Goal: Task Accomplishment & Management: Manage account settings

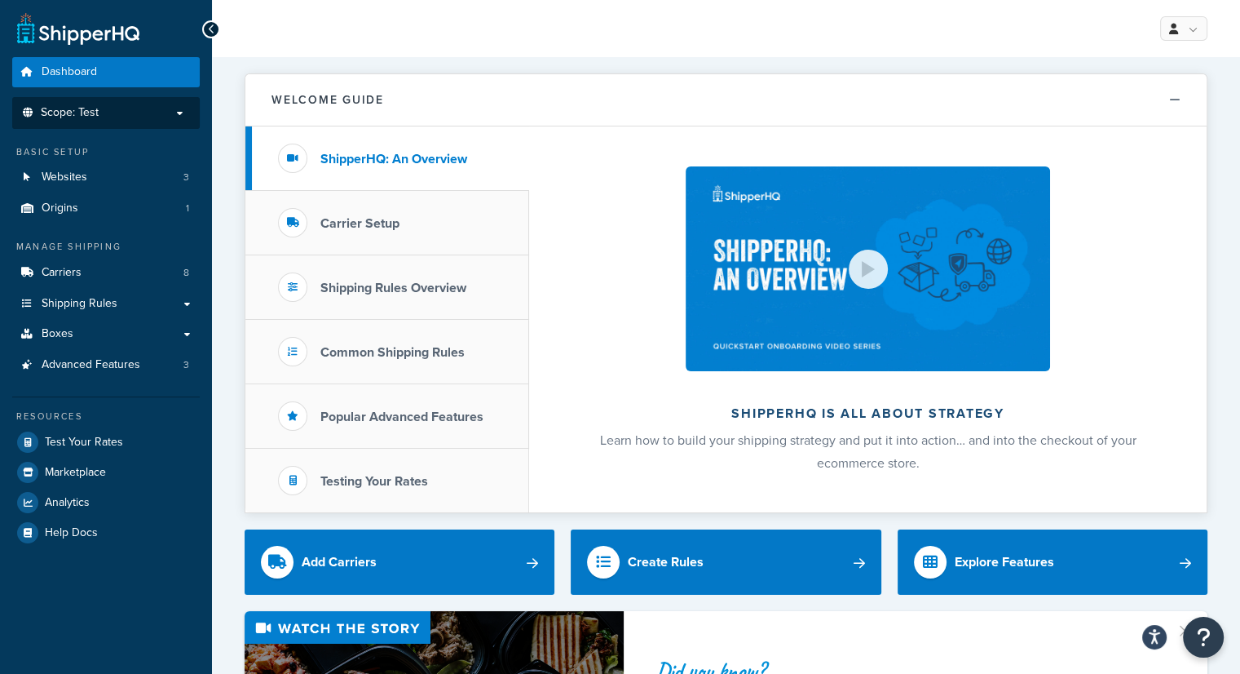
click at [179, 114] on p "Scope: Test" at bounding box center [106, 113] width 173 height 14
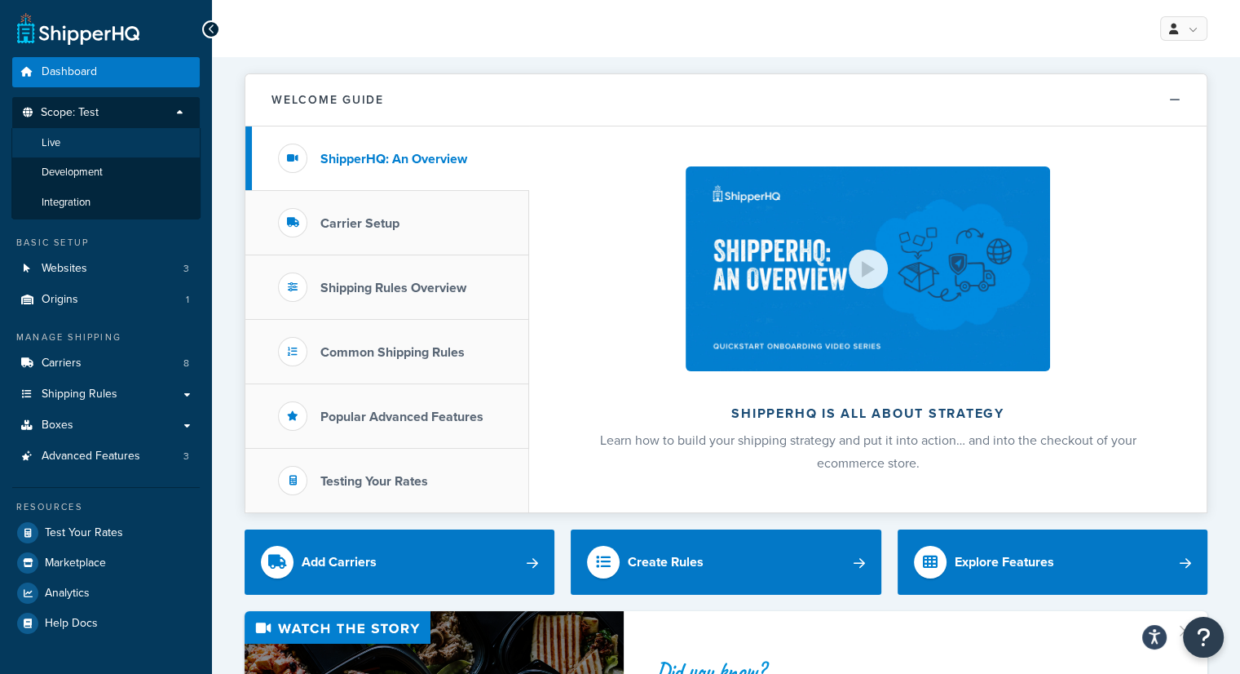
click at [50, 144] on span "Live" at bounding box center [51, 143] width 19 height 14
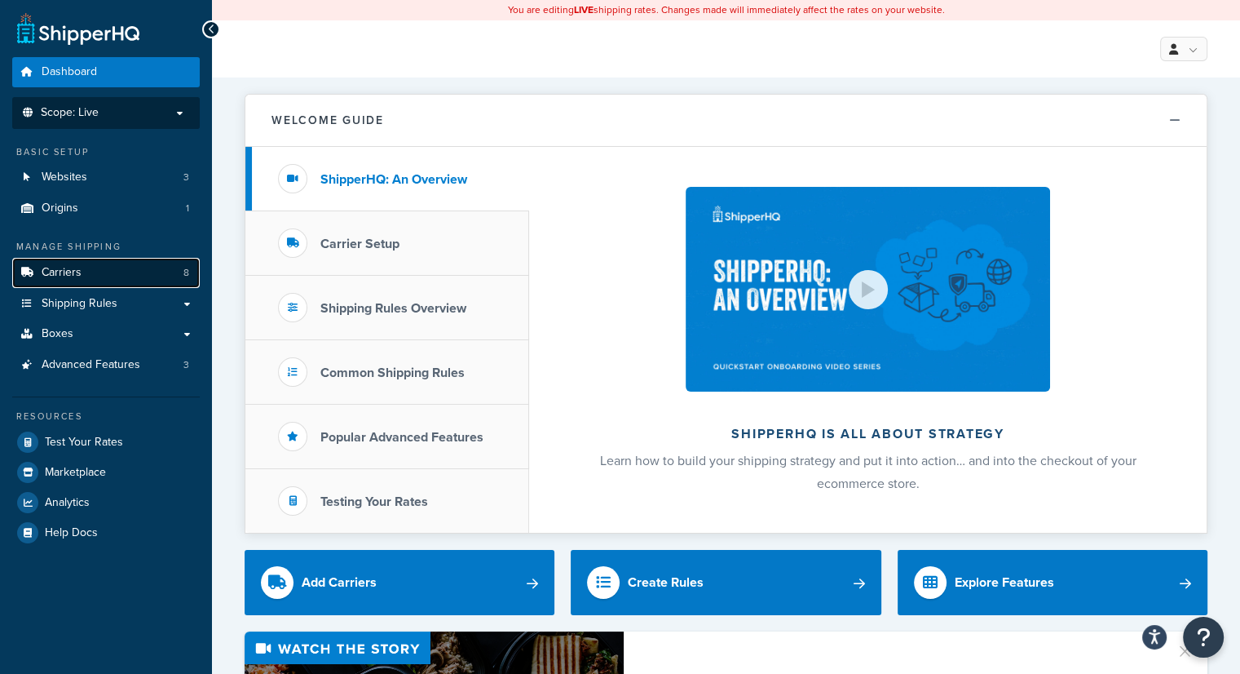
click at [137, 272] on link "Carriers 8" at bounding box center [106, 273] width 188 height 30
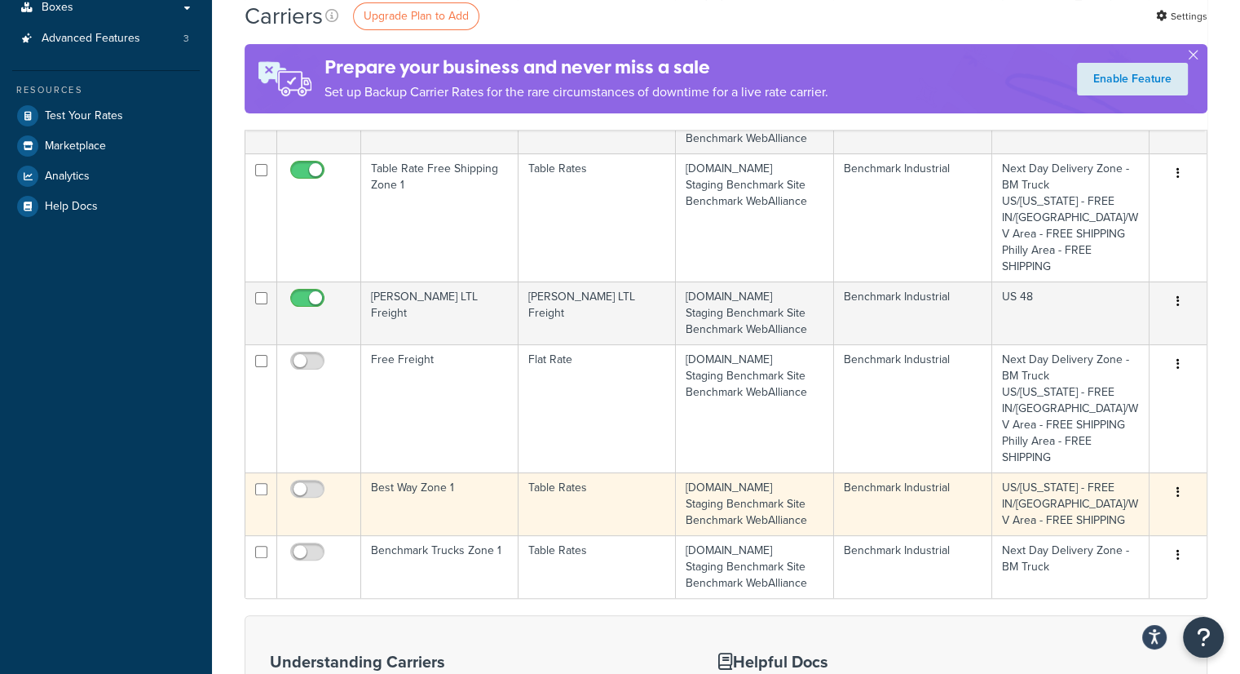
click at [637, 510] on td "Table Rates" at bounding box center [597, 503] width 157 height 63
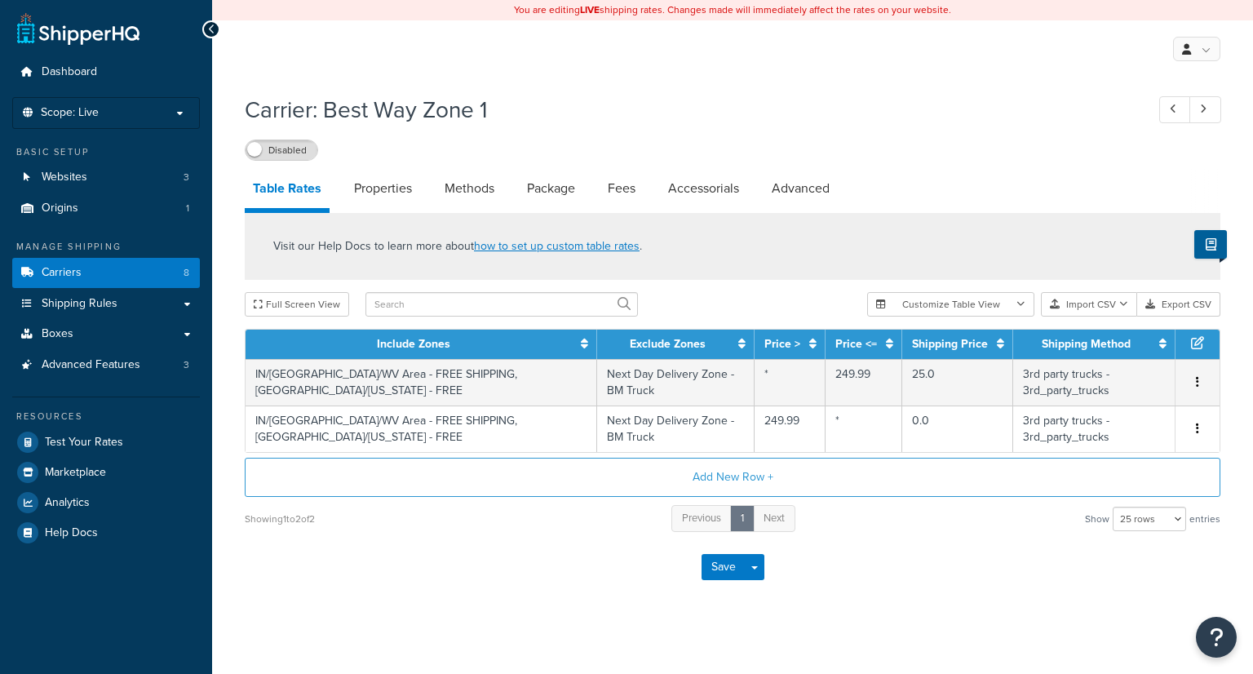
select select "25"
click at [133, 170] on link "Websites 3" at bounding box center [106, 177] width 188 height 30
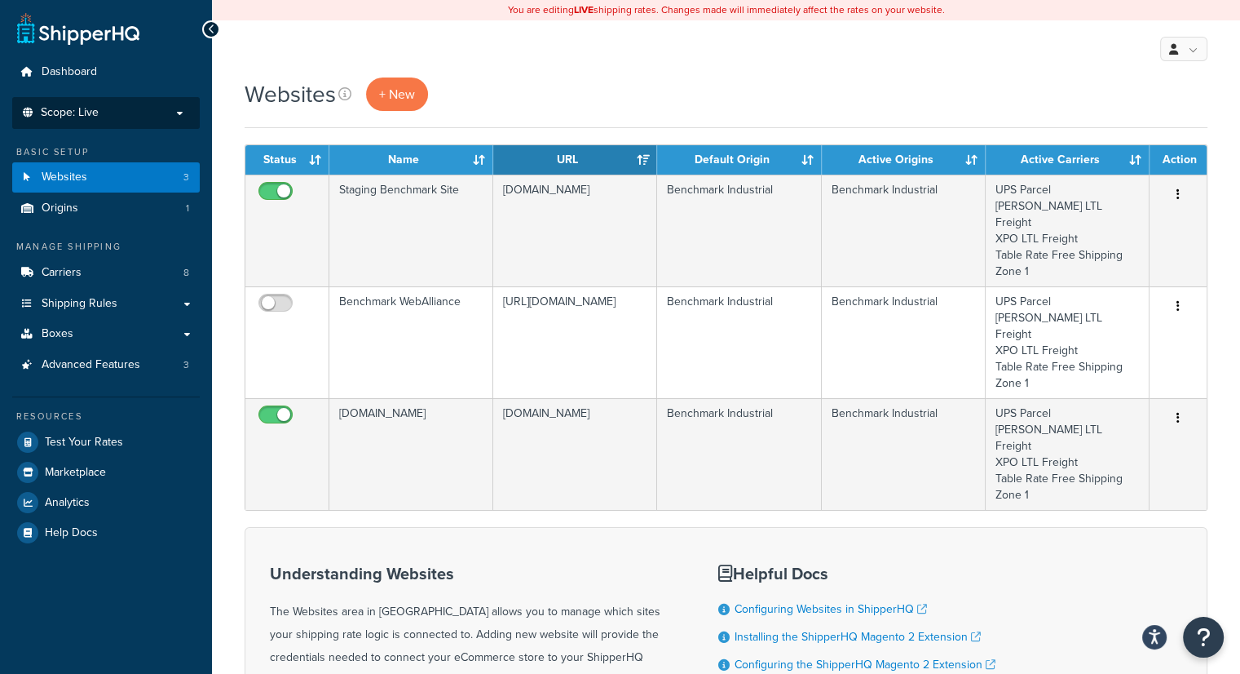
click at [135, 109] on p "Scope: Live" at bounding box center [106, 113] width 173 height 14
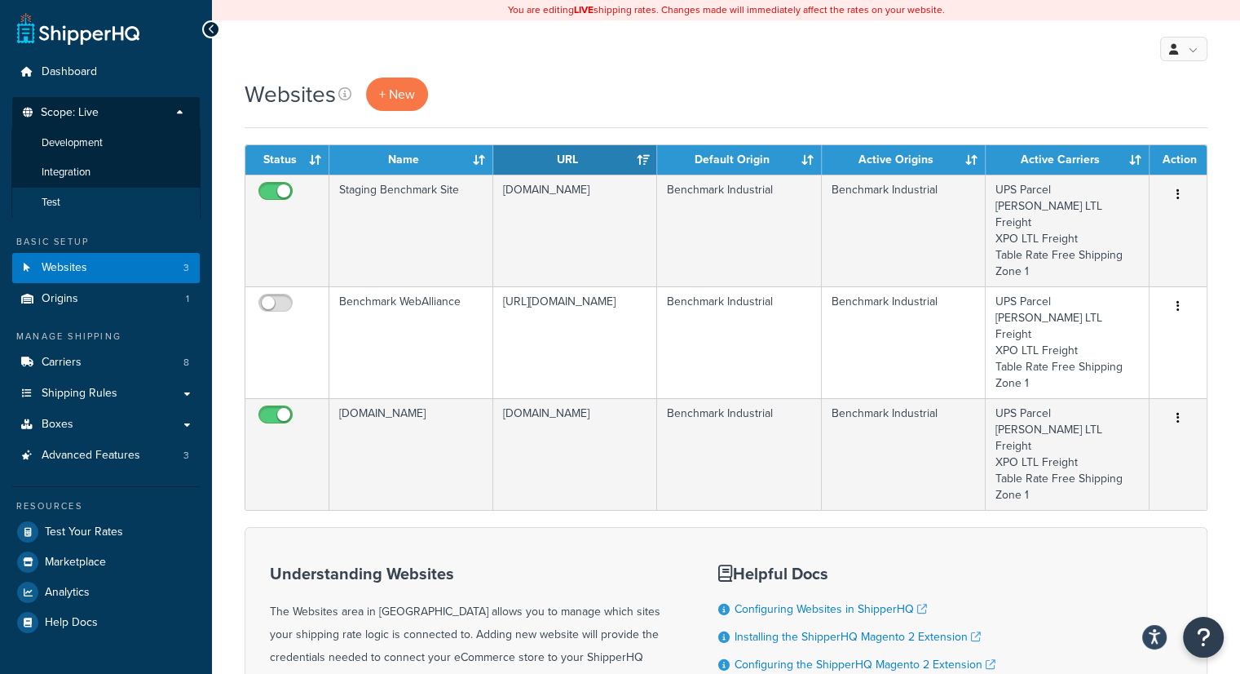
click at [75, 206] on li "Test" at bounding box center [105, 203] width 189 height 30
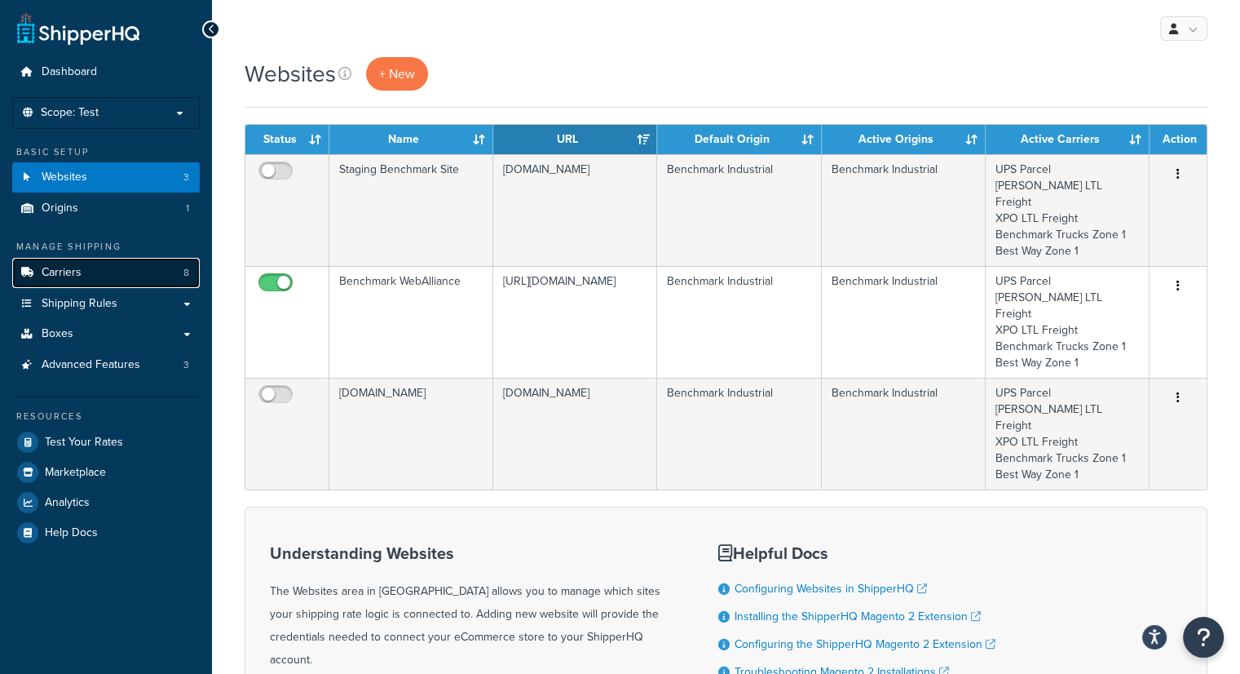
click at [117, 278] on link "Carriers 8" at bounding box center [106, 273] width 188 height 30
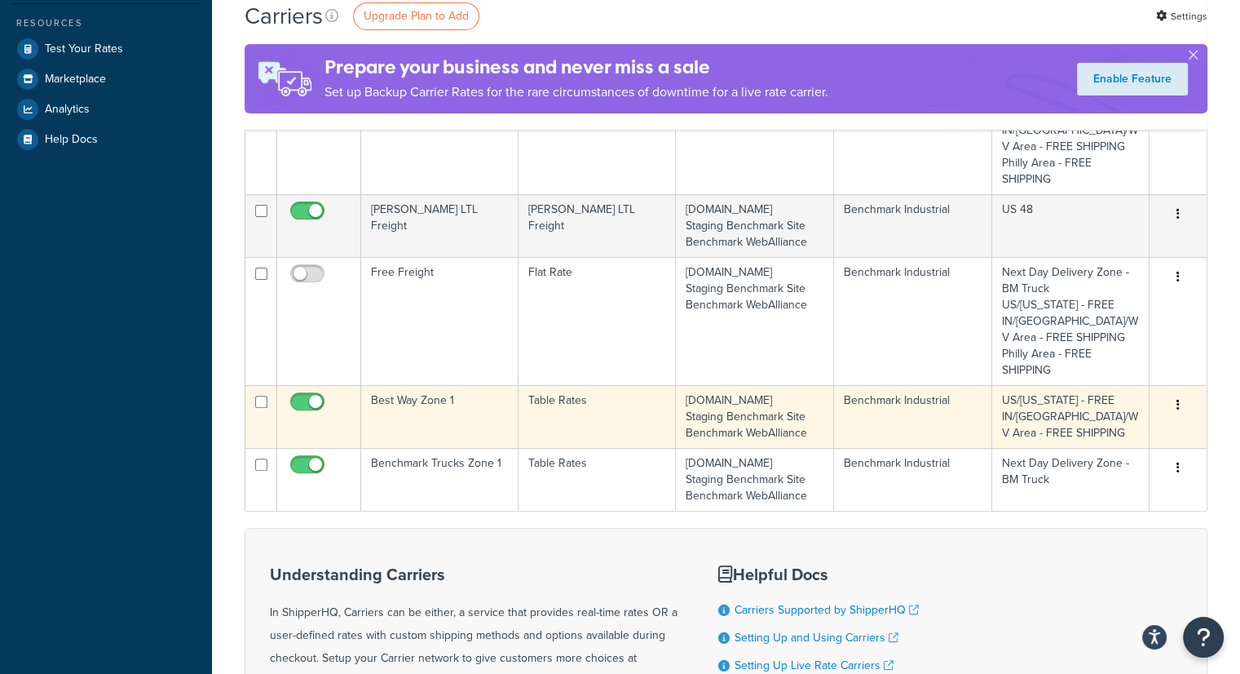
scroll to position [408, 0]
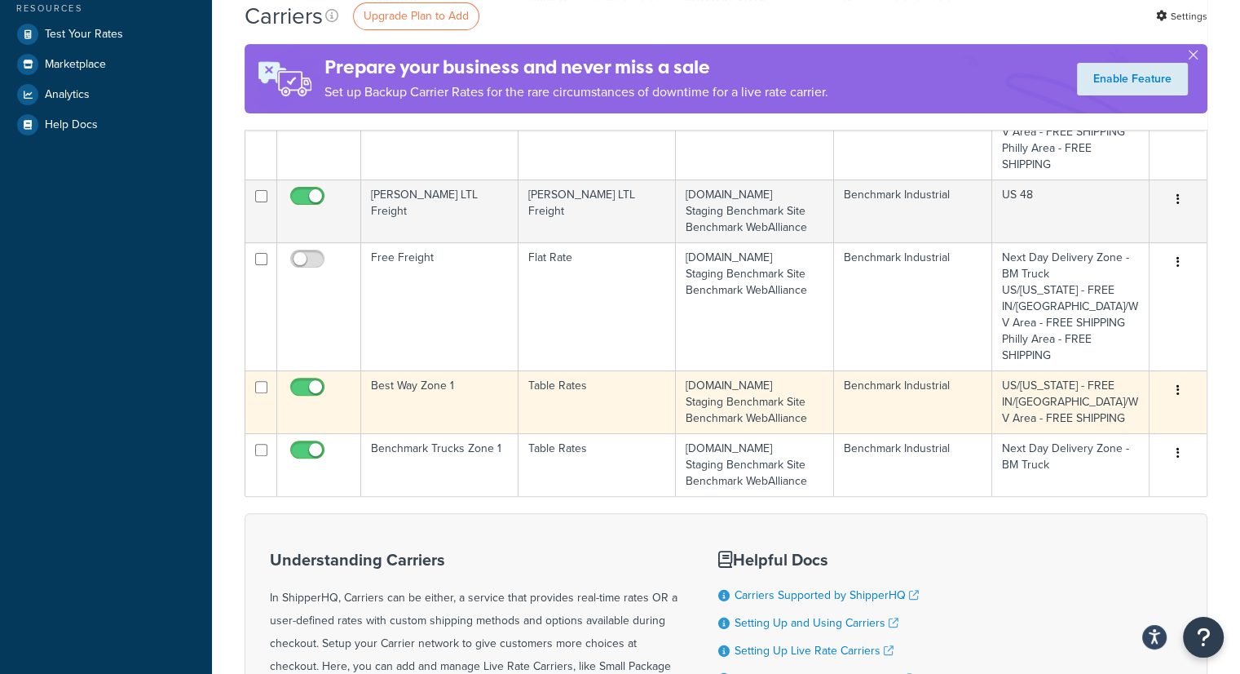
click at [479, 396] on td "Best Way Zone 1" at bounding box center [439, 401] width 157 height 63
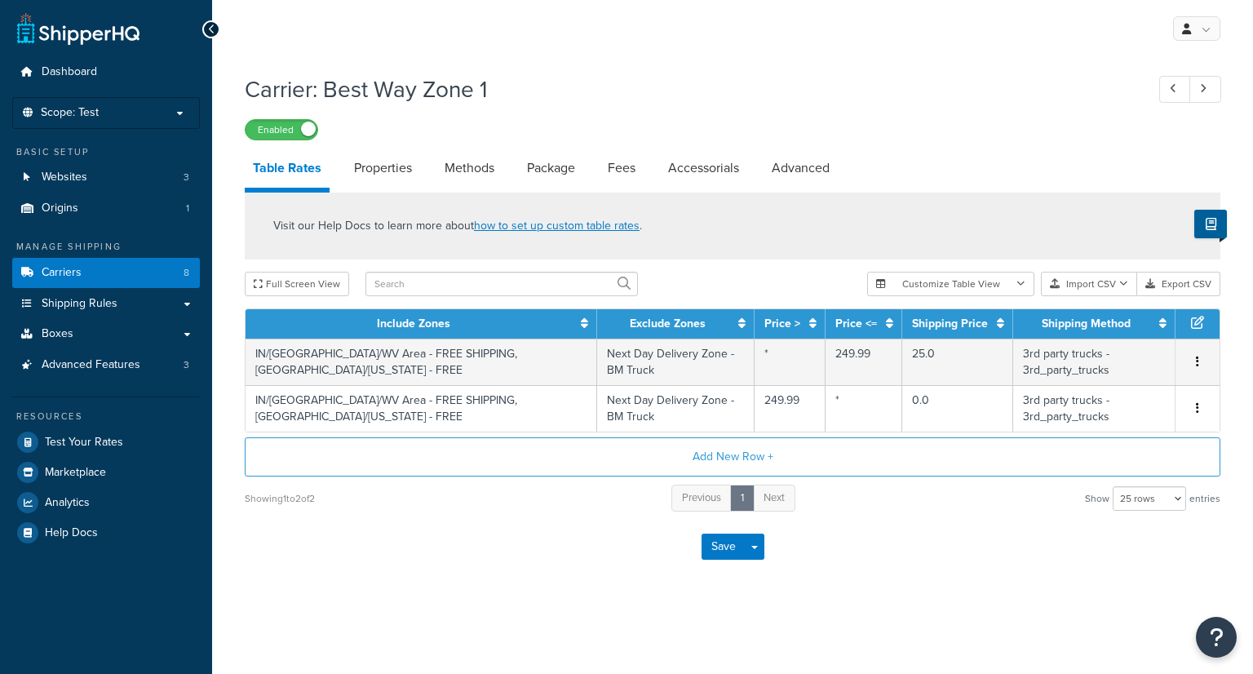
select select "25"
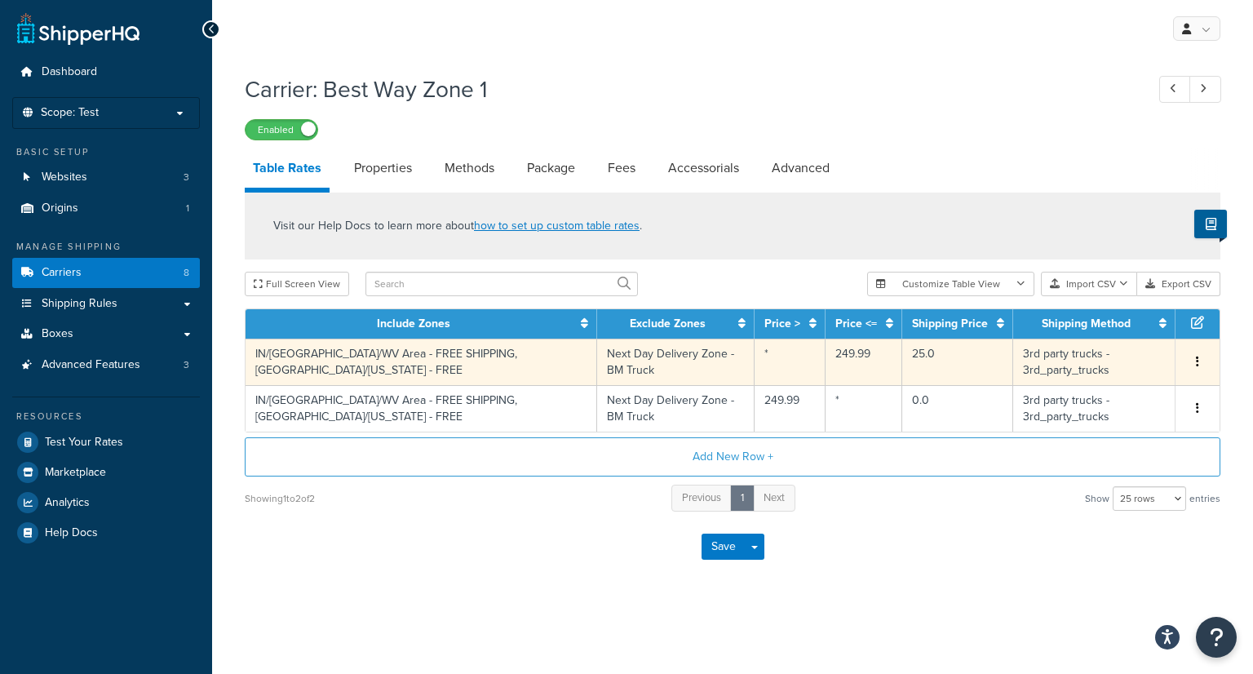
click at [1055, 356] on td "3rd party trucks - 3rd_party_trucks" at bounding box center [1094, 361] width 162 height 46
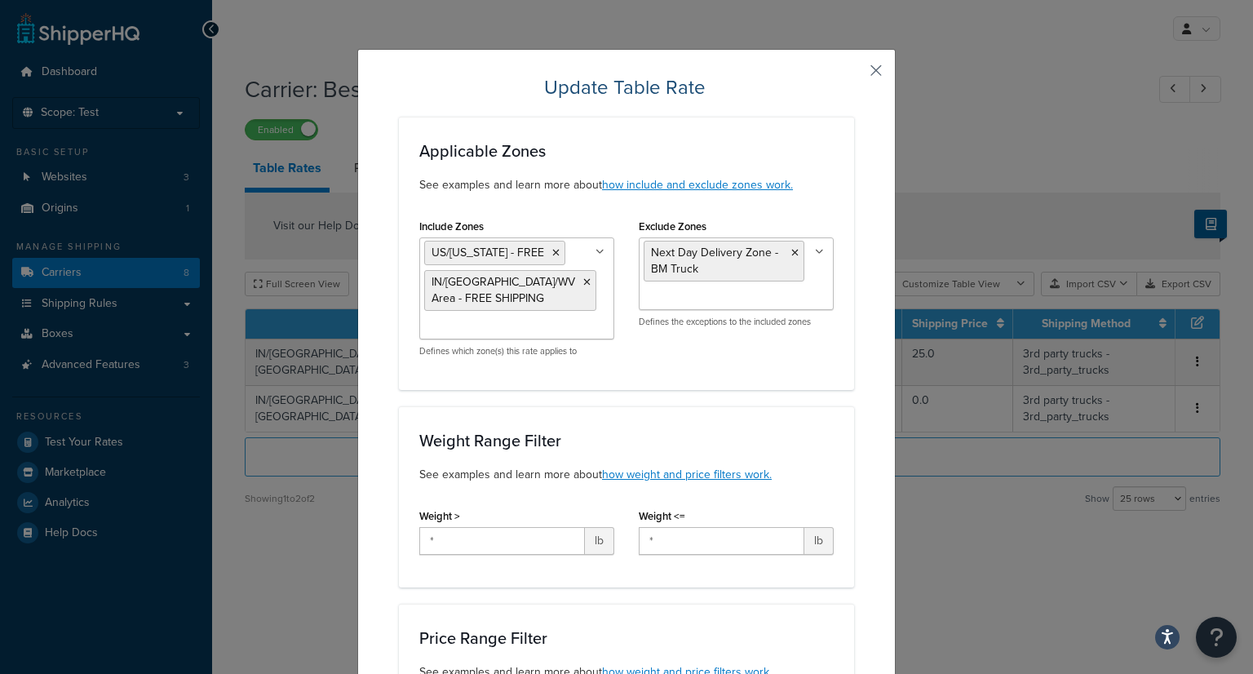
click at [854, 74] on button "button" at bounding box center [852, 76] width 4 height 4
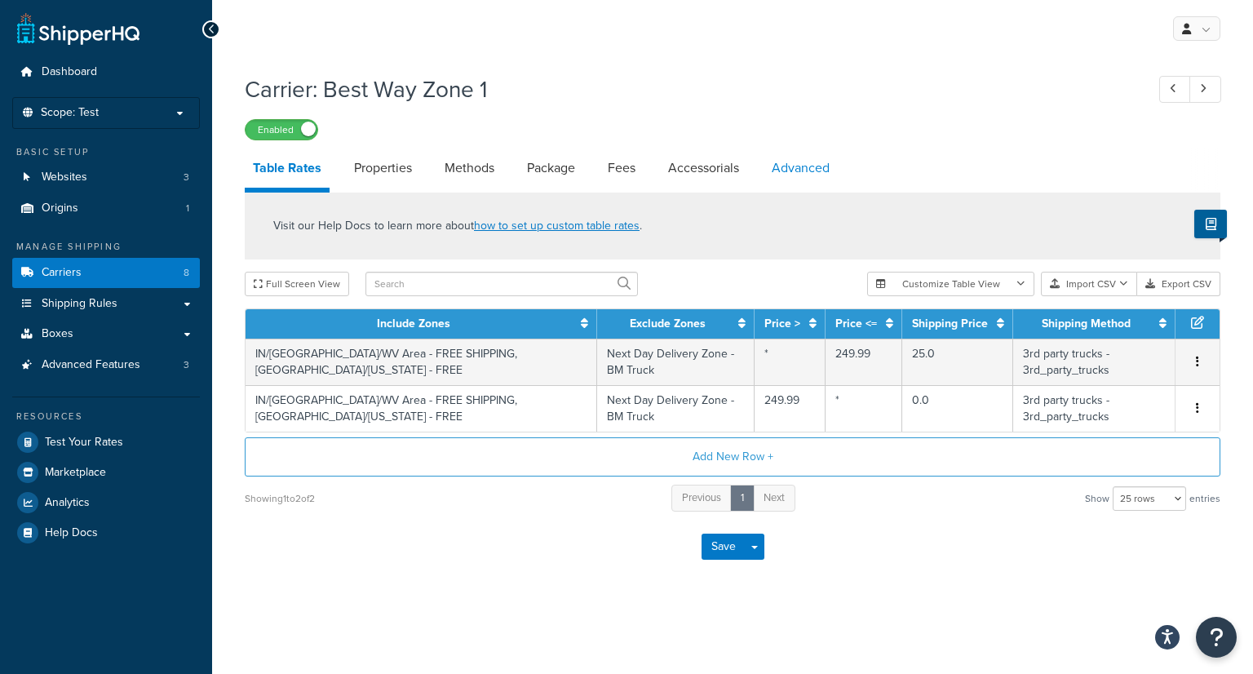
click at [790, 167] on link "Advanced" at bounding box center [800, 167] width 74 height 39
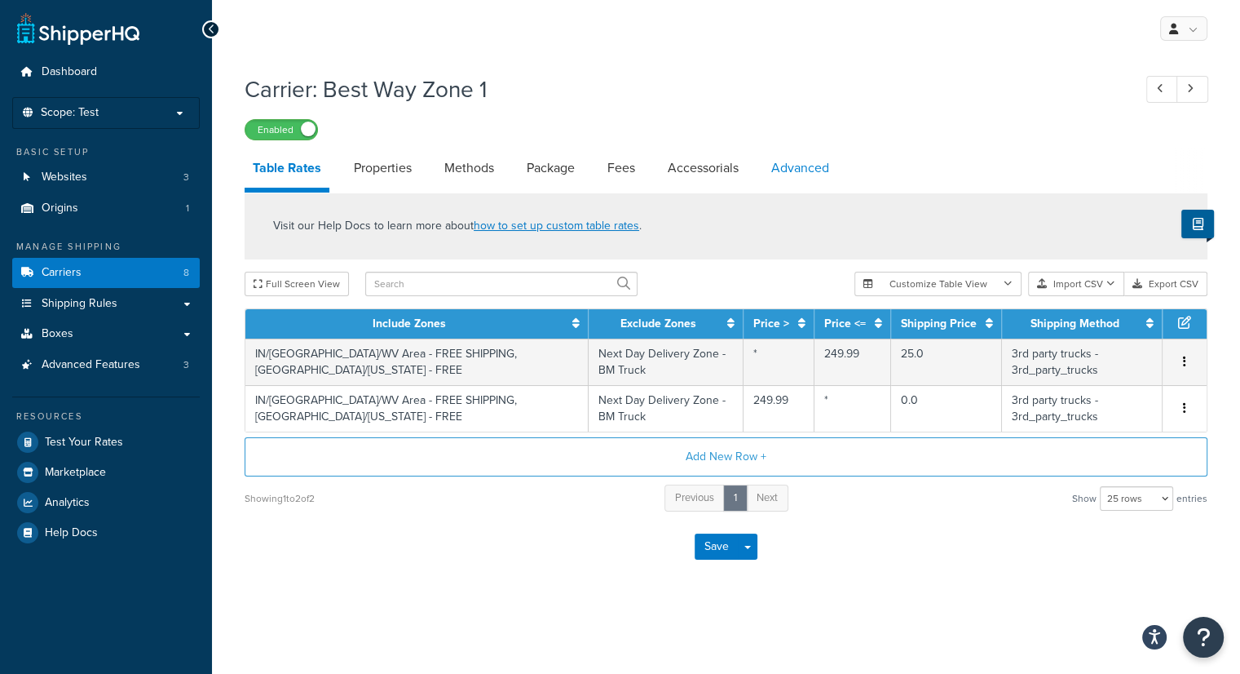
select select "false"
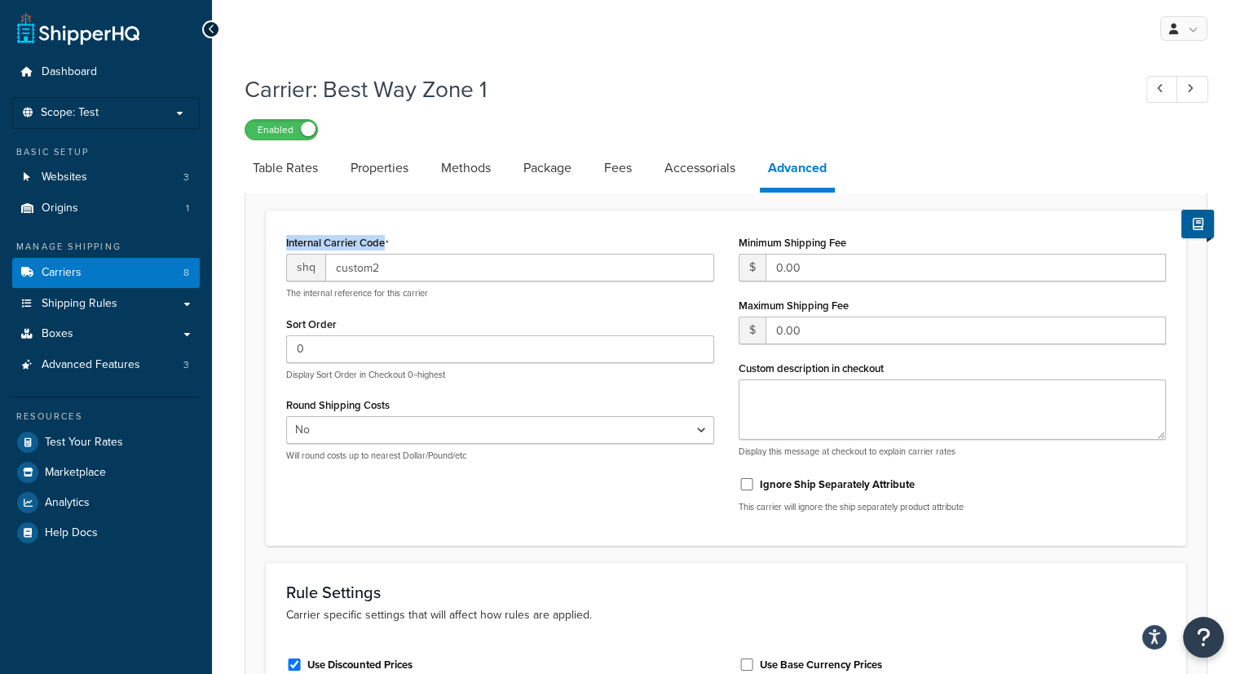
drag, startPoint x: 287, startPoint y: 243, endPoint x: 416, endPoint y: 238, distance: 129.0
click at [416, 238] on div "Internal Carrier Code shq custom2 The internal reference for this carrier" at bounding box center [500, 265] width 428 height 69
click at [414, 235] on div "Internal Carrier Code shq custom2 The internal reference for this carrier" at bounding box center [500, 265] width 428 height 69
click at [125, 268] on link "Carriers 8" at bounding box center [106, 273] width 188 height 30
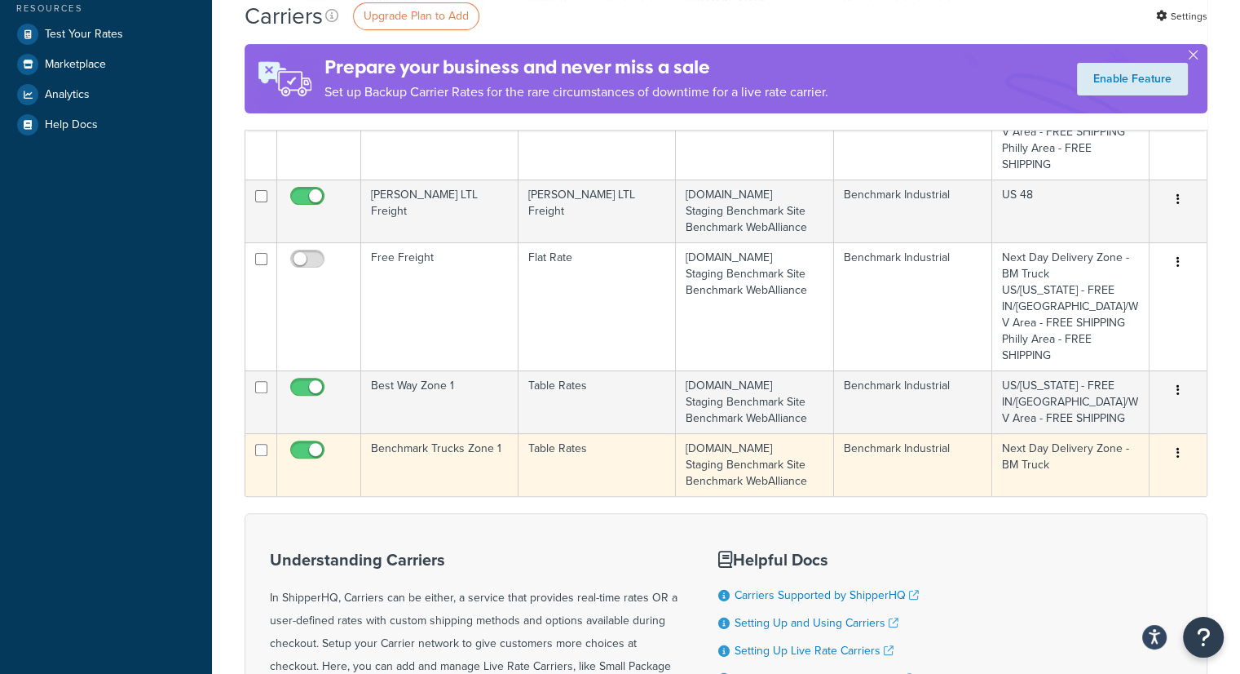
click at [458, 454] on td "Benchmark Trucks Zone 1" at bounding box center [439, 464] width 157 height 63
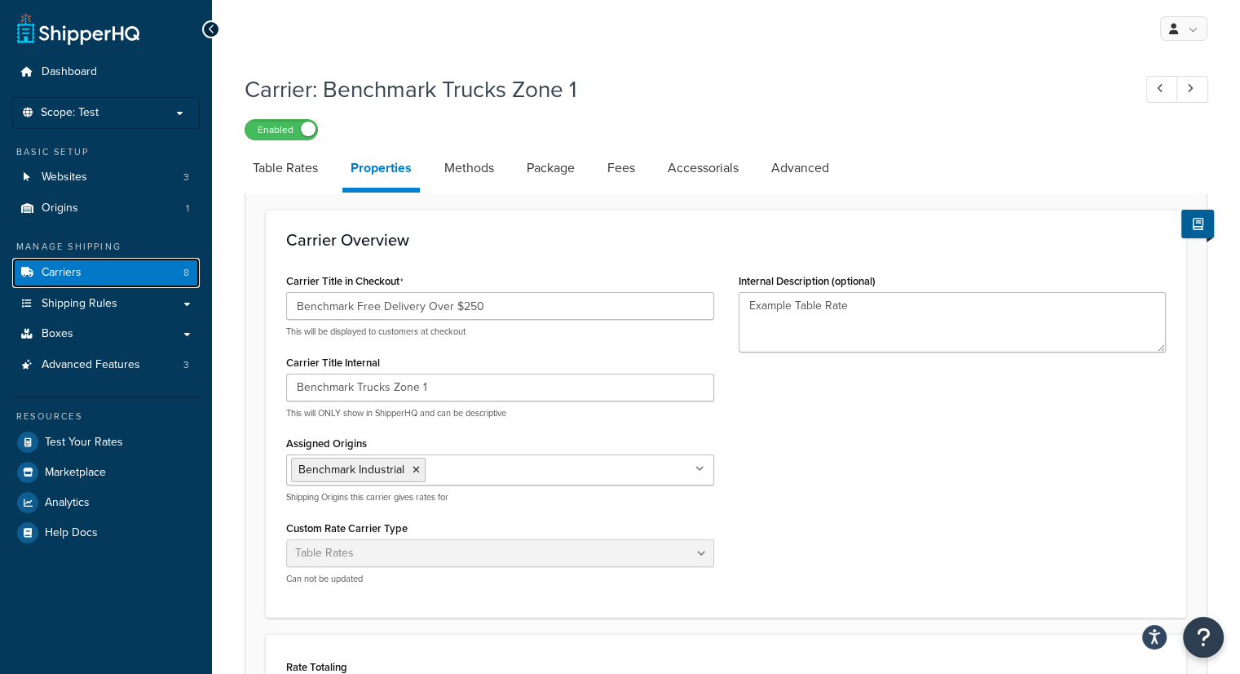
click at [116, 272] on link "Carriers 8" at bounding box center [106, 273] width 188 height 30
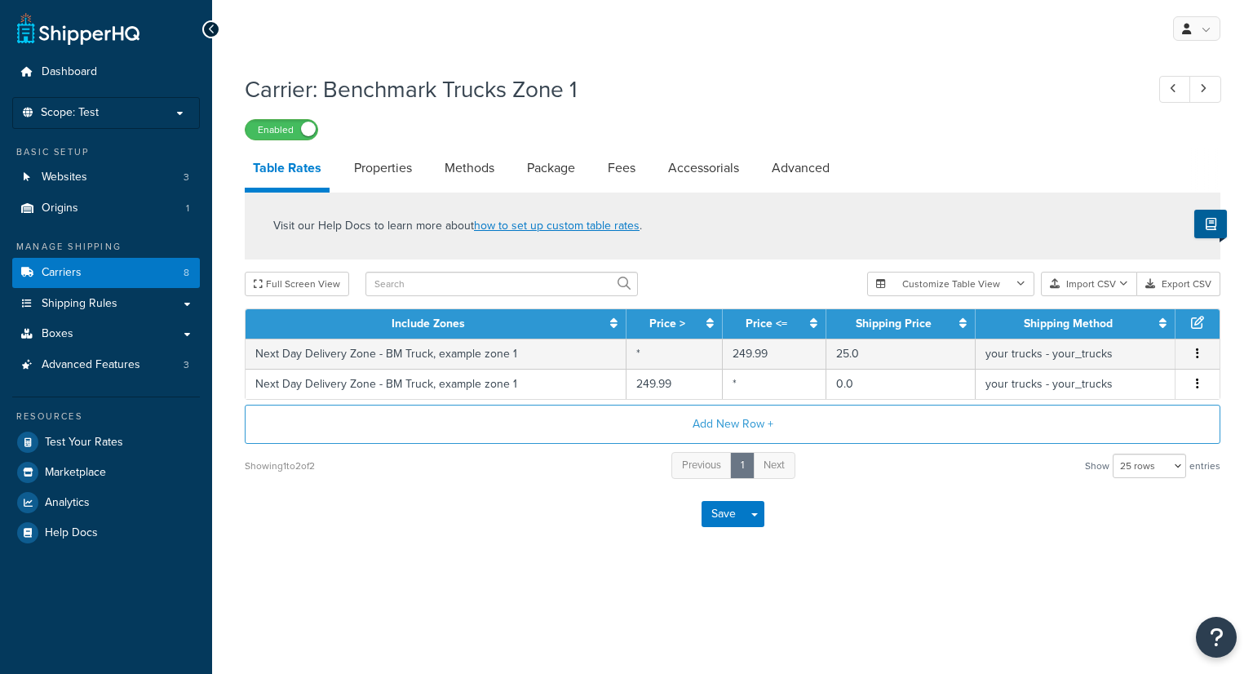
select select "25"
click at [391, 166] on link "Properties" at bounding box center [383, 167] width 74 height 39
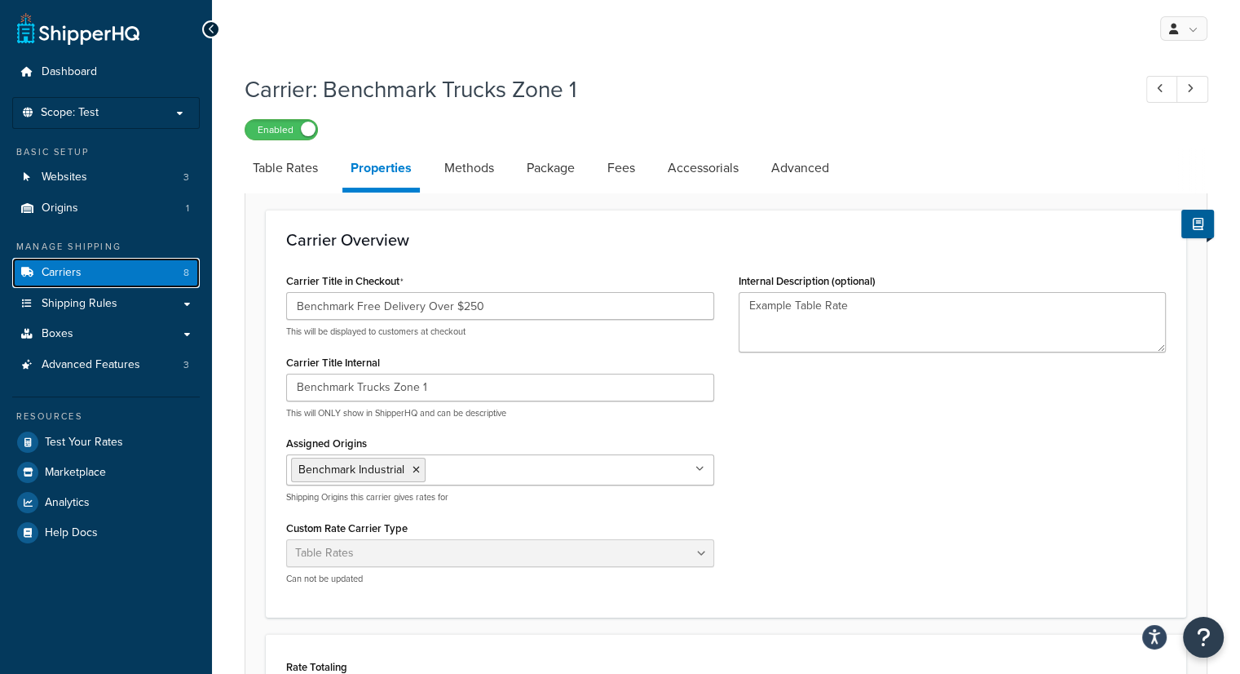
click at [90, 268] on link "Carriers 8" at bounding box center [106, 273] width 188 height 30
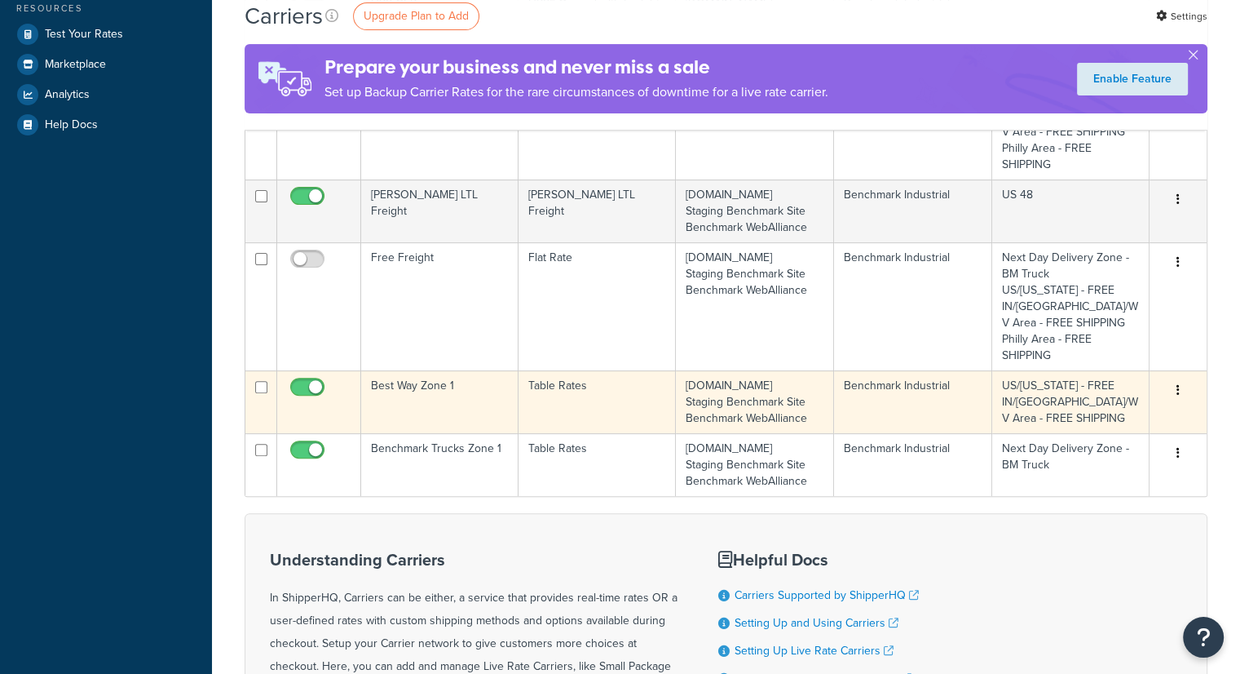
scroll to position [408, 0]
click at [415, 401] on td "Best Way Zone 1" at bounding box center [439, 401] width 157 height 63
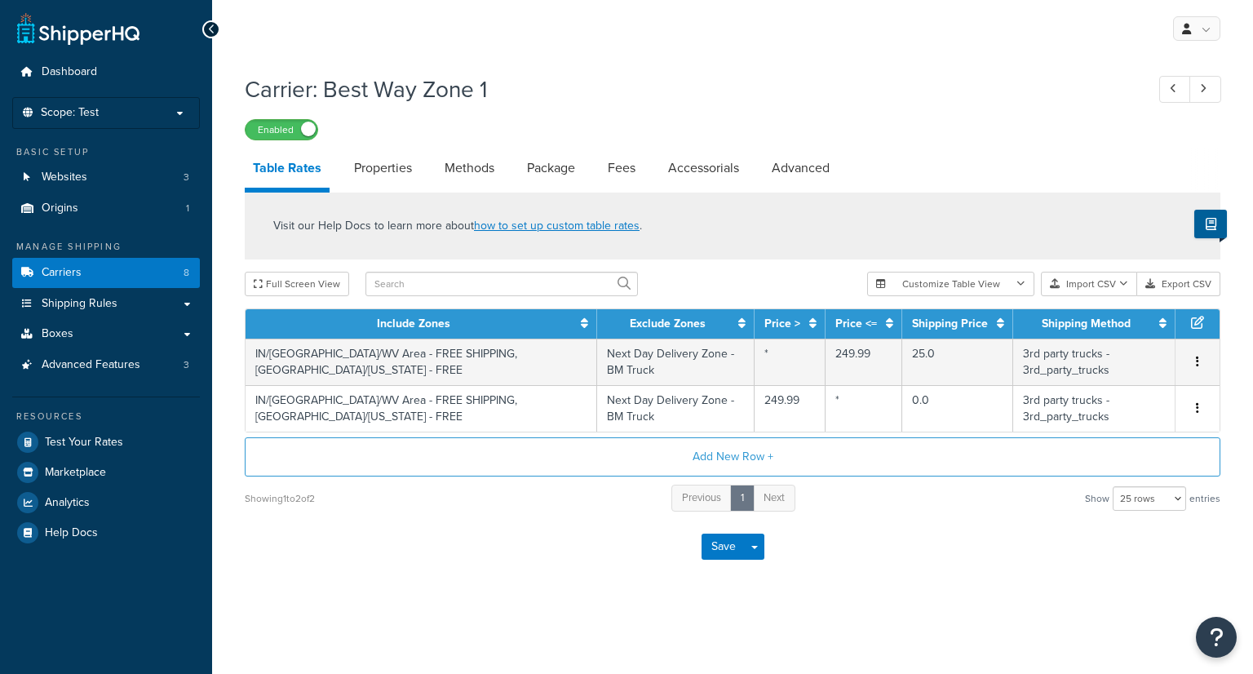
select select "25"
click at [372, 170] on link "Properties" at bounding box center [383, 167] width 74 height 39
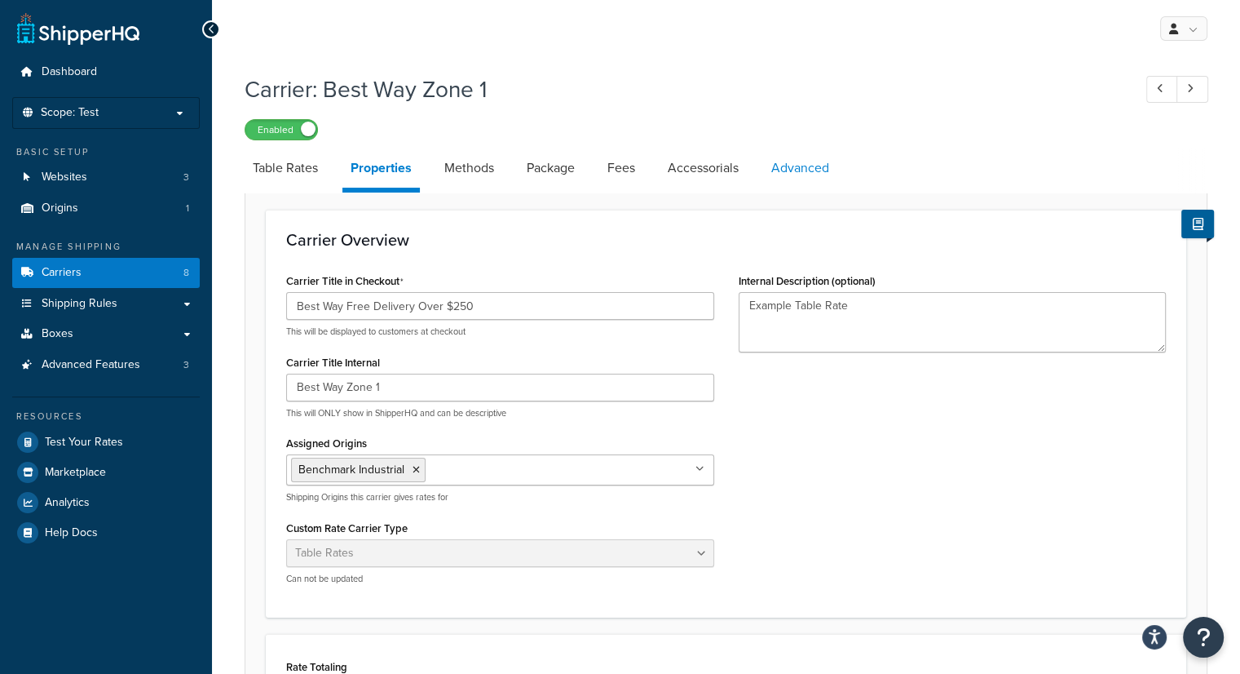
click at [796, 168] on link "Advanced" at bounding box center [800, 167] width 74 height 39
select select "false"
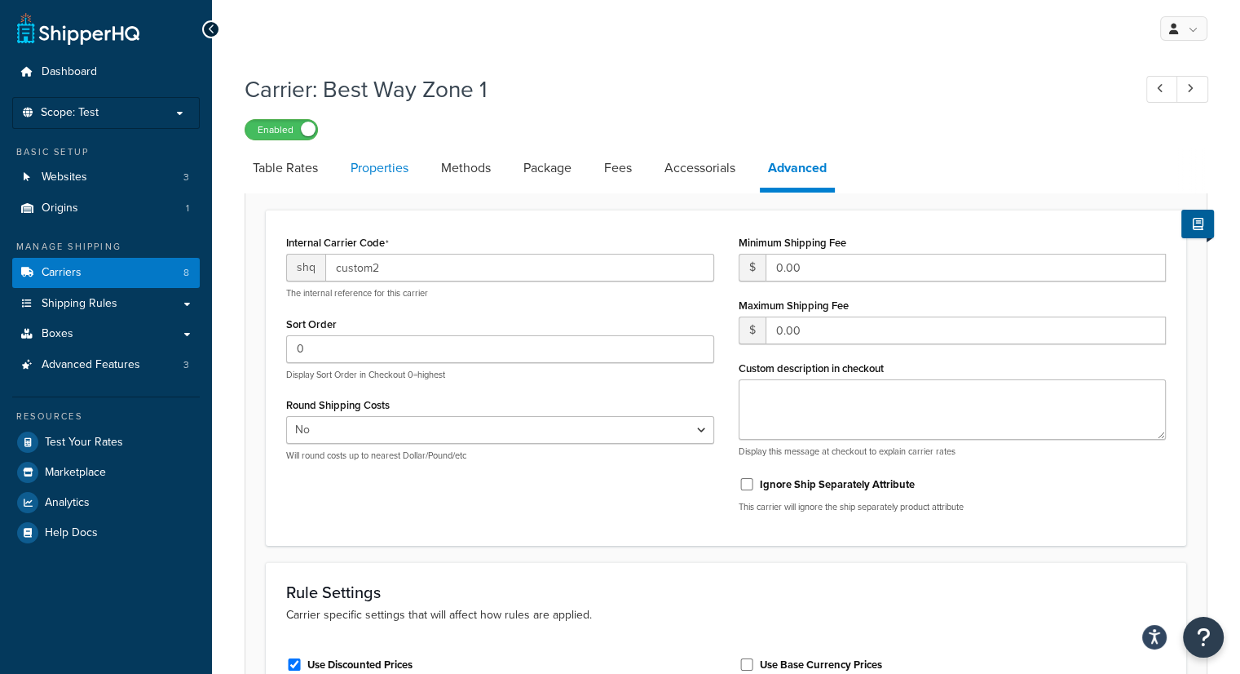
click at [385, 168] on link "Properties" at bounding box center [380, 167] width 74 height 39
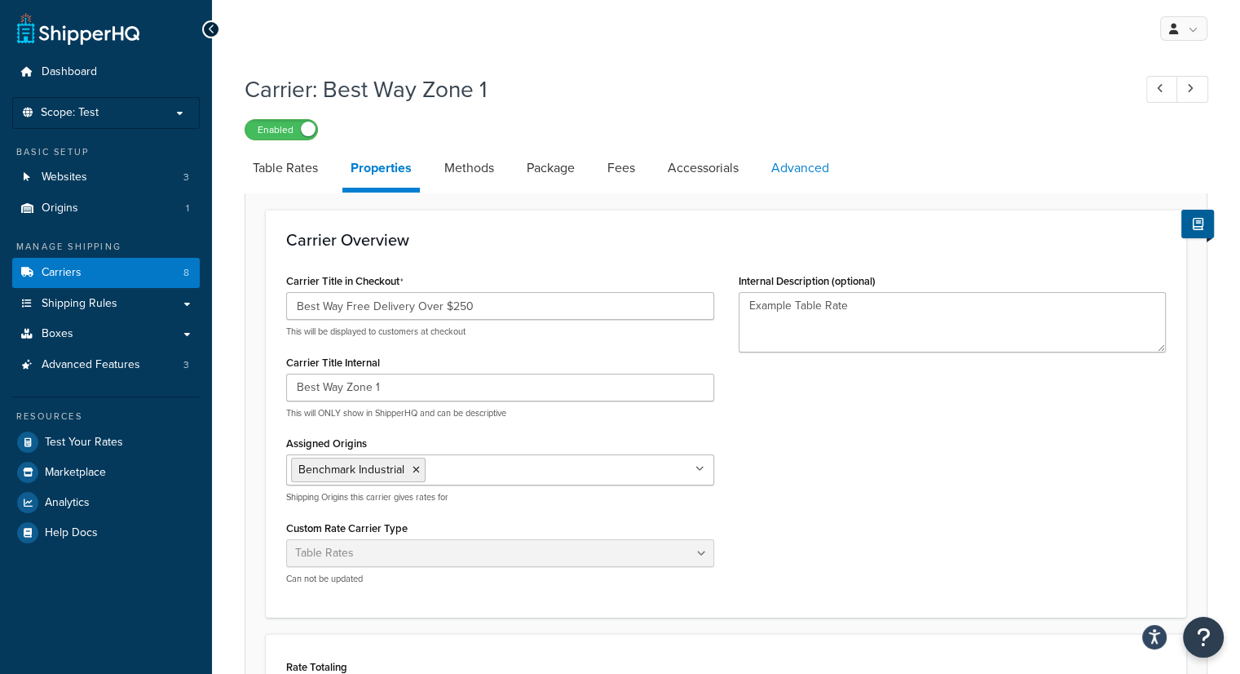
click at [786, 169] on link "Advanced" at bounding box center [800, 167] width 74 height 39
select select "false"
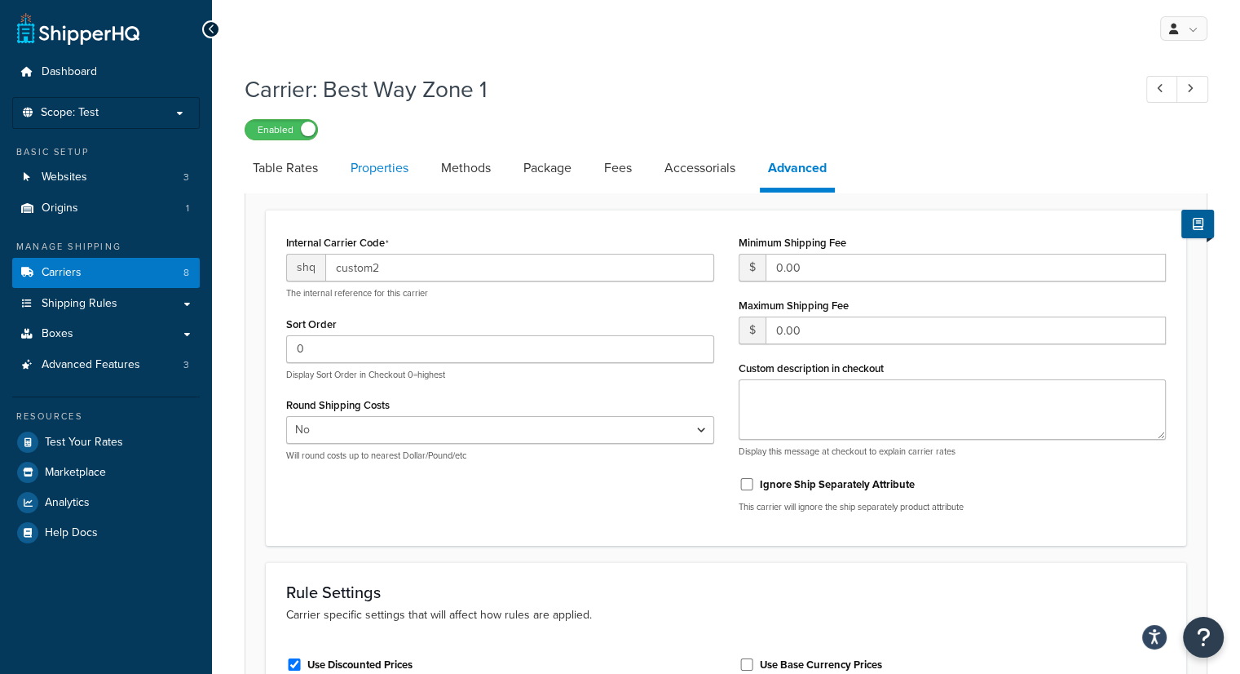
click at [383, 169] on link "Properties" at bounding box center [380, 167] width 74 height 39
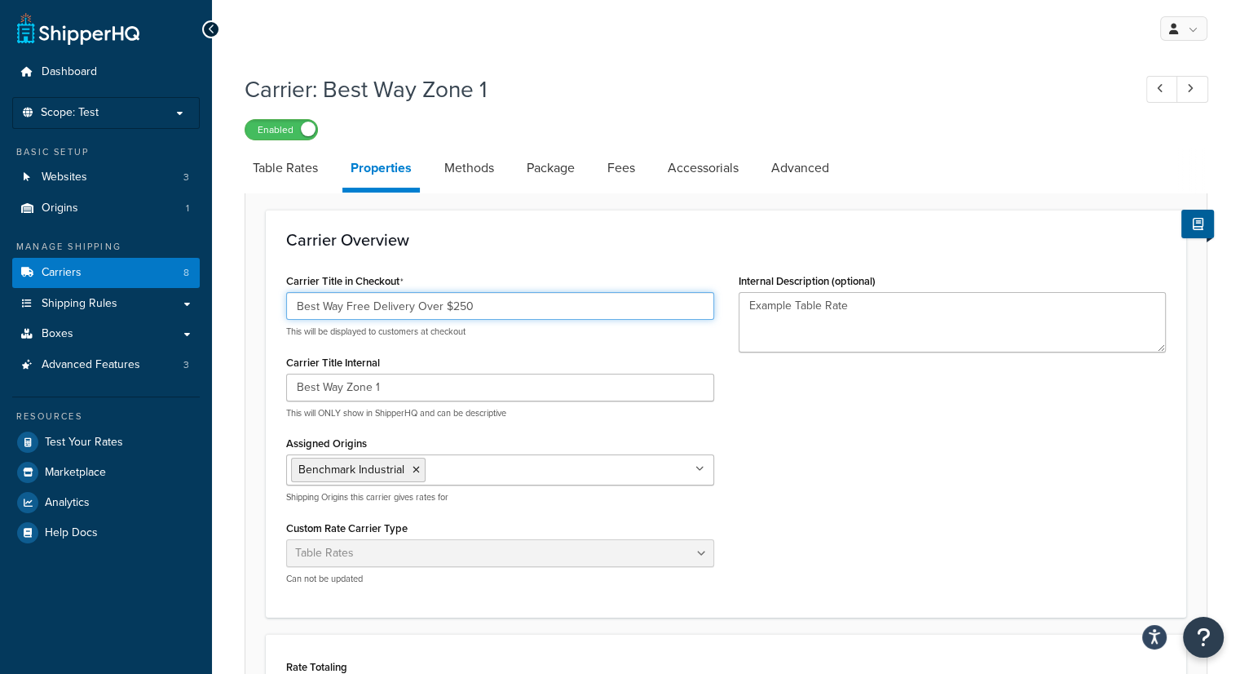
drag, startPoint x: 475, startPoint y: 302, endPoint x: 259, endPoint y: 323, distance: 218.0
click at [259, 323] on form "Carrier Overview Carrier Title in Checkout Best Way Free Delivery Over $250 Thi…" at bounding box center [726, 646] width 962 height 873
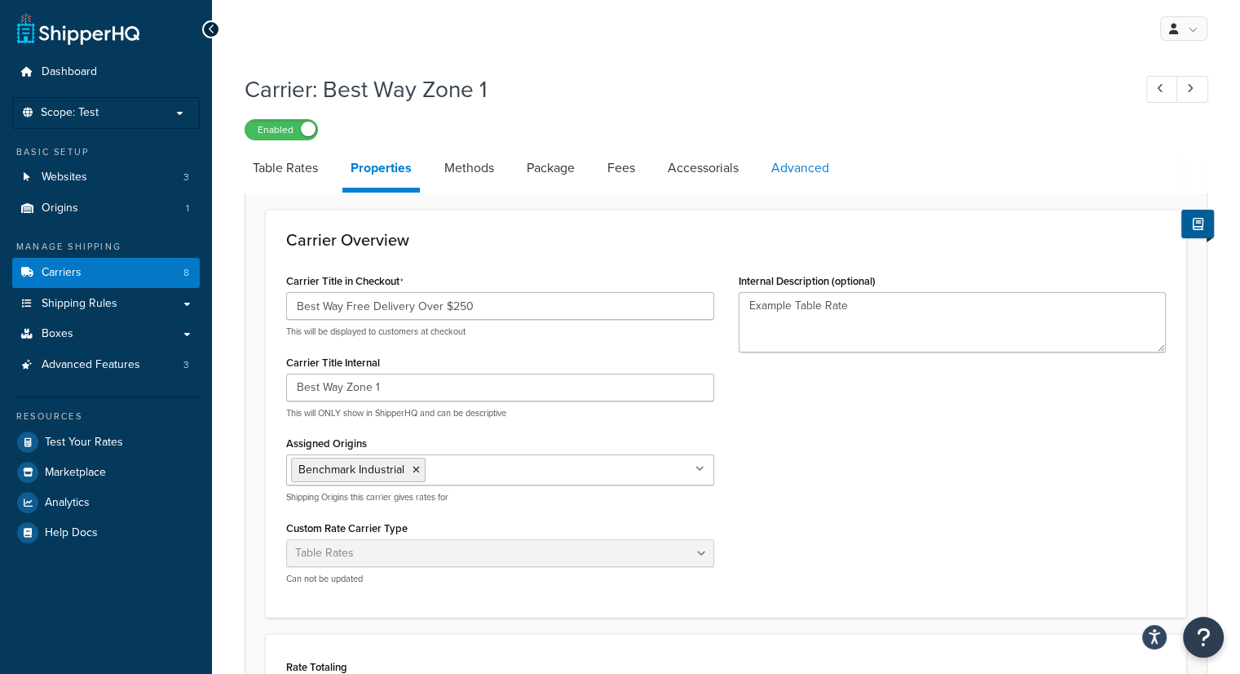
click at [814, 167] on link "Advanced" at bounding box center [800, 167] width 74 height 39
select select "false"
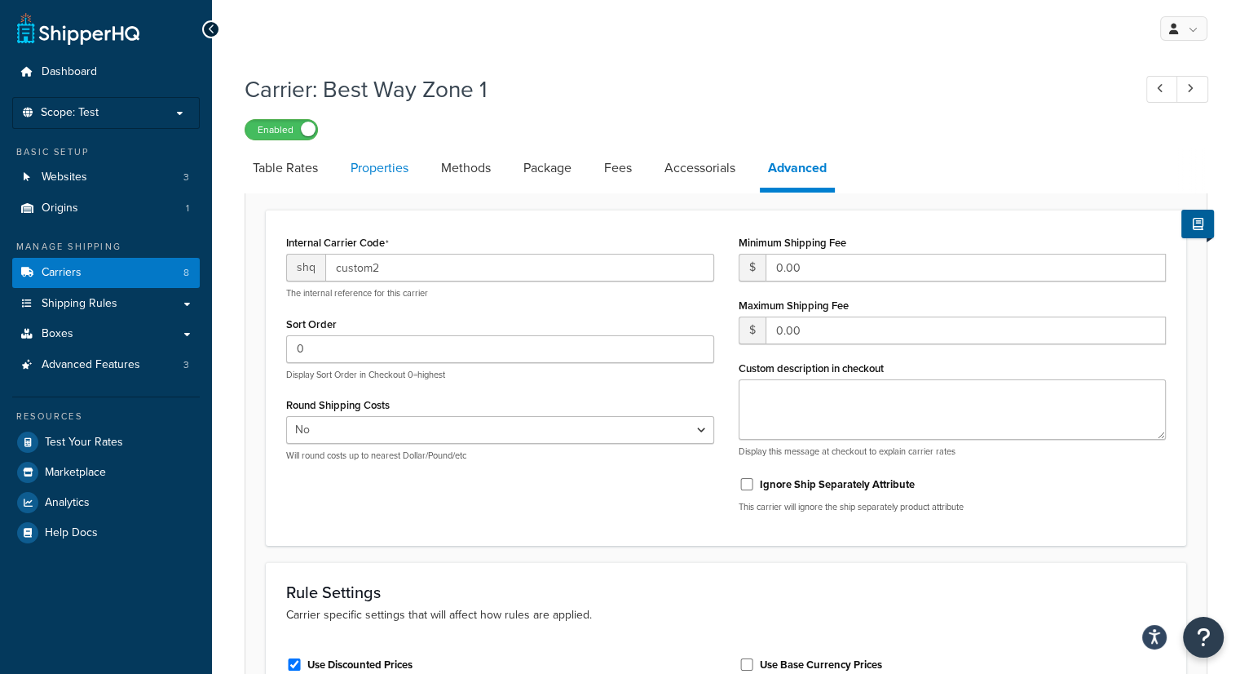
click at [397, 170] on link "Properties" at bounding box center [380, 167] width 74 height 39
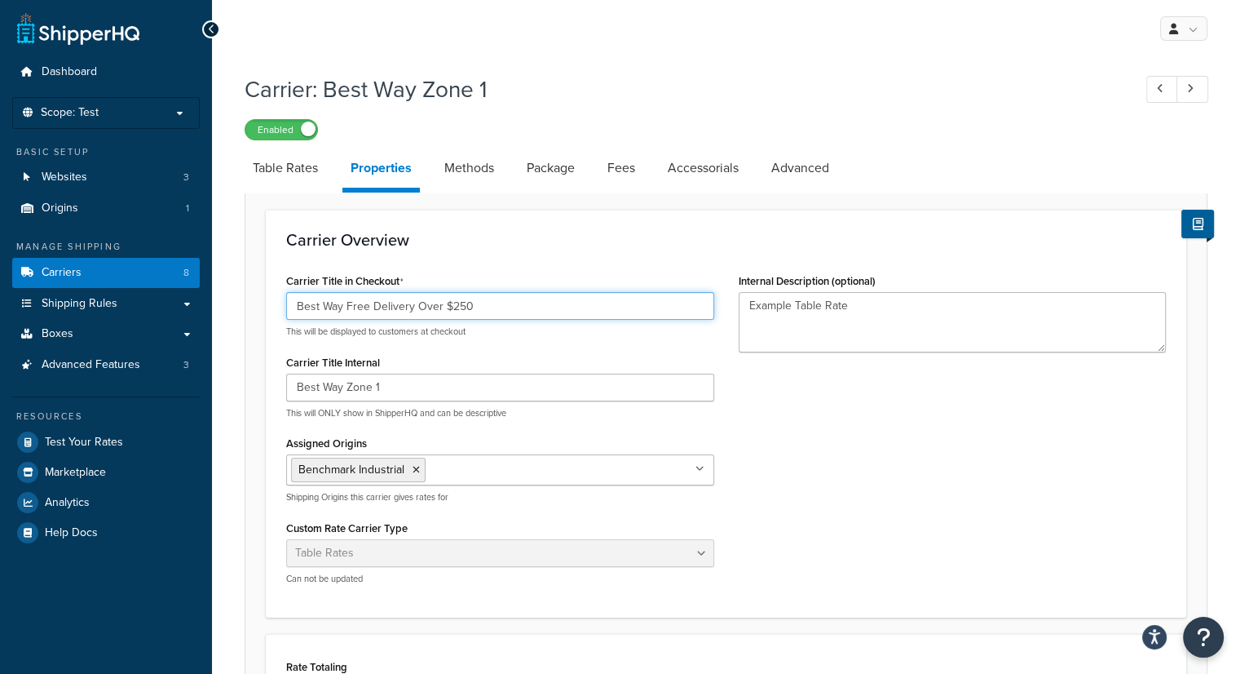
drag, startPoint x: 482, startPoint y: 312, endPoint x: 290, endPoint y: 285, distance: 193.4
click at [290, 285] on div "Carrier Title in Checkout Best Way Free Delivery Over $250 This will be display…" at bounding box center [500, 303] width 428 height 69
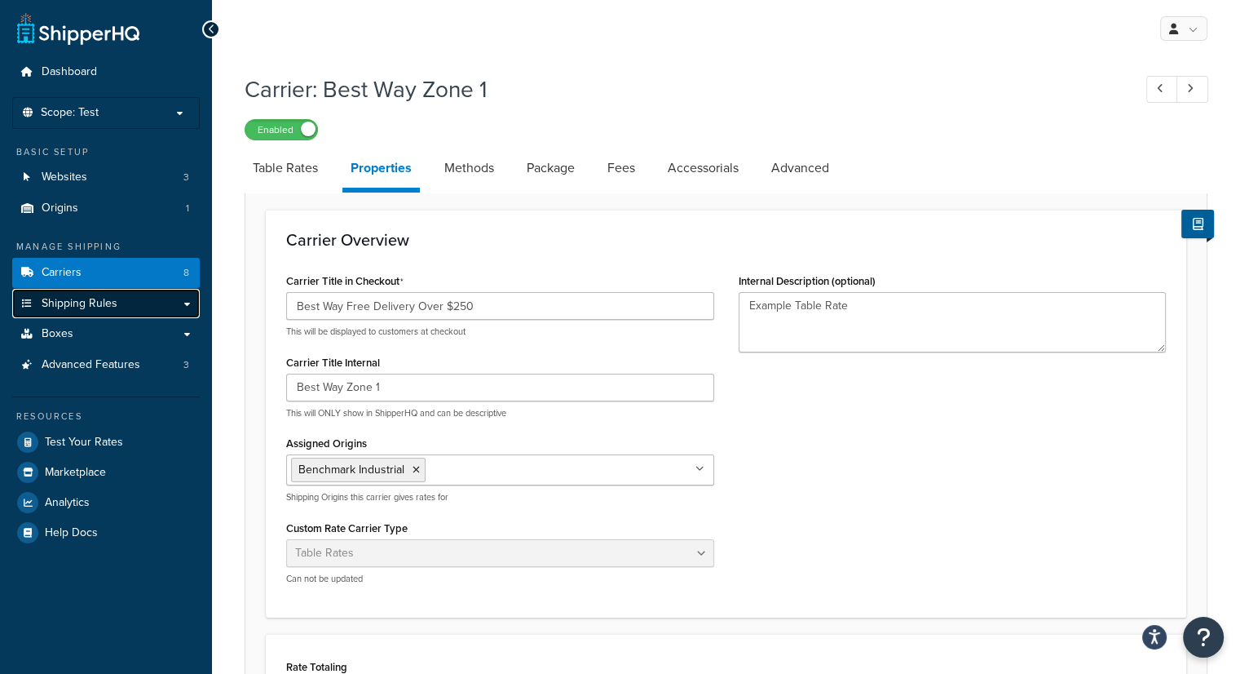
click at [116, 301] on link "Shipping Rules" at bounding box center [106, 304] width 188 height 30
click at [186, 304] on link "Shipping Rules" at bounding box center [106, 304] width 188 height 30
click at [95, 301] on span "Shipping Rules" at bounding box center [80, 304] width 76 height 14
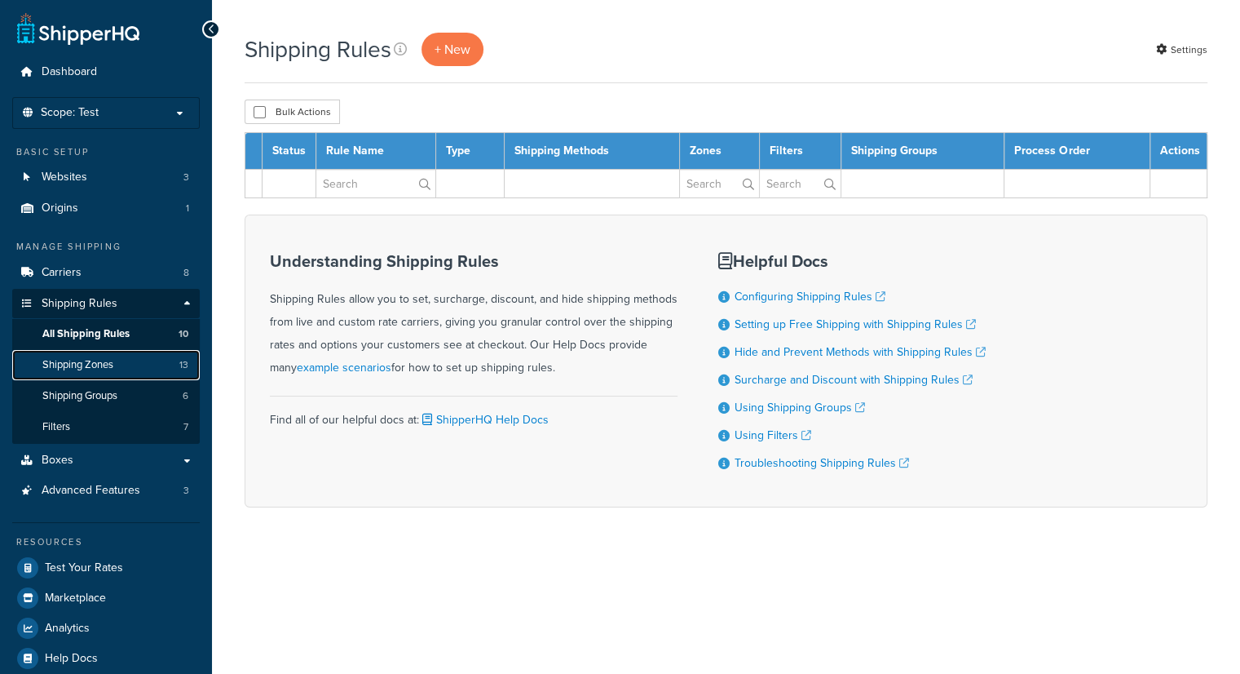
click at [110, 363] on span "Shipping Zones" at bounding box center [77, 365] width 71 height 14
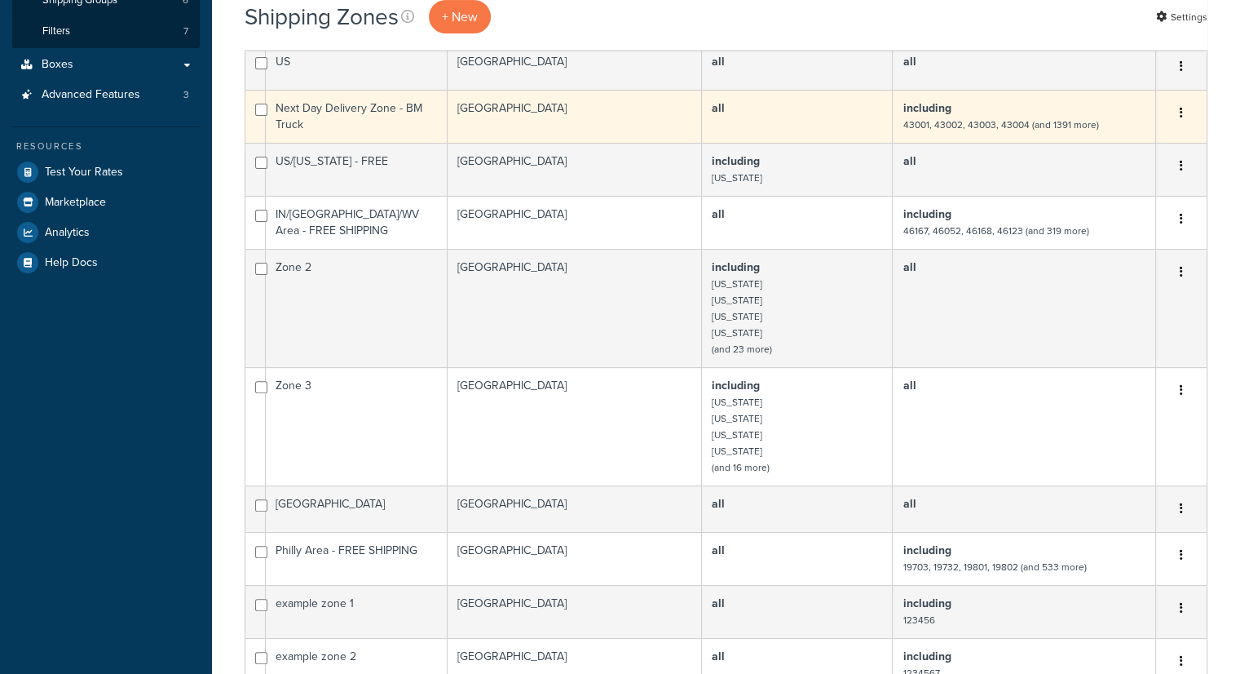
scroll to position [82, 0]
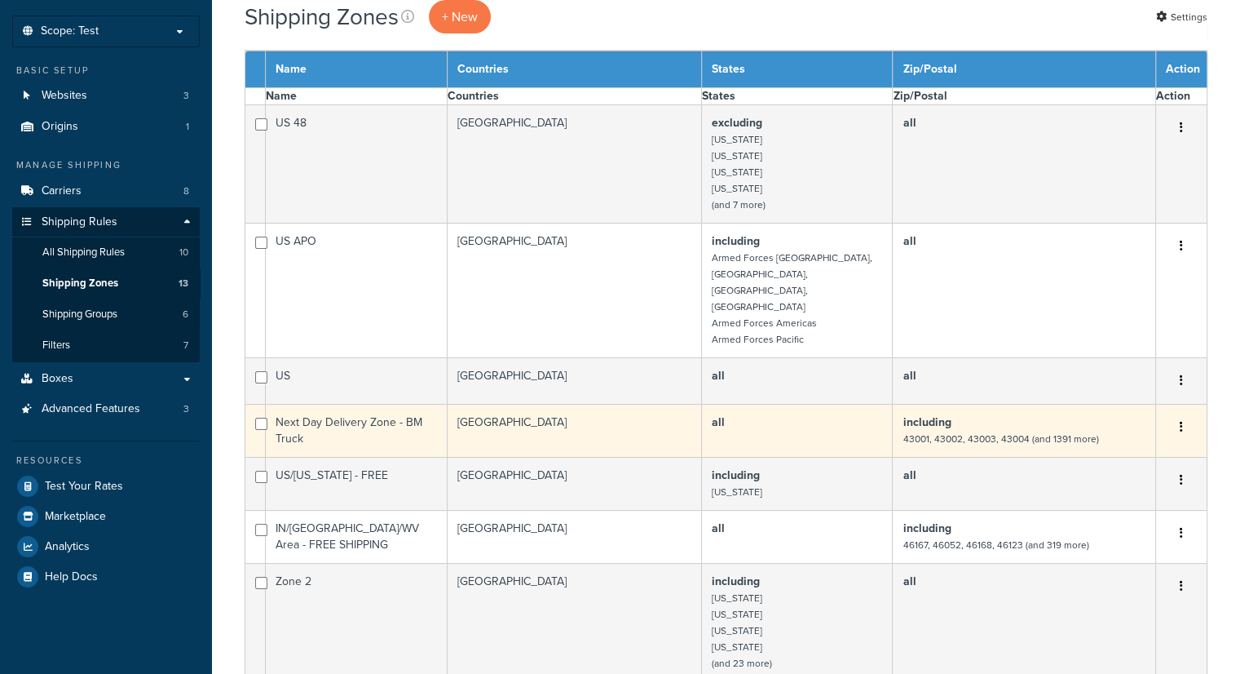
click at [368, 405] on td "Next Day Delivery Zone - BM Truck" at bounding box center [357, 431] width 182 height 53
select select "15"
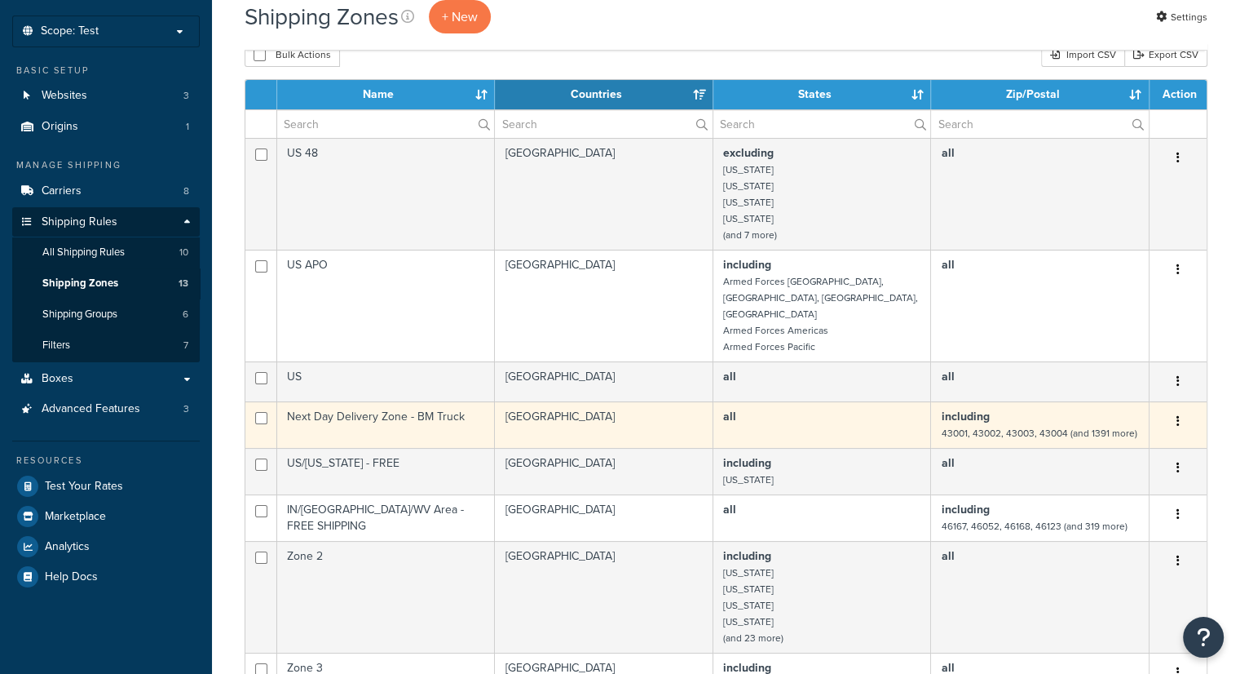
click at [1051, 426] on small "43001, 43002, 43003, 43004 (and 1391 more)" at bounding box center [1039, 433] width 196 height 15
click at [1176, 409] on button "button" at bounding box center [1178, 422] width 23 height 26
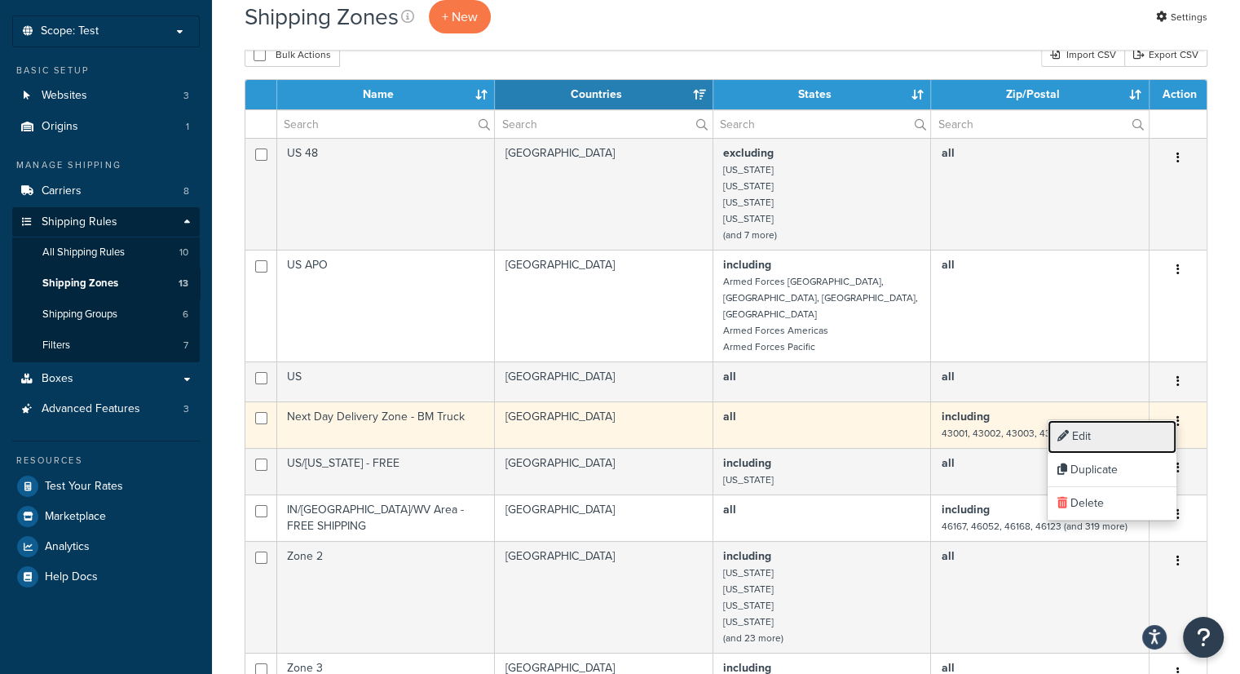
click at [1096, 440] on link "Edit" at bounding box center [1112, 436] width 129 height 33
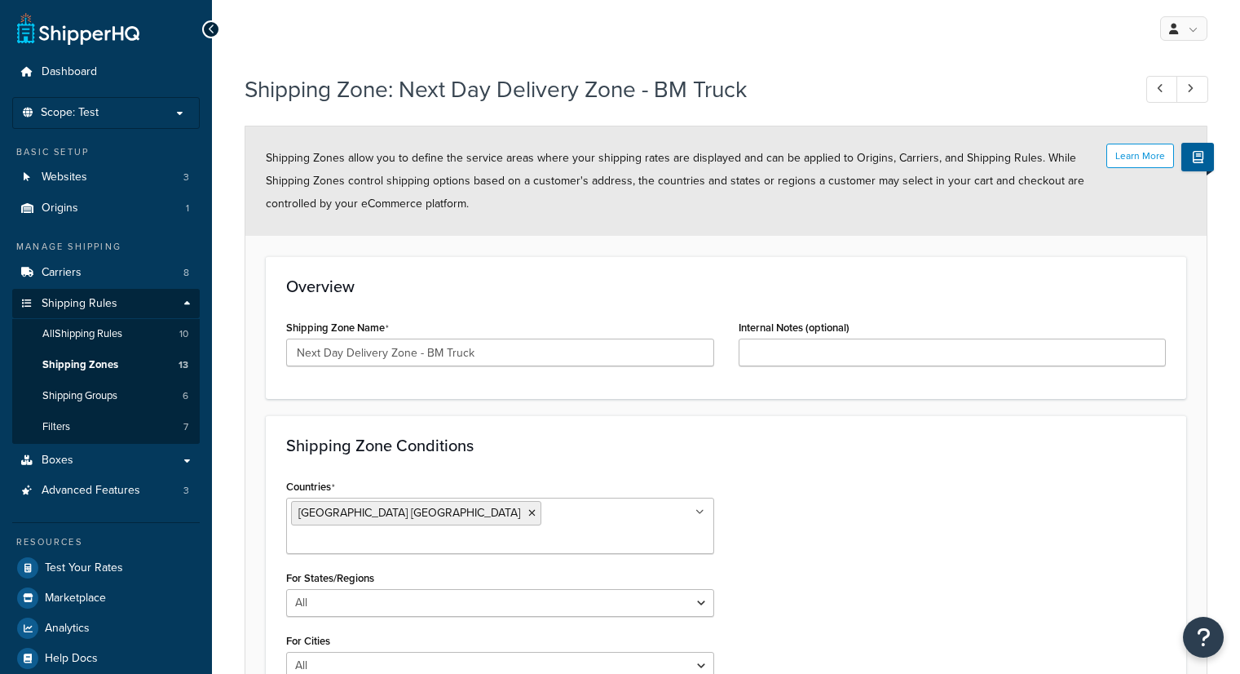
select select "including"
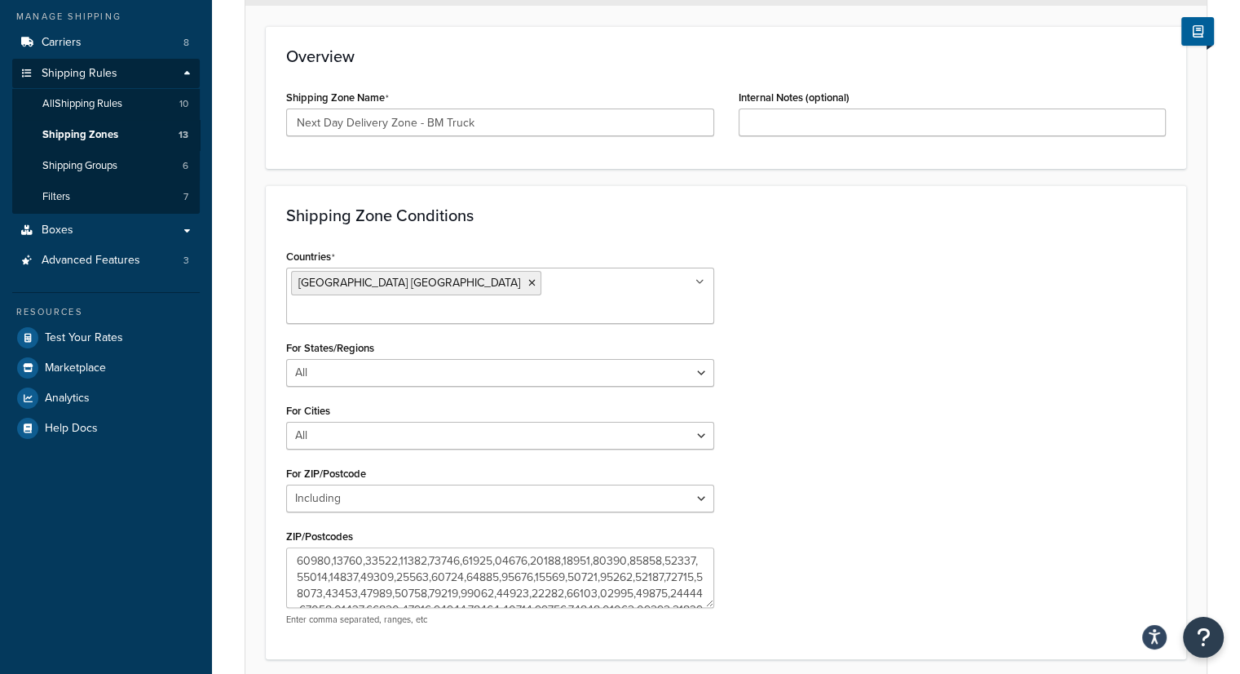
scroll to position [326, 0]
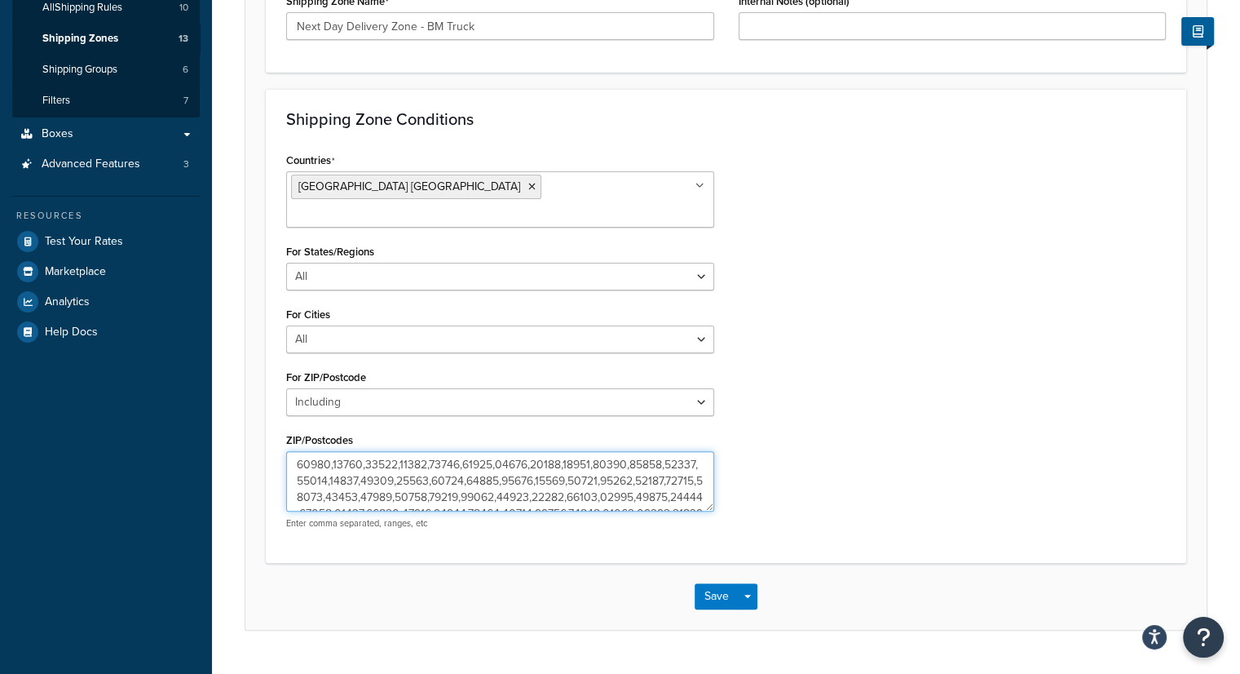
click at [558, 451] on textarea "ZIP/Postcodes" at bounding box center [500, 481] width 428 height 60
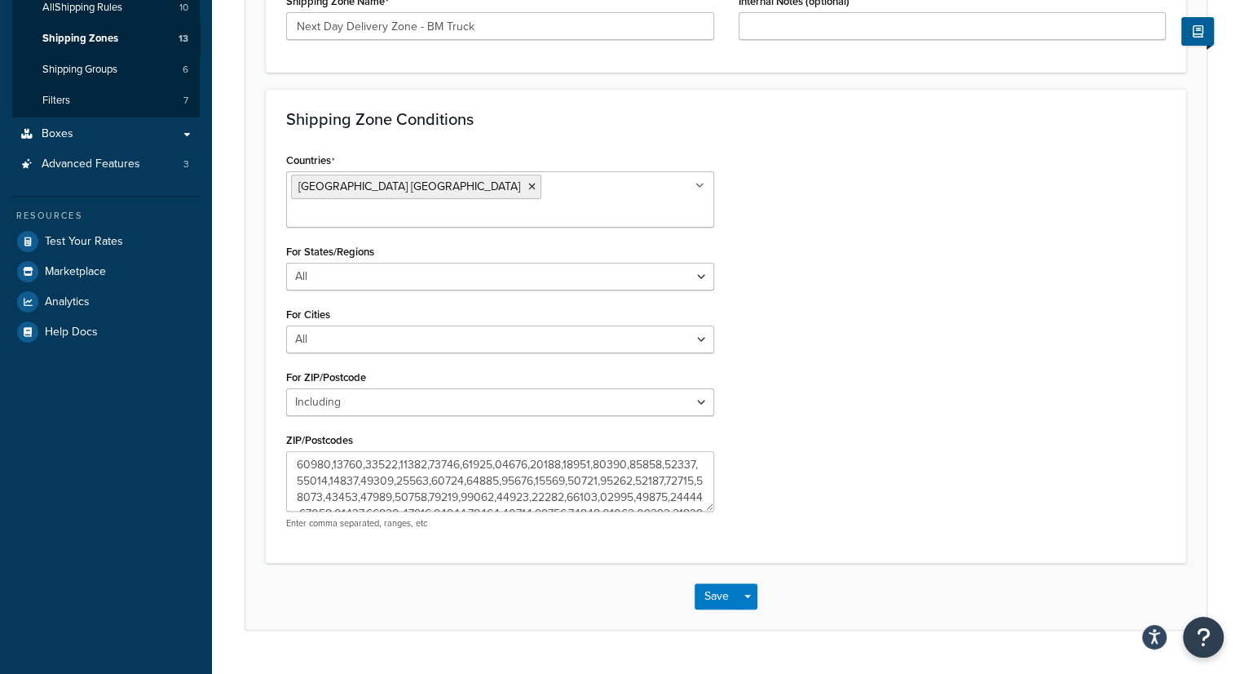
scroll to position [56, 0]
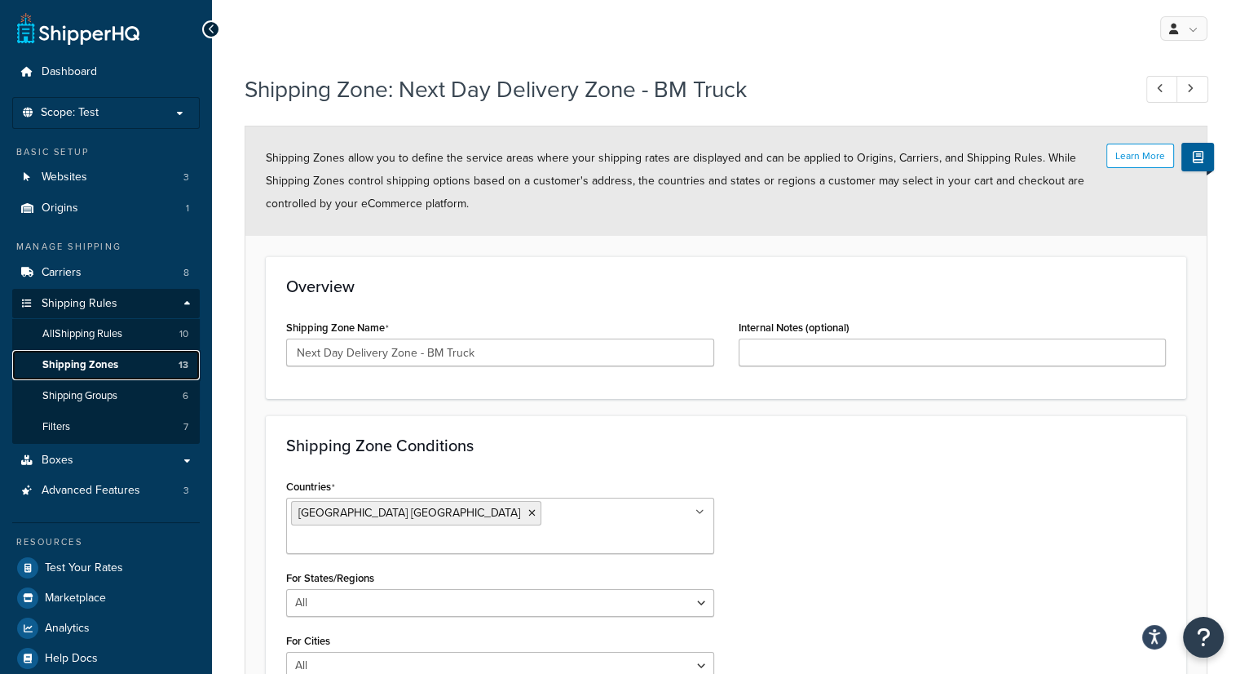
click at [99, 365] on span "Shipping Zones" at bounding box center [80, 365] width 76 height 14
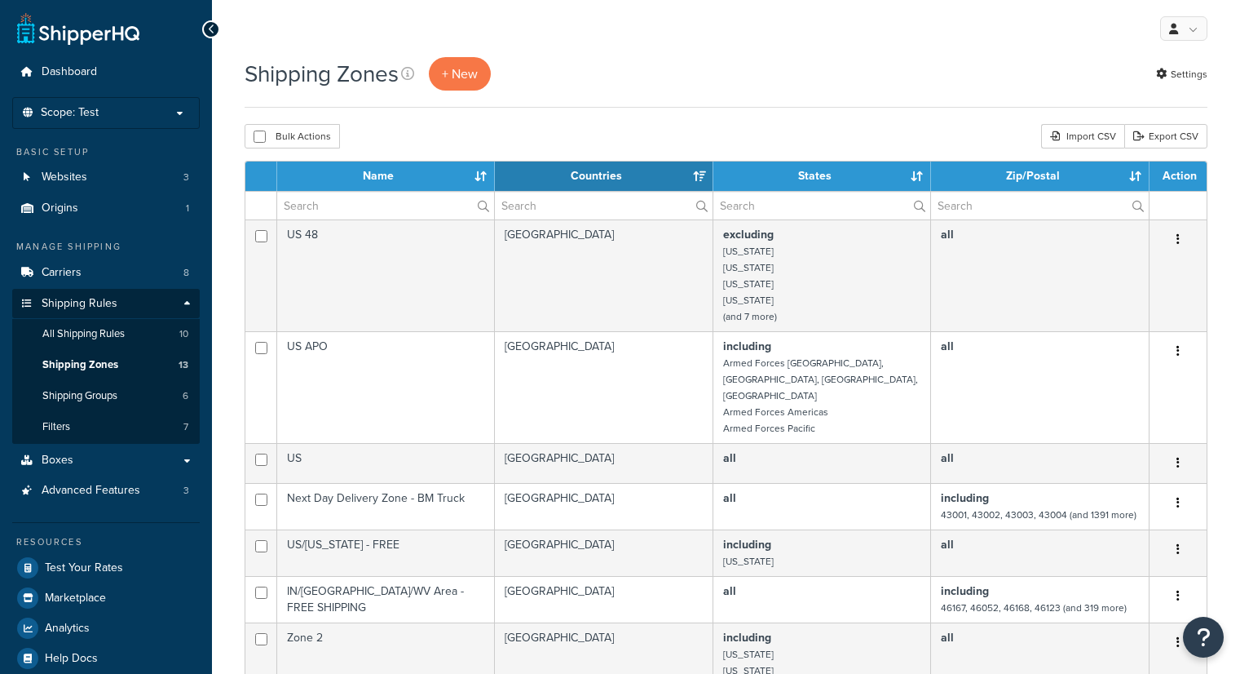
select select "15"
click at [83, 274] on link "Carriers 8" at bounding box center [106, 273] width 188 height 30
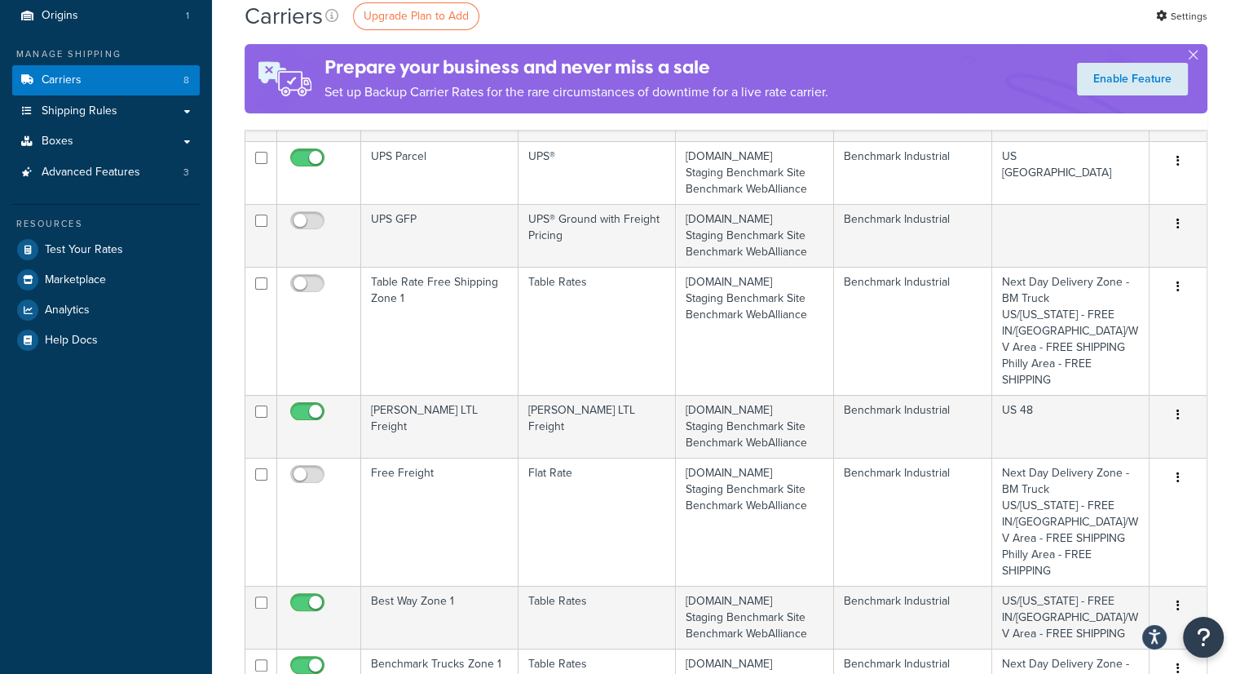
scroll to position [82, 0]
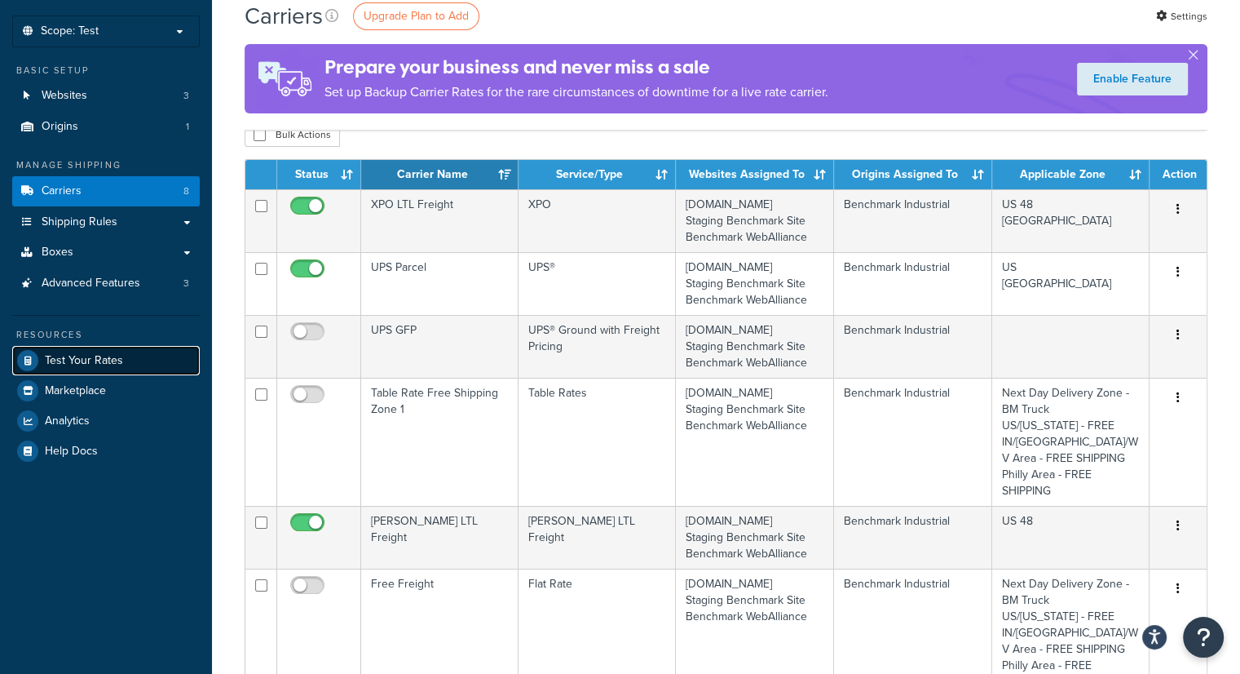
click at [95, 357] on span "Test Your Rates" at bounding box center [84, 361] width 78 height 14
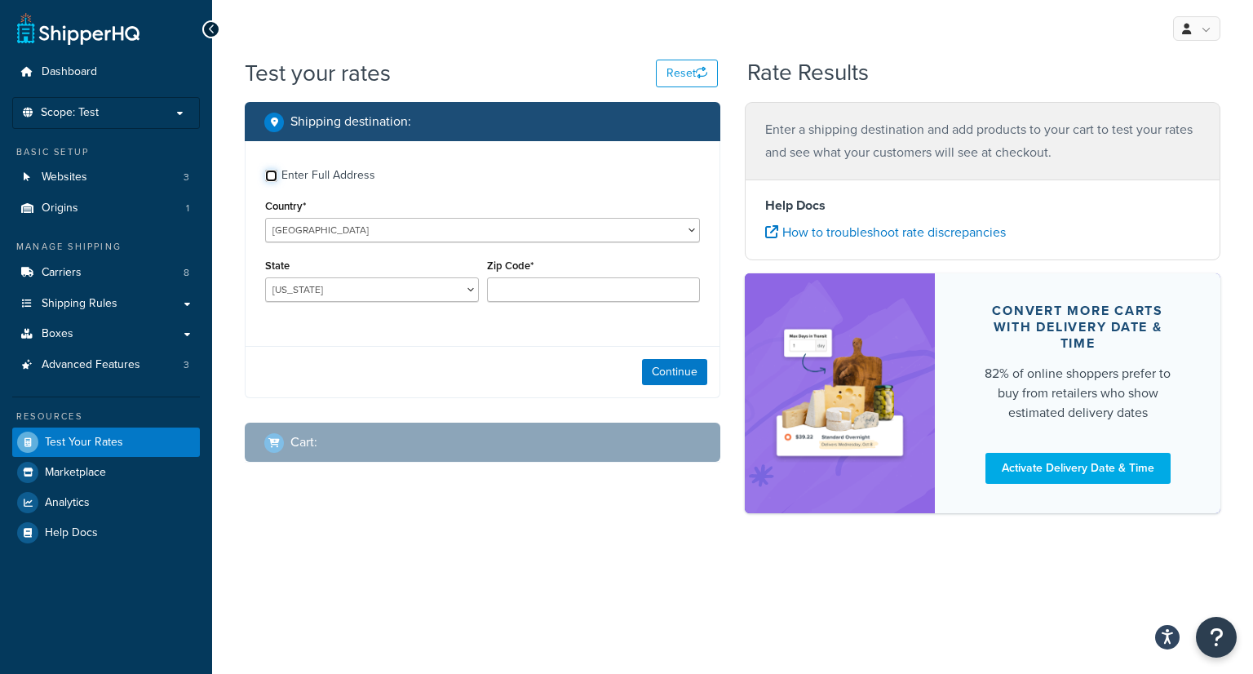
click at [270, 177] on input "Enter Full Address" at bounding box center [271, 176] width 12 height 12
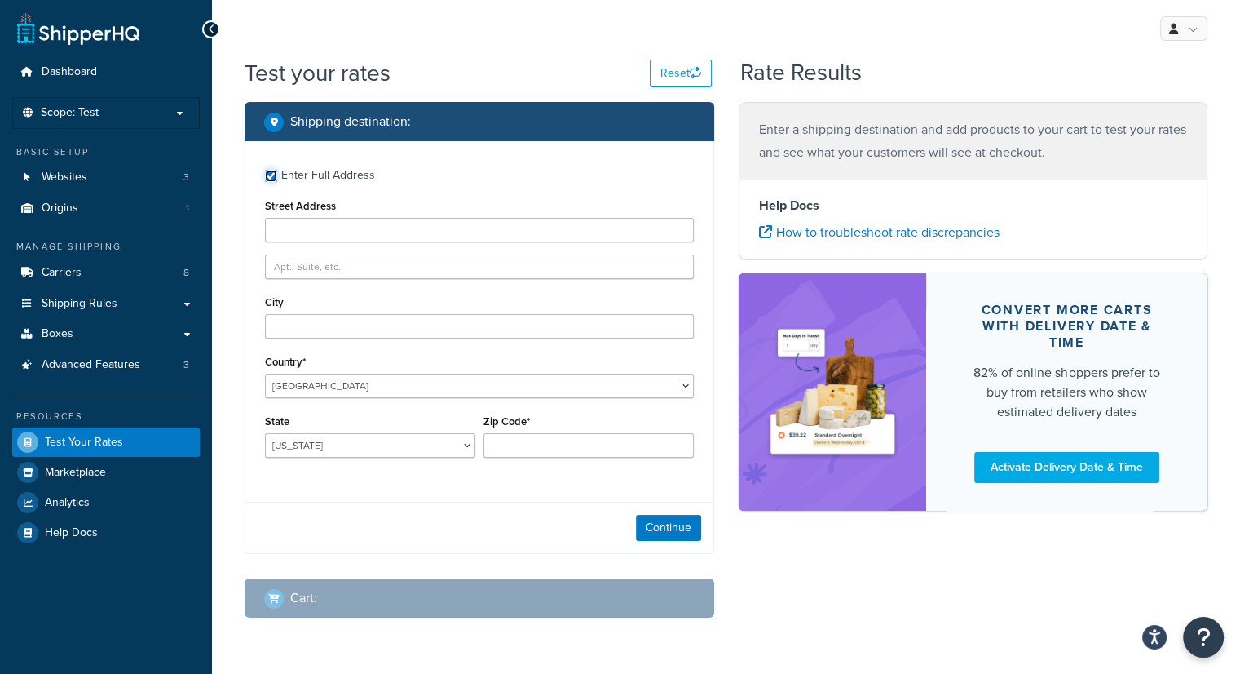
click at [272, 177] on input "Enter Full Address" at bounding box center [271, 176] width 12 height 12
checkbox input "false"
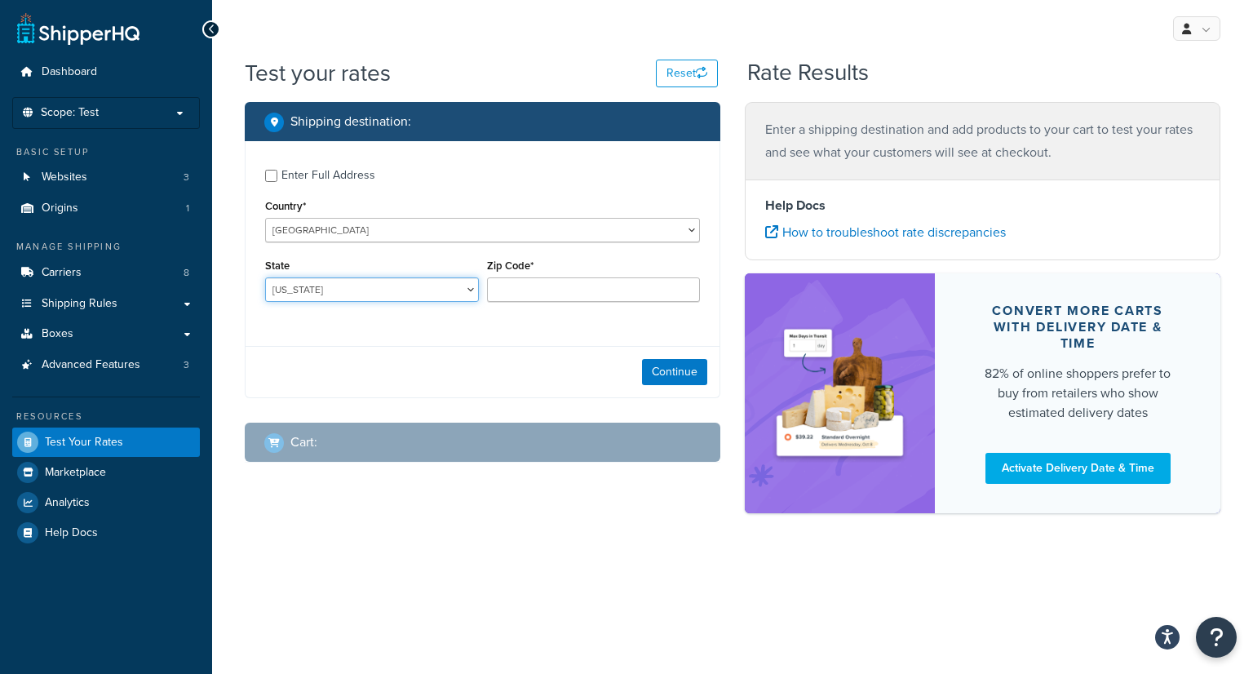
click at [414, 298] on select "Alabama Alaska American Samoa Arizona Arkansas Armed Forces Americas Armed Forc…" at bounding box center [372, 289] width 214 height 24
select select "OH"
click at [265, 277] on select "Alabama Alaska American Samoa Arizona Arkansas Armed Forces Americas Armed Forc…" at bounding box center [372, 289] width 214 height 24
click at [568, 291] on input "Zip Code*" at bounding box center [594, 289] width 214 height 24
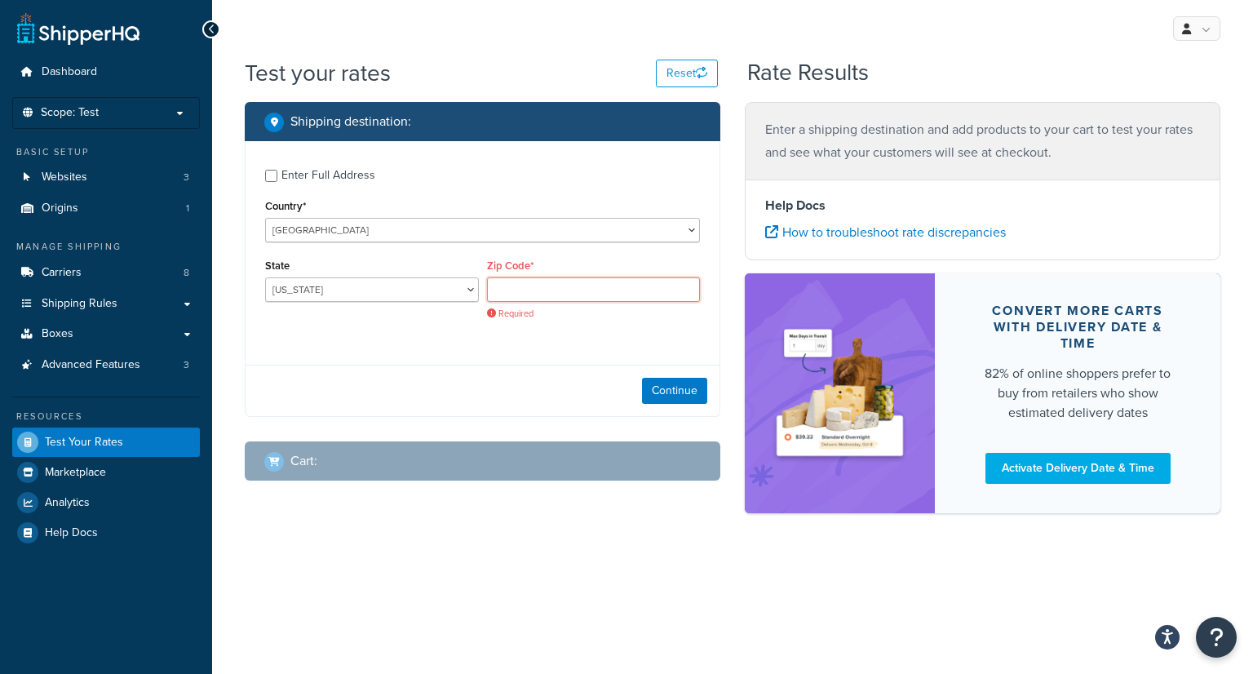
drag, startPoint x: 607, startPoint y: 287, endPoint x: 623, endPoint y: 261, distance: 30.8
click at [607, 287] on input "Zip Code*" at bounding box center [594, 289] width 214 height 24
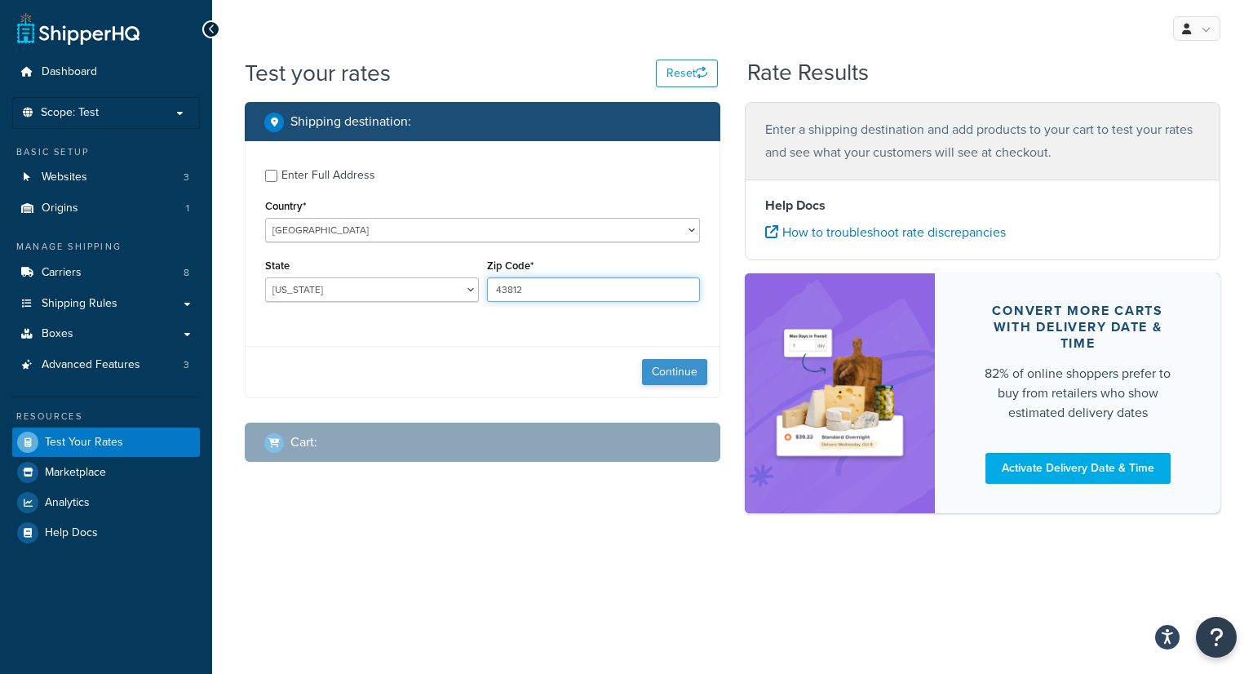
type input "43812"
click at [672, 382] on button "Continue" at bounding box center [674, 372] width 65 height 26
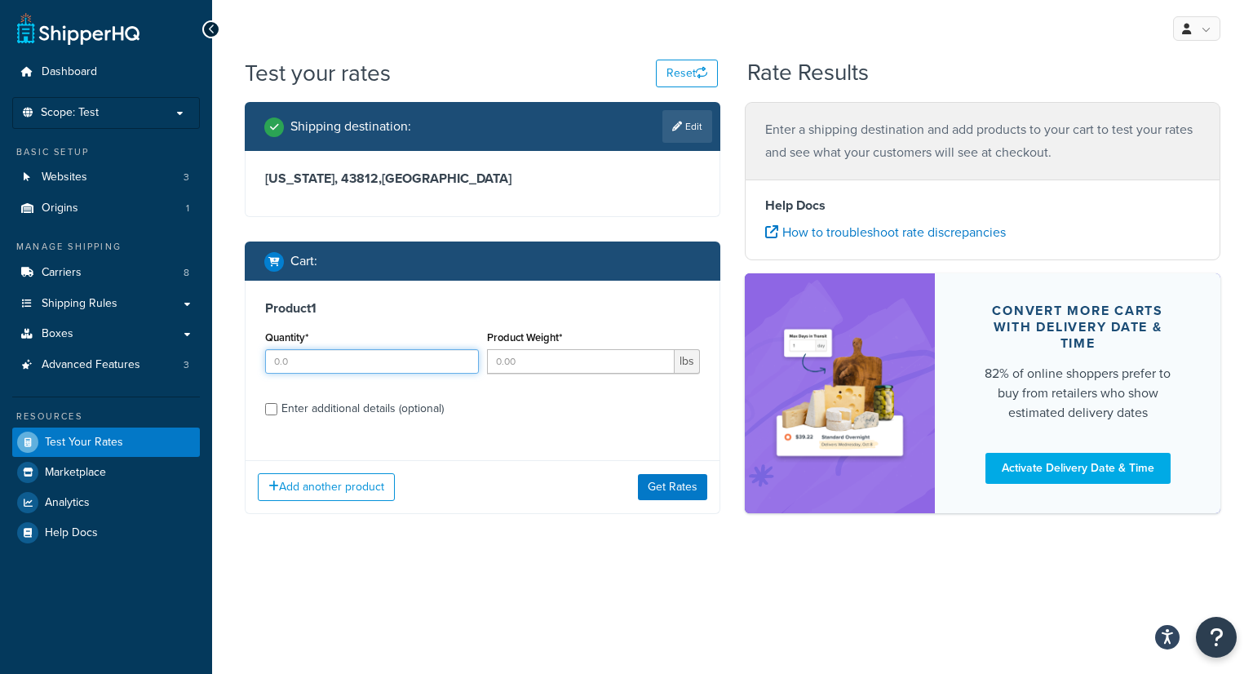
click at [339, 356] on input "Quantity*" at bounding box center [372, 361] width 214 height 24
type input "5"
type input "20"
click at [271, 409] on input "Enter additional details (optional)" at bounding box center [271, 409] width 12 height 12
checkbox input "true"
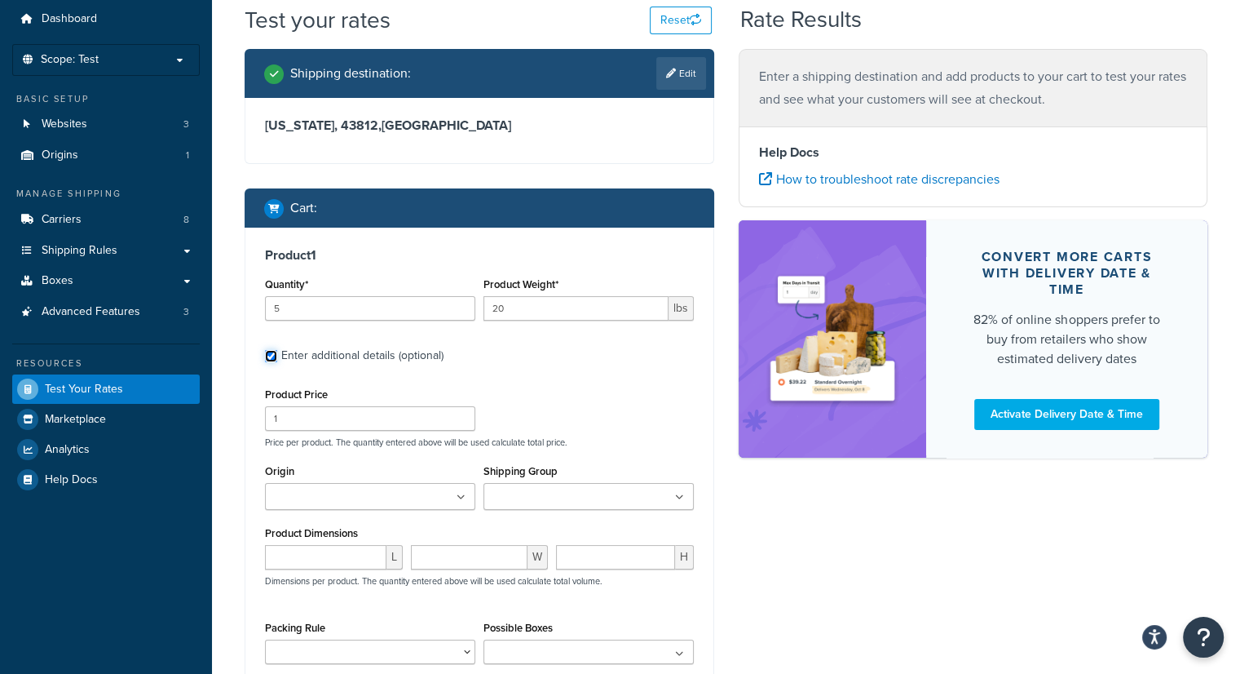
scroll to position [82, 0]
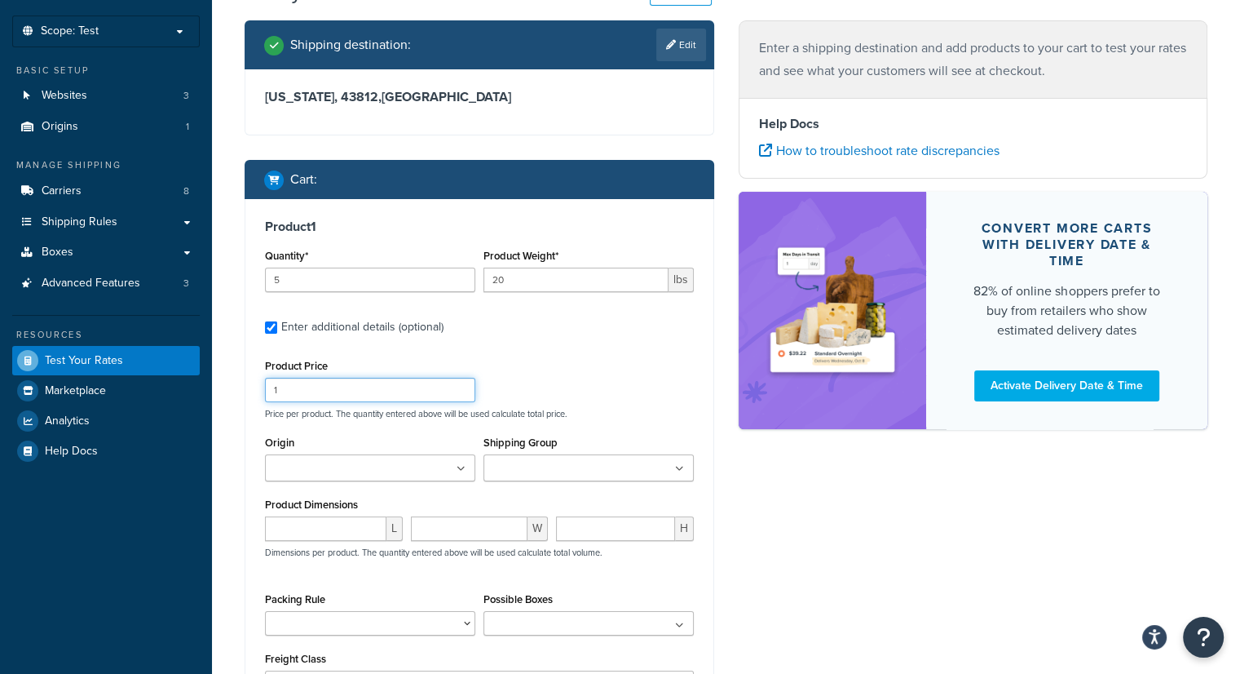
drag, startPoint x: 378, startPoint y: 391, endPoint x: 208, endPoint y: 378, distance: 171.0
click at [208, 379] on div "Dashboard Scope: Test Basic Setup Websites 3 Origins 1 Manage Shipping Carriers…" at bounding box center [620, 408] width 1240 height 980
type input "2"
drag, startPoint x: 303, startPoint y: 389, endPoint x: 219, endPoint y: 369, distance: 86.3
click at [214, 381] on div "Test your rates Reset Rate Results Shipping destination : Edit Ohio, 43812 , Un…" at bounding box center [726, 417] width 1028 height 882
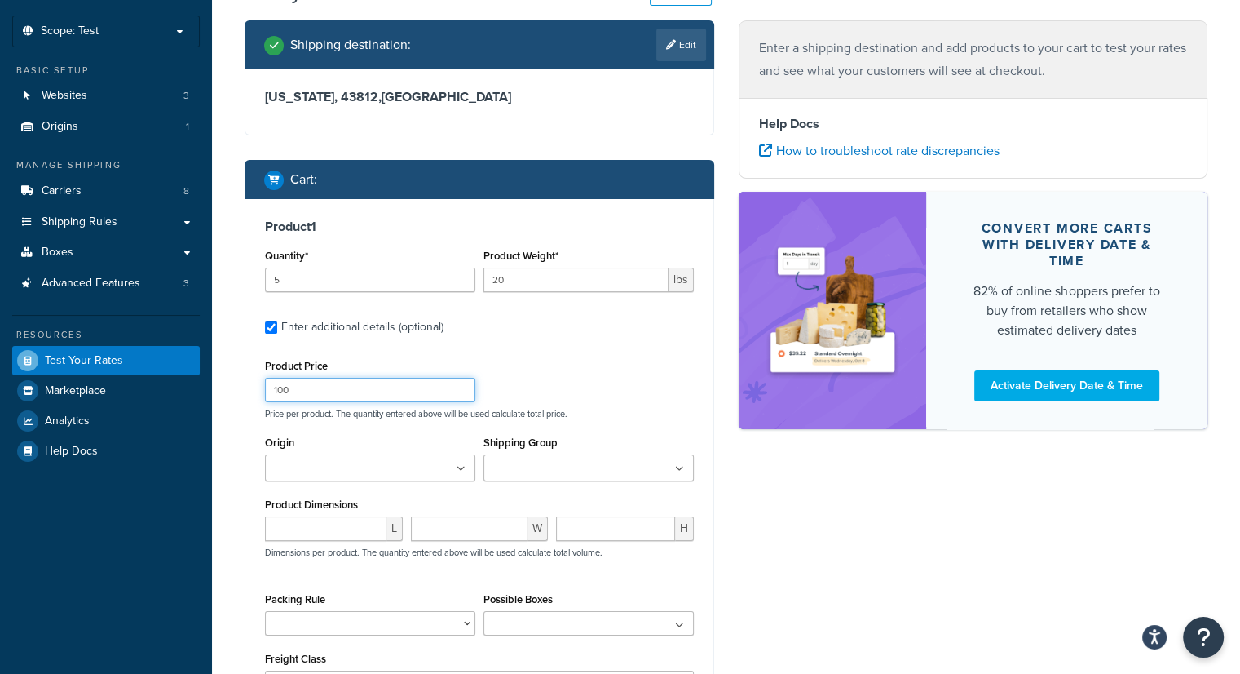
type input "100"
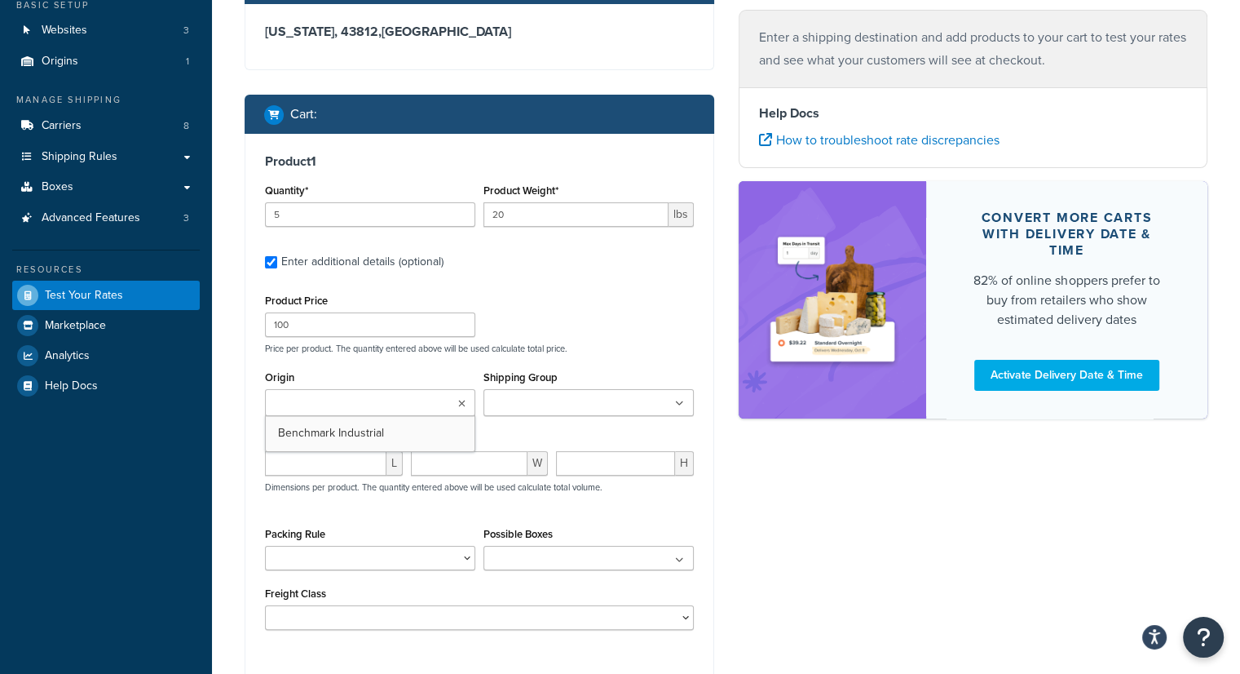
scroll to position [245, 0]
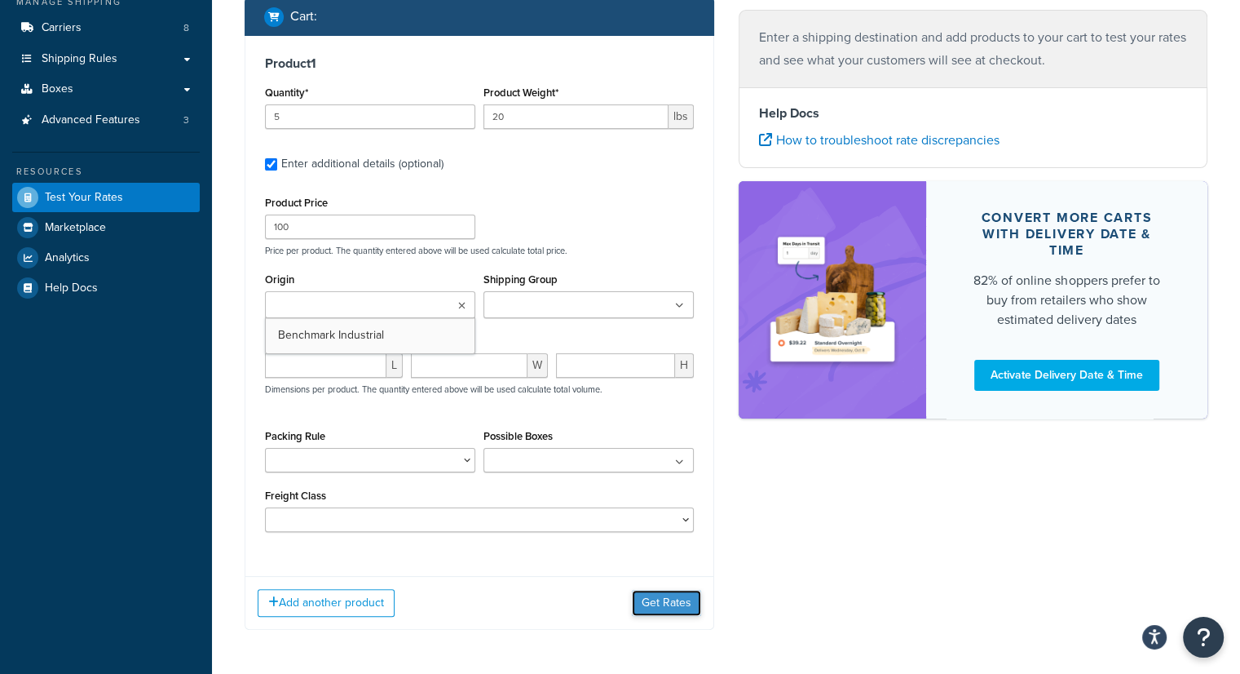
click at [686, 598] on button "Get Rates" at bounding box center [666, 603] width 69 height 26
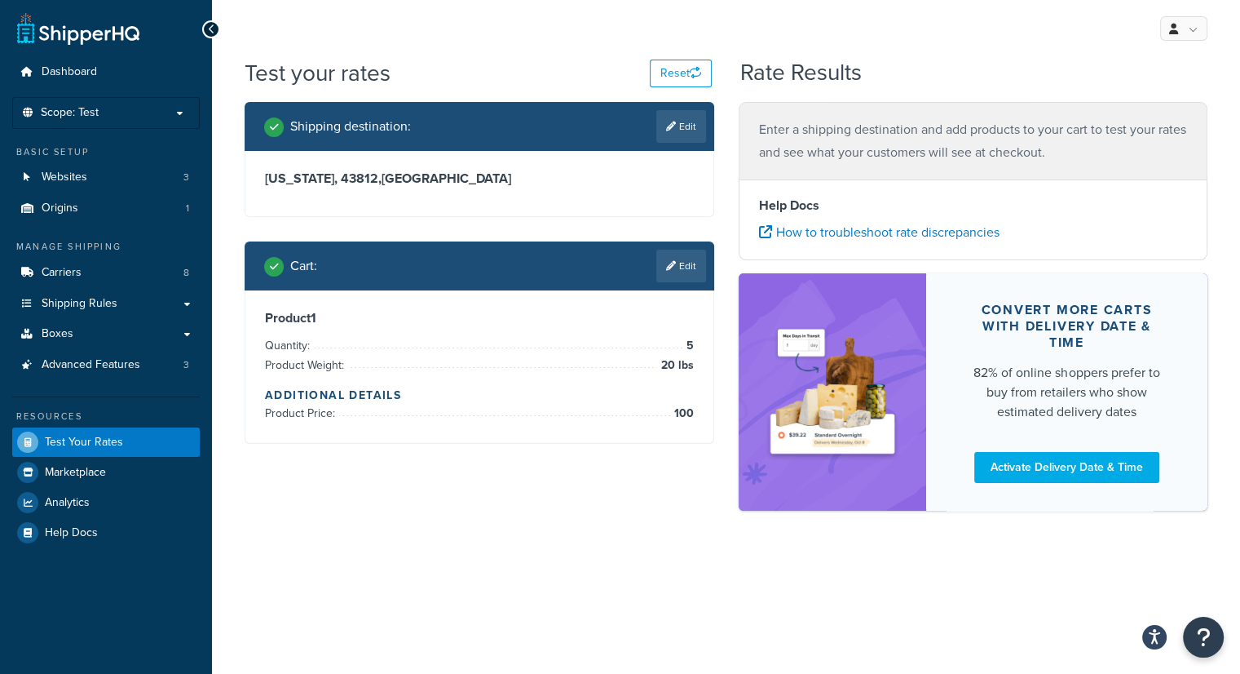
scroll to position [0, 0]
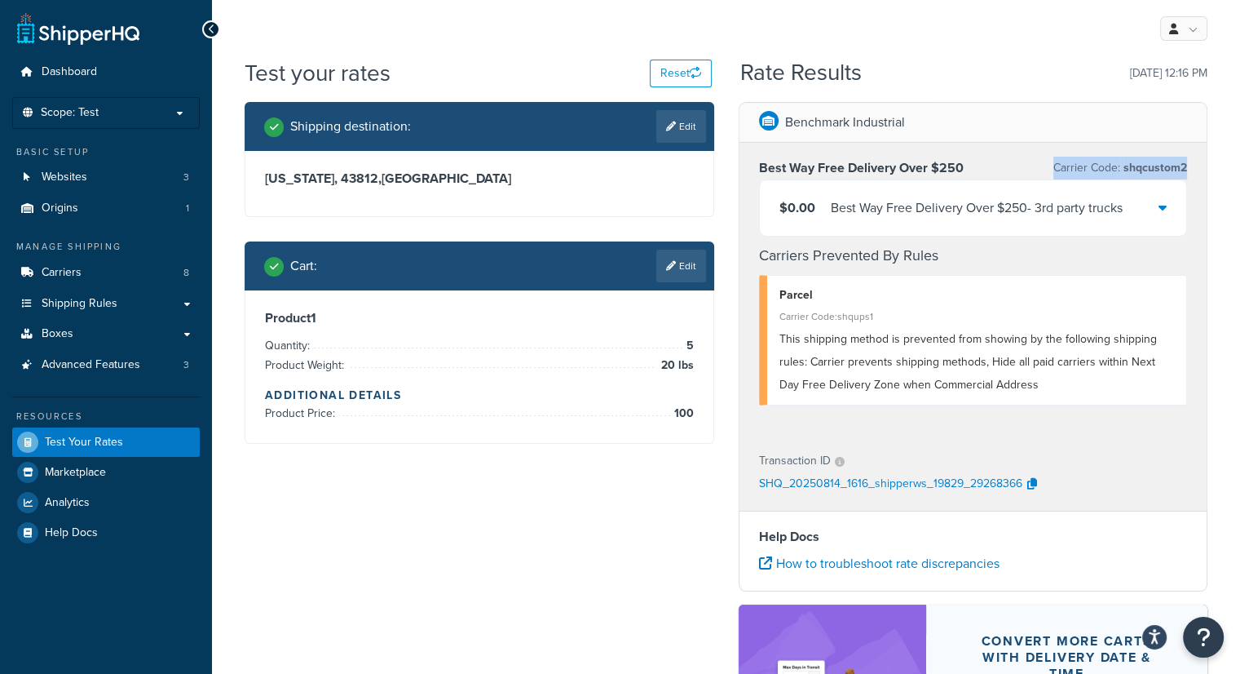
drag, startPoint x: 1057, startPoint y: 164, endPoint x: 1201, endPoint y: 164, distance: 144.4
click at [1201, 164] on div "Best Way Free Delivery Over $250 Carrier Code: shqcustom2 $0.00 Best Way Free D…" at bounding box center [974, 289] width 468 height 293
click at [106, 259] on link "Carriers 8" at bounding box center [106, 273] width 188 height 30
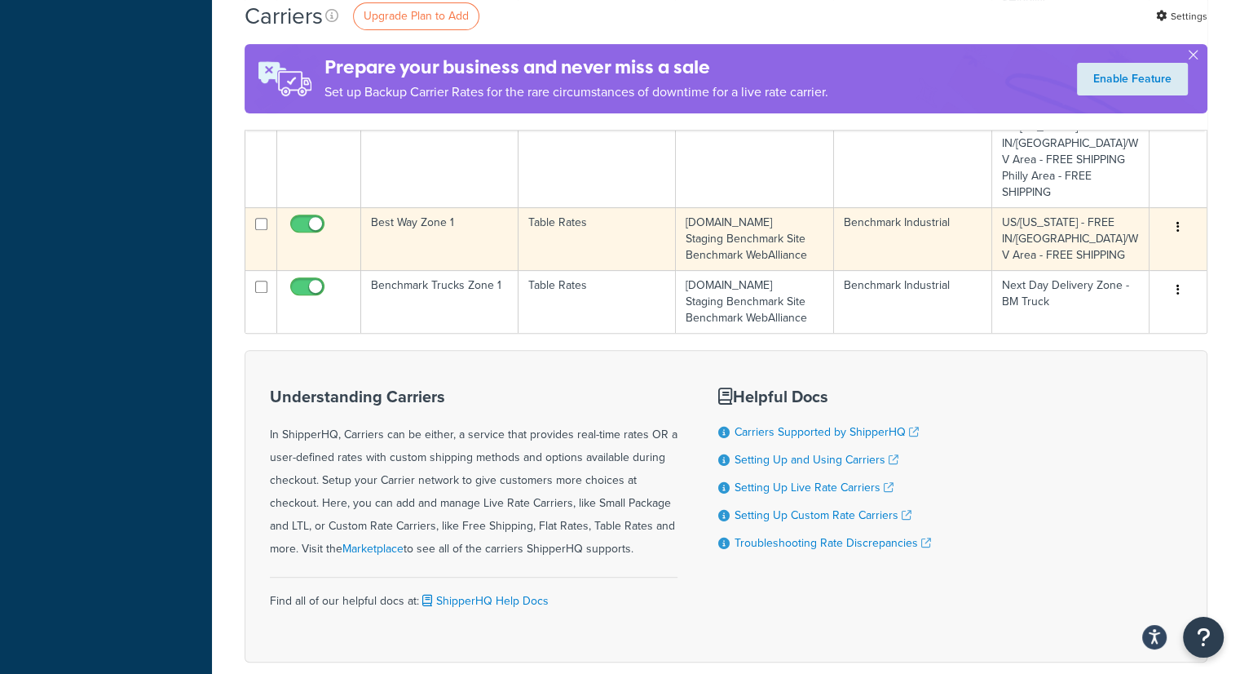
click at [450, 241] on td "Best Way Zone 1" at bounding box center [439, 238] width 157 height 63
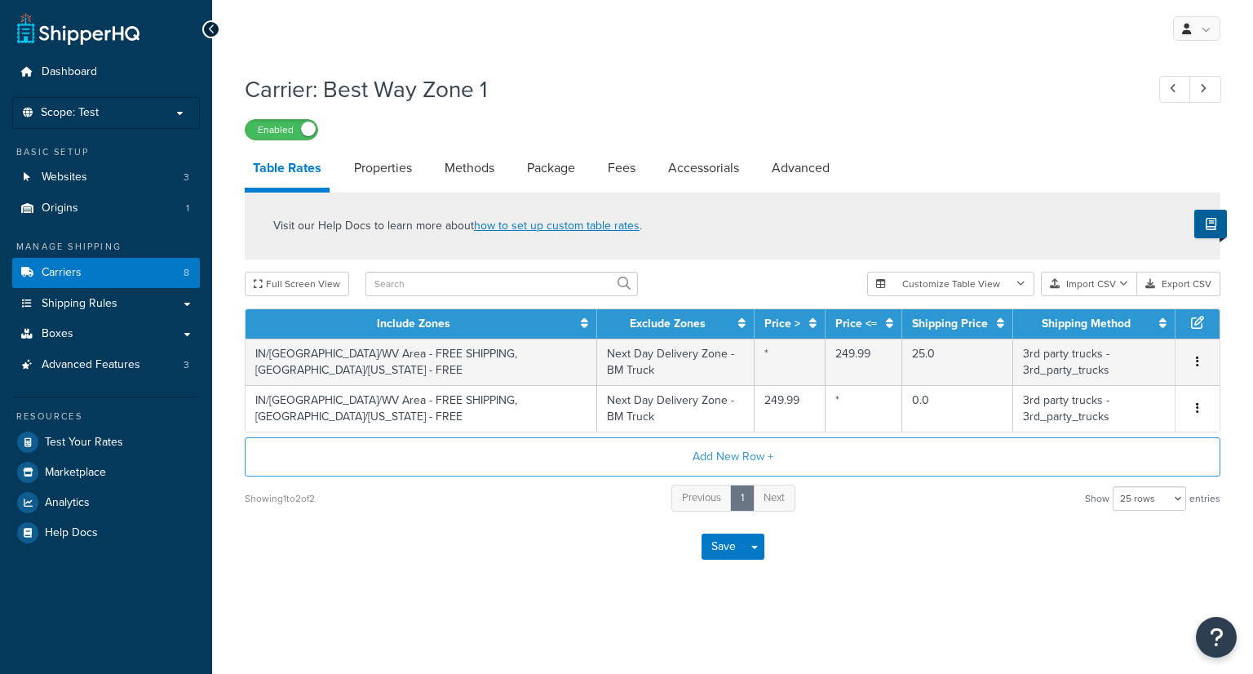
select select "25"
click at [803, 168] on link "Advanced" at bounding box center [800, 167] width 74 height 39
select select "false"
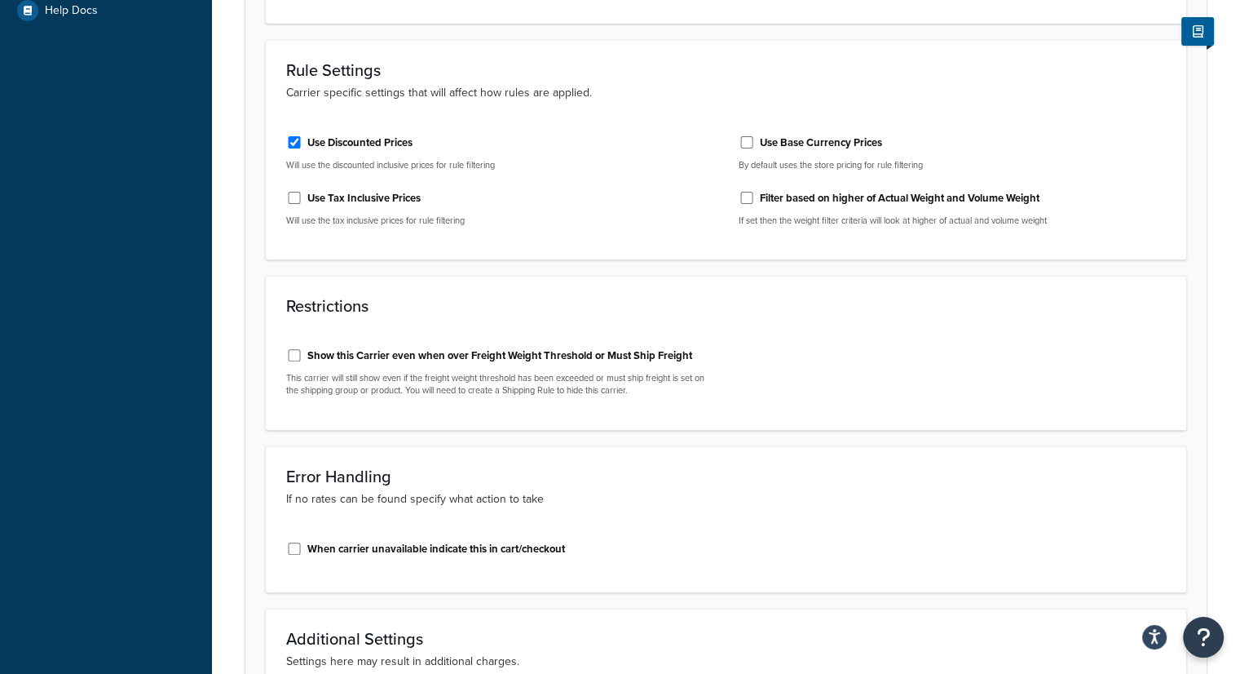
scroll to position [116, 0]
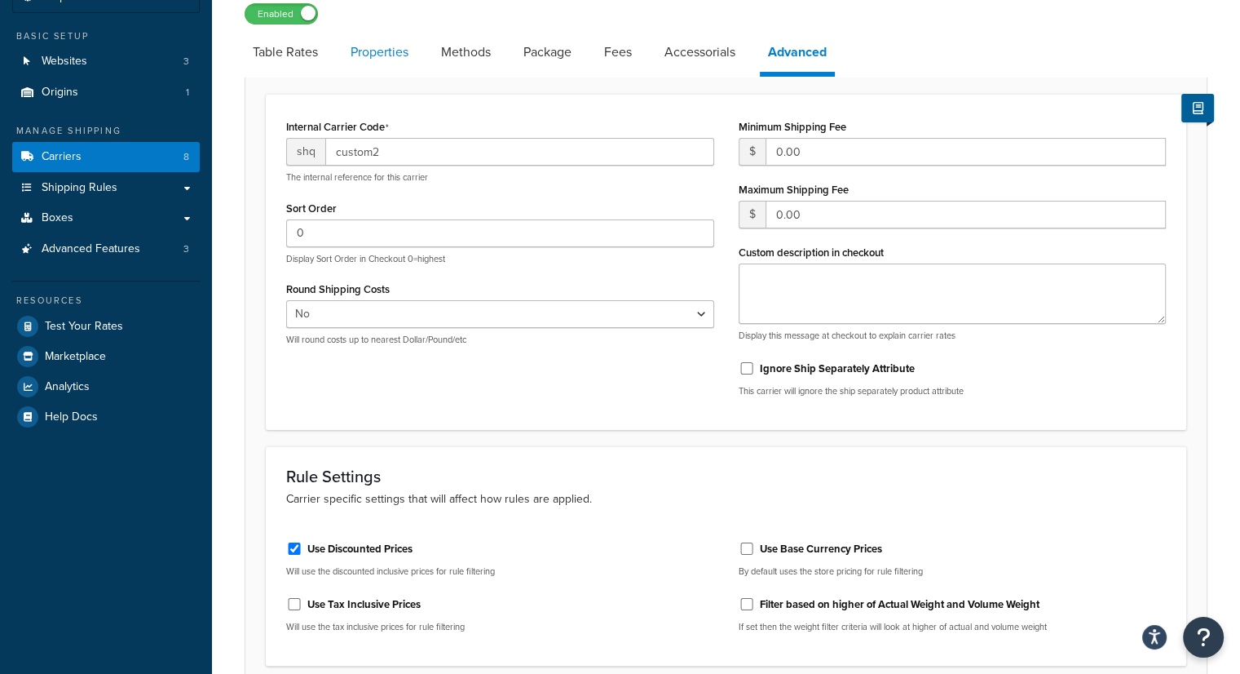
click at [380, 53] on link "Properties" at bounding box center [380, 52] width 74 height 39
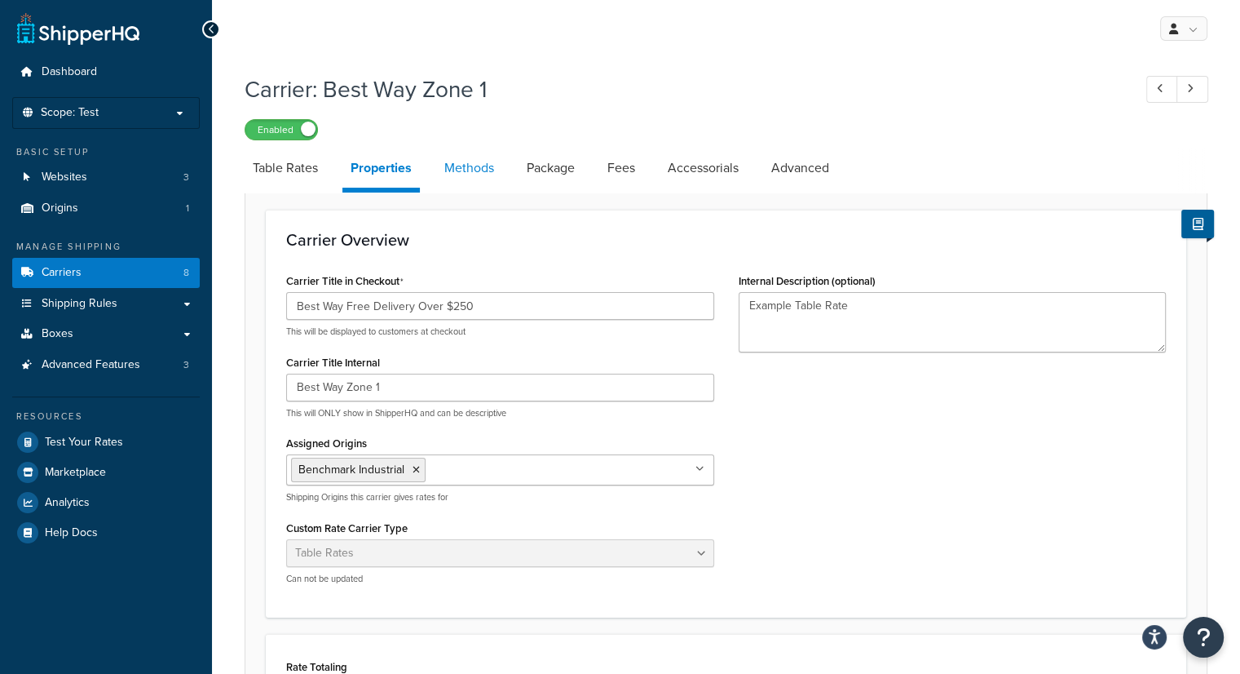
click at [479, 169] on link "Methods" at bounding box center [469, 167] width 66 height 39
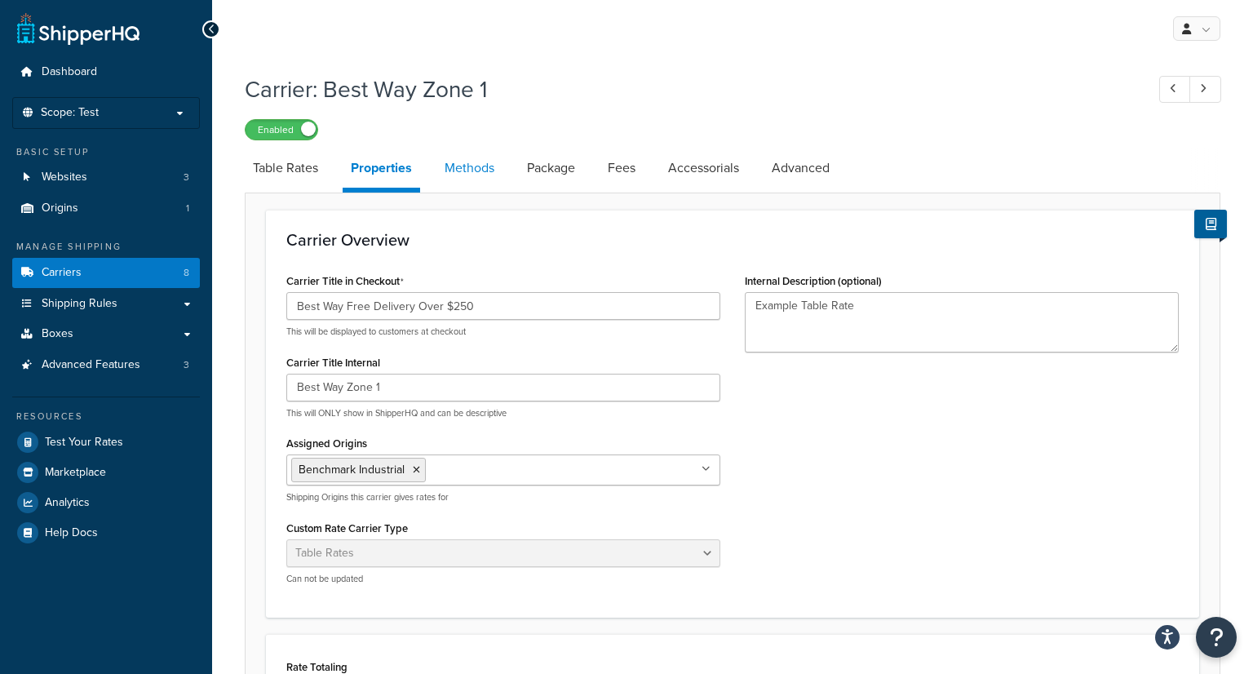
select select "25"
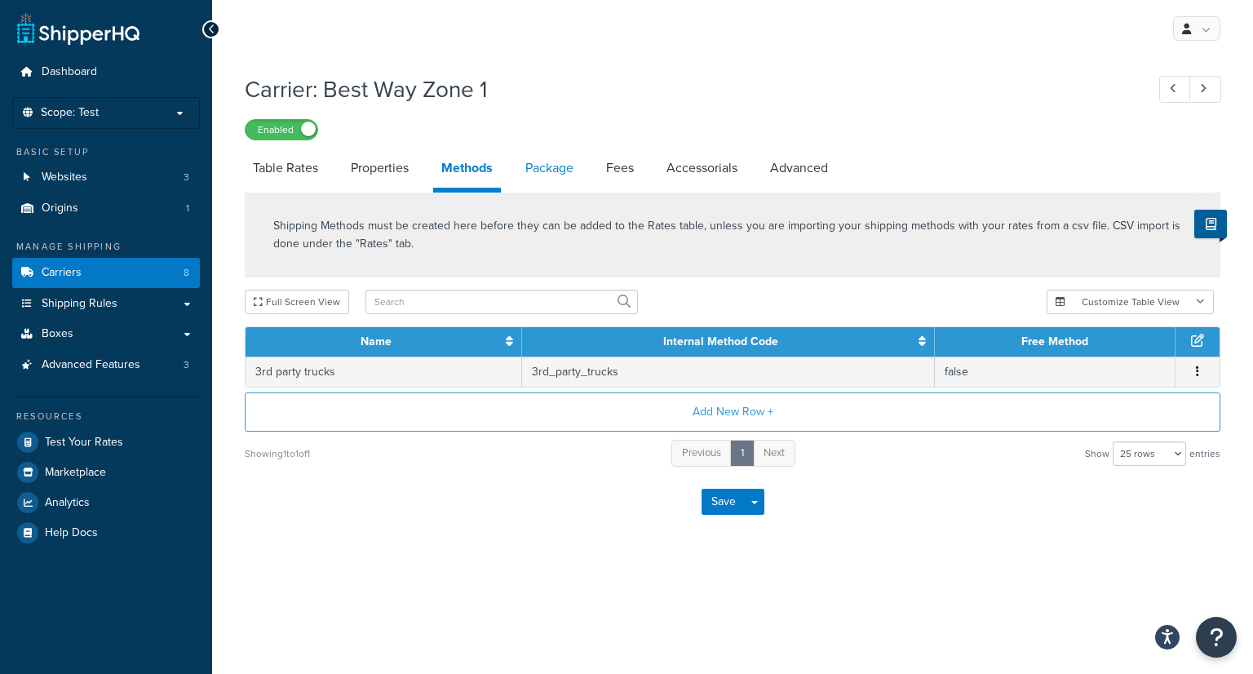
click at [545, 168] on link "Package" at bounding box center [549, 167] width 64 height 39
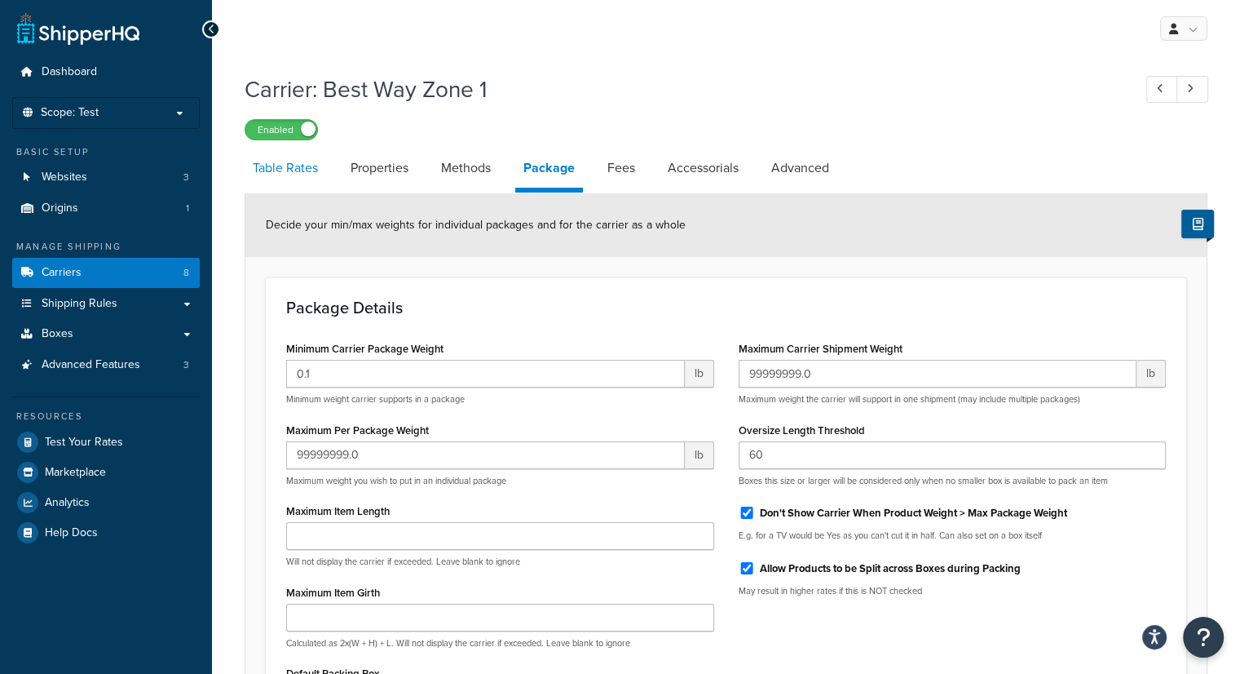
click at [294, 171] on link "Table Rates" at bounding box center [286, 167] width 82 height 39
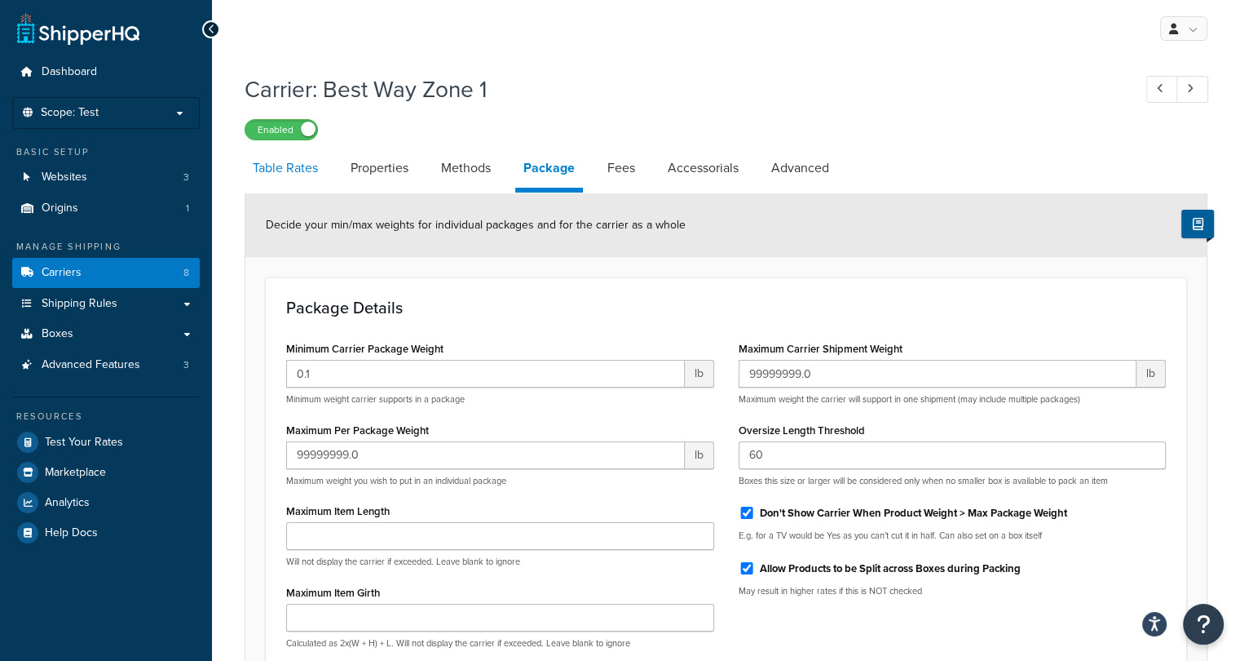
select select "25"
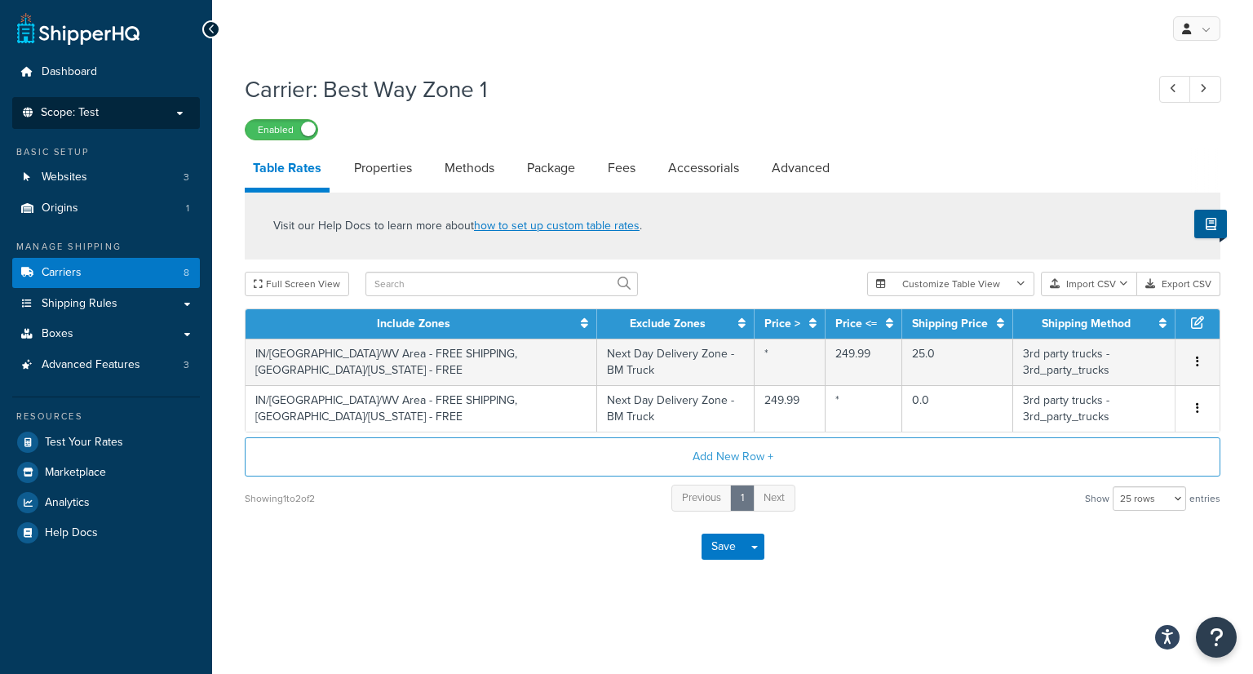
click at [183, 113] on p "Scope: Test" at bounding box center [106, 113] width 173 height 14
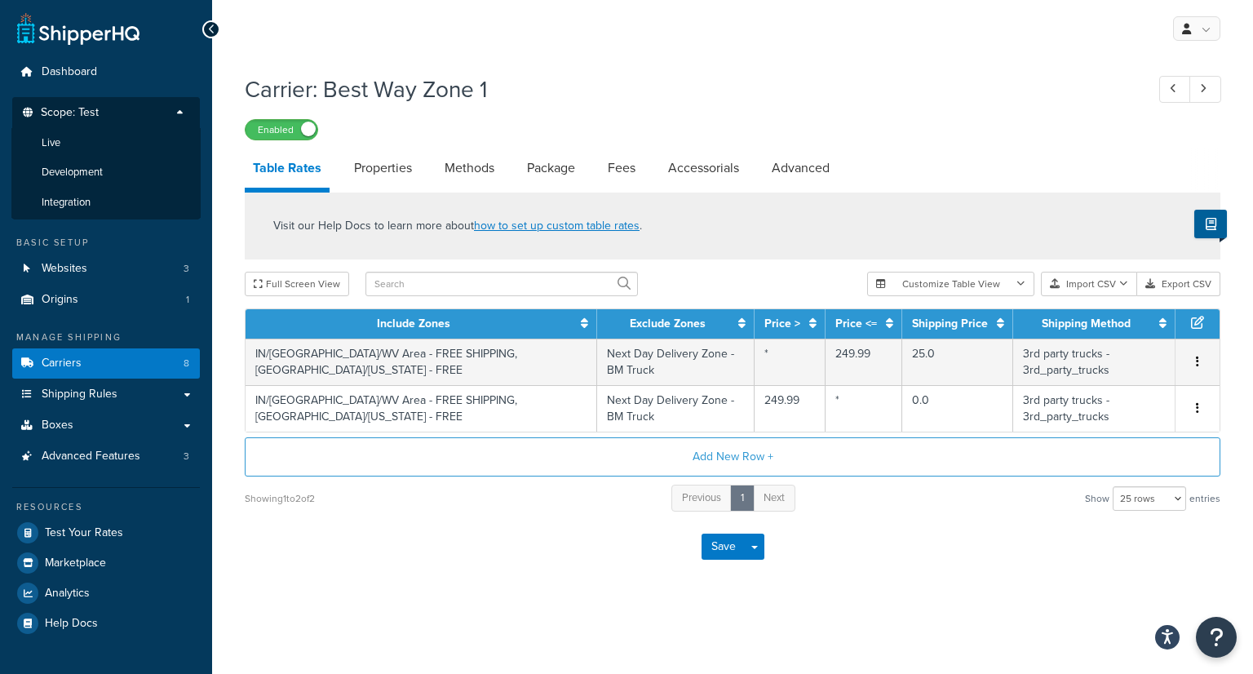
click at [160, 112] on p "Scope: Test" at bounding box center [106, 117] width 173 height 22
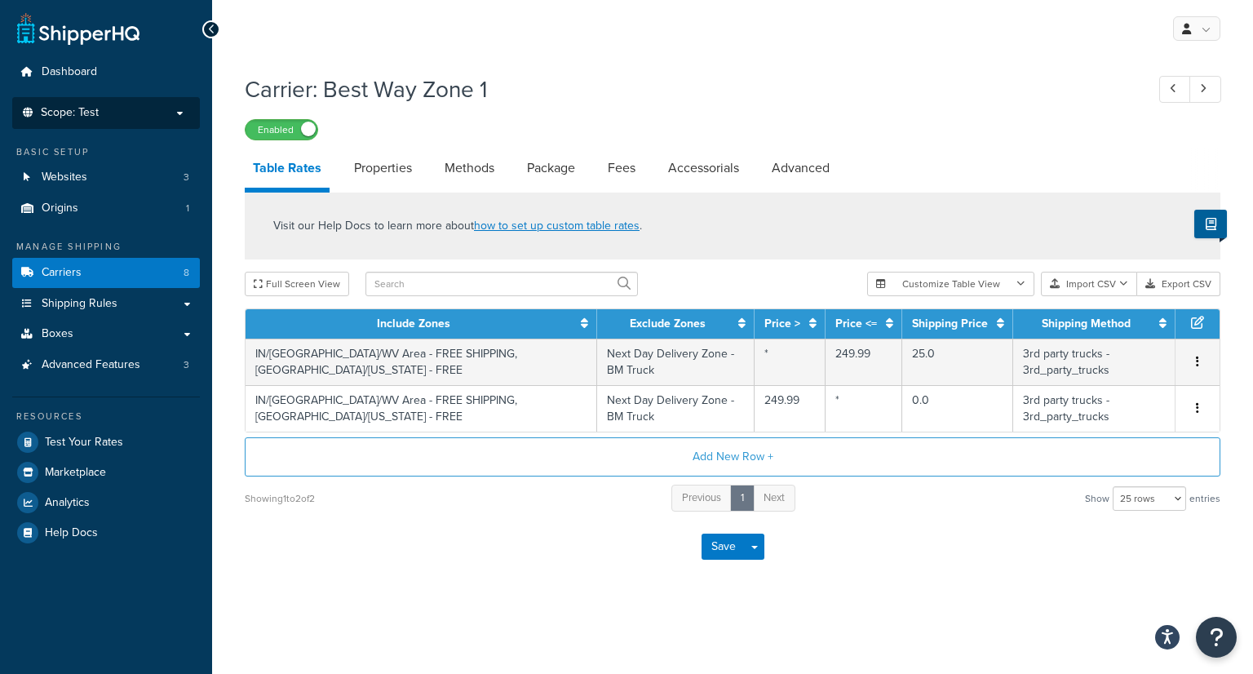
click at [160, 112] on p "Scope: Test" at bounding box center [106, 113] width 173 height 14
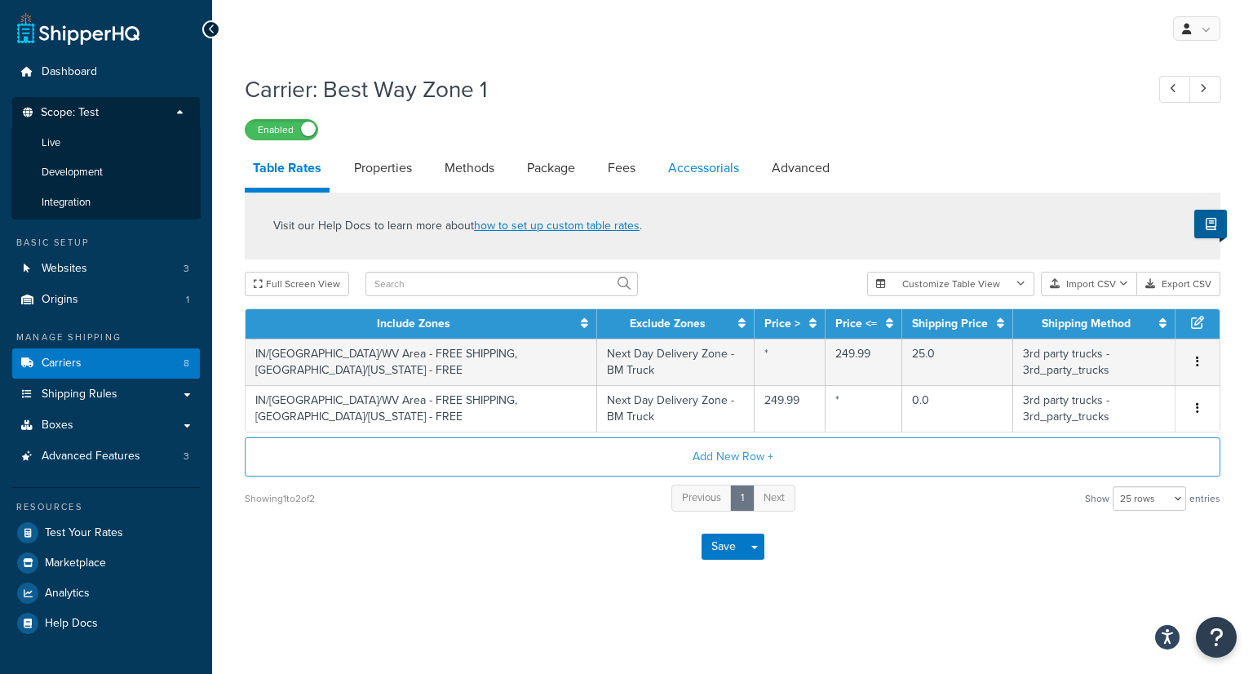
click at [688, 170] on link "Accessorials" at bounding box center [703, 167] width 87 height 39
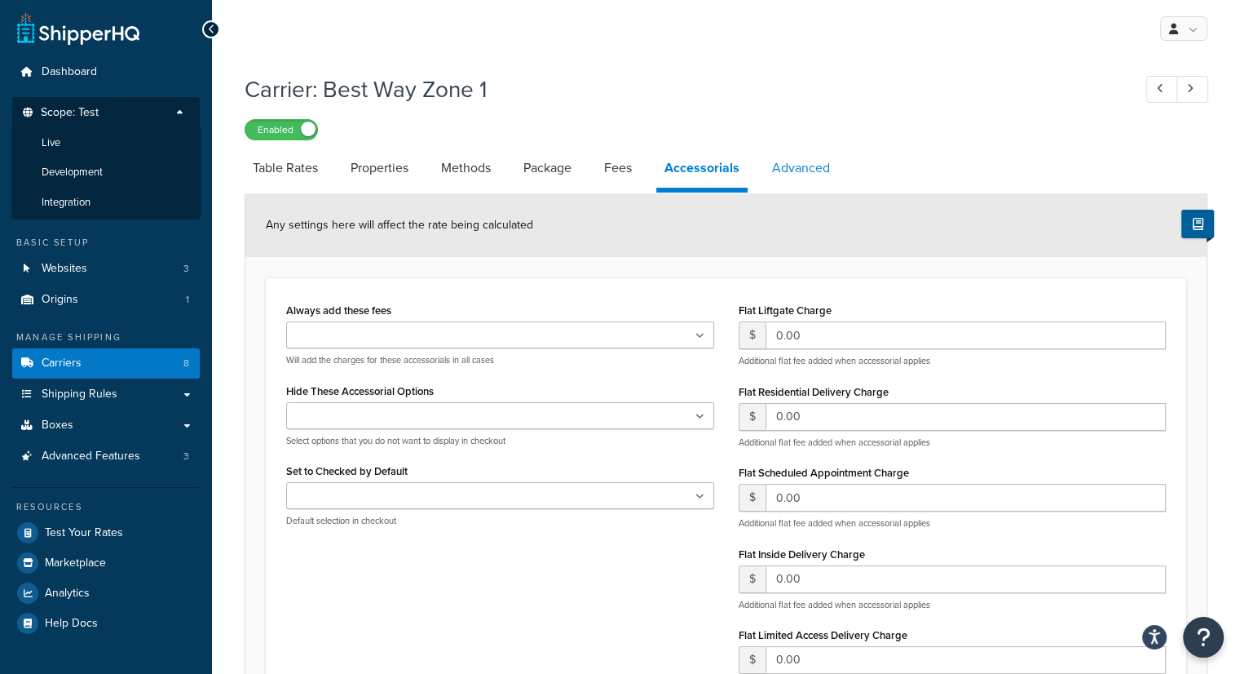
click at [810, 169] on link "Advanced" at bounding box center [801, 167] width 74 height 39
select select "false"
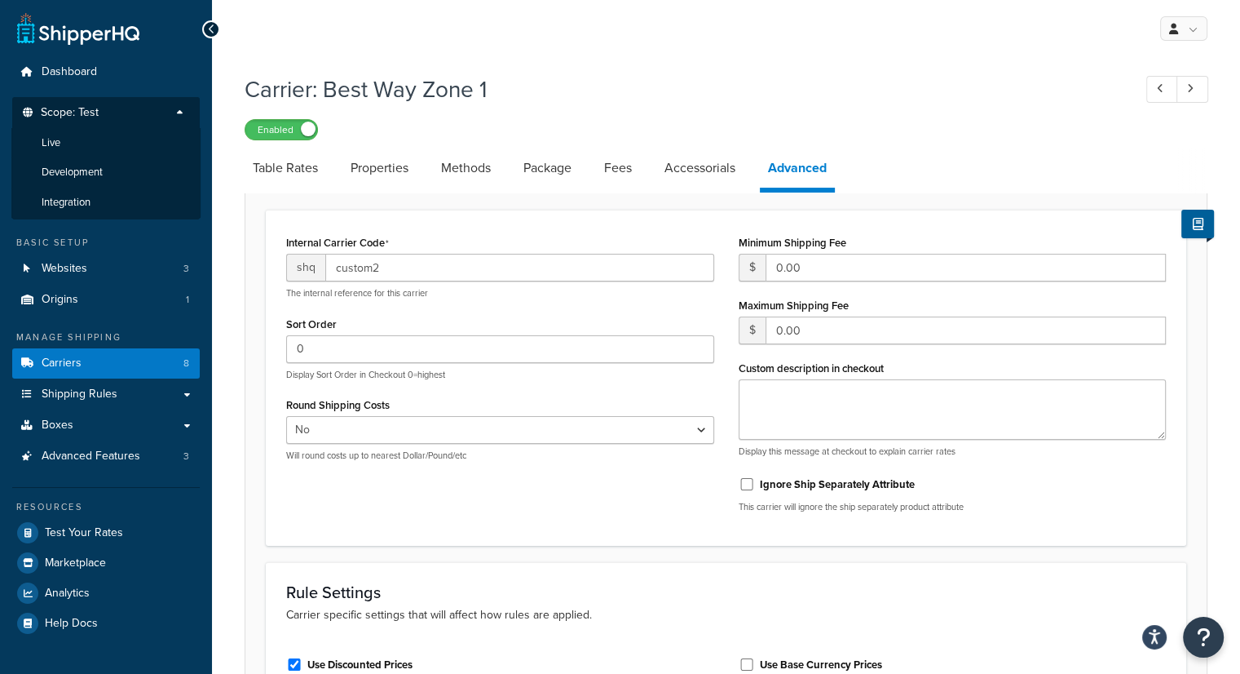
click at [173, 112] on p "Scope: Test" at bounding box center [106, 117] width 173 height 22
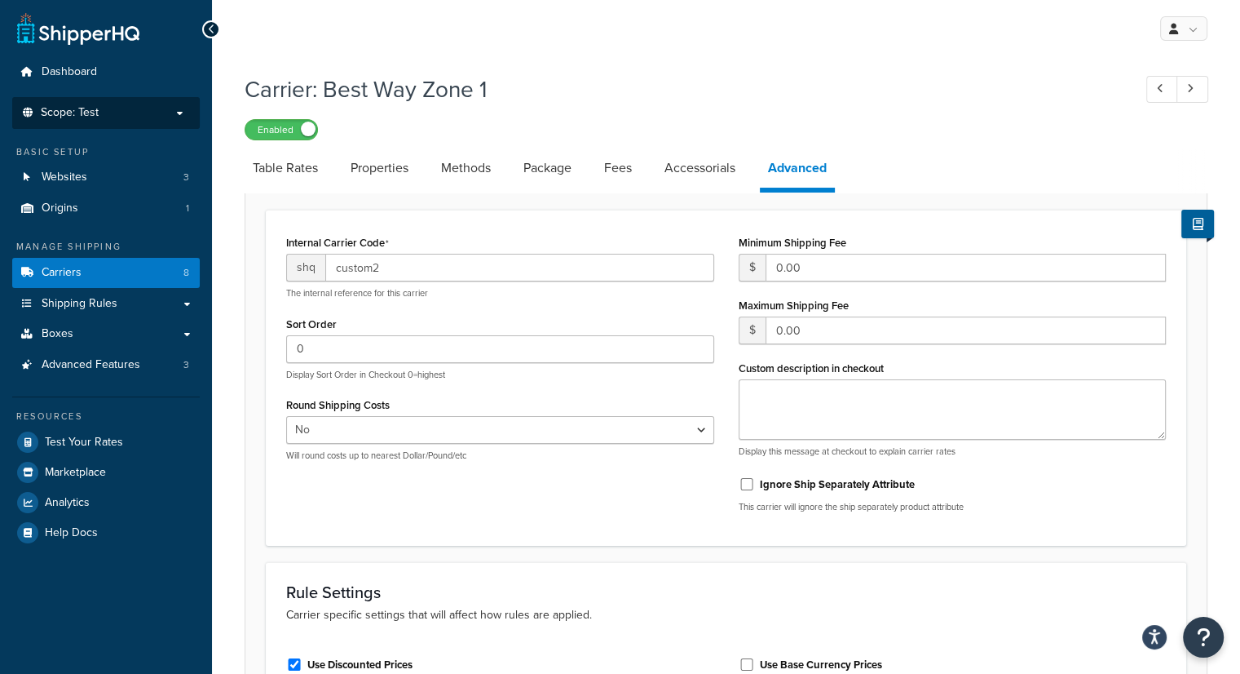
click at [170, 102] on li "Scope: Test" at bounding box center [106, 113] width 188 height 32
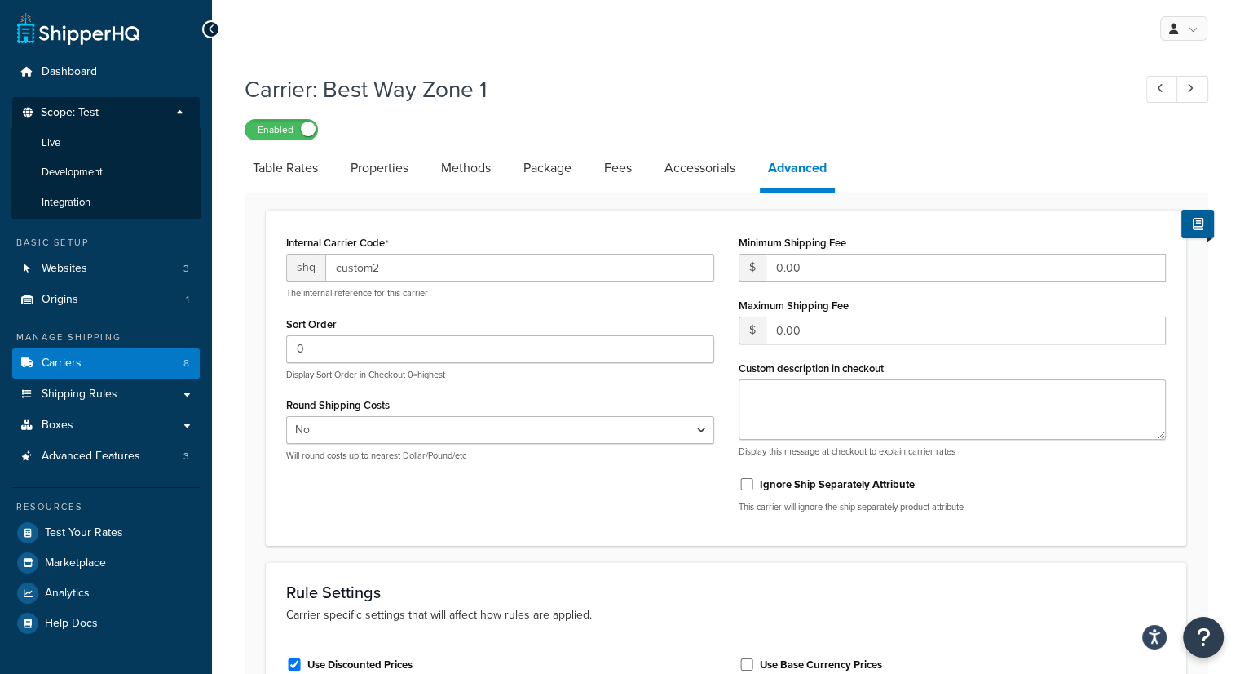
click at [324, 30] on div "My Profile Billing Global Settings Contact Us Logout" at bounding box center [726, 28] width 1028 height 57
click at [237, 55] on div "My Profile Billing Global Settings Contact Us Logout" at bounding box center [726, 28] width 1028 height 57
click at [281, 46] on div "My Profile Billing Global Settings Contact Us Logout" at bounding box center [726, 28] width 1028 height 57
click at [297, 166] on link "Table Rates" at bounding box center [286, 167] width 82 height 39
select select "25"
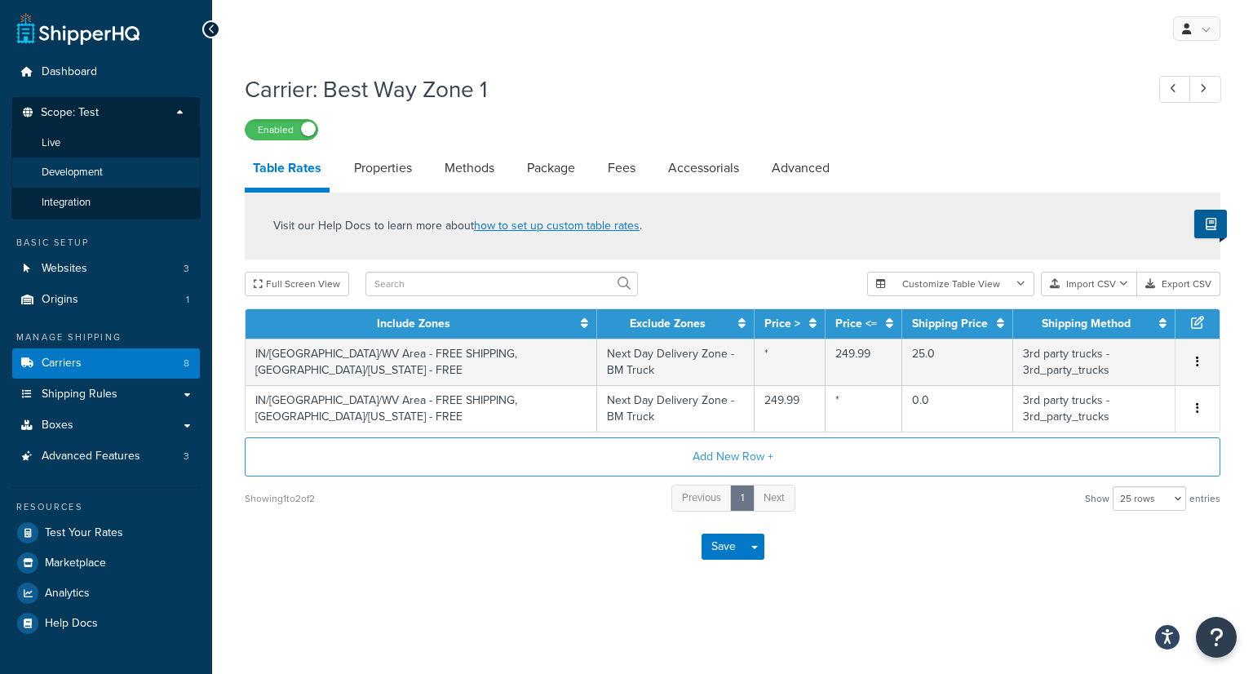
click at [104, 174] on li "Development" at bounding box center [105, 172] width 189 height 30
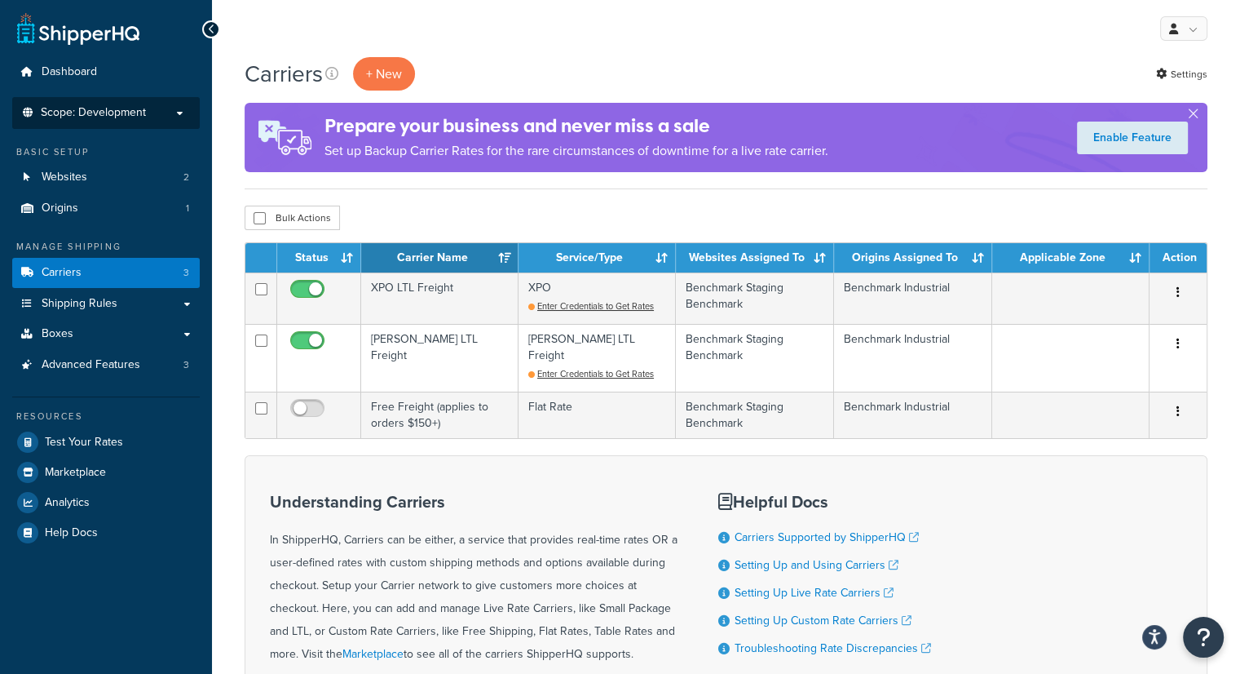
click at [140, 108] on span "Scope: Development" at bounding box center [93, 113] width 105 height 14
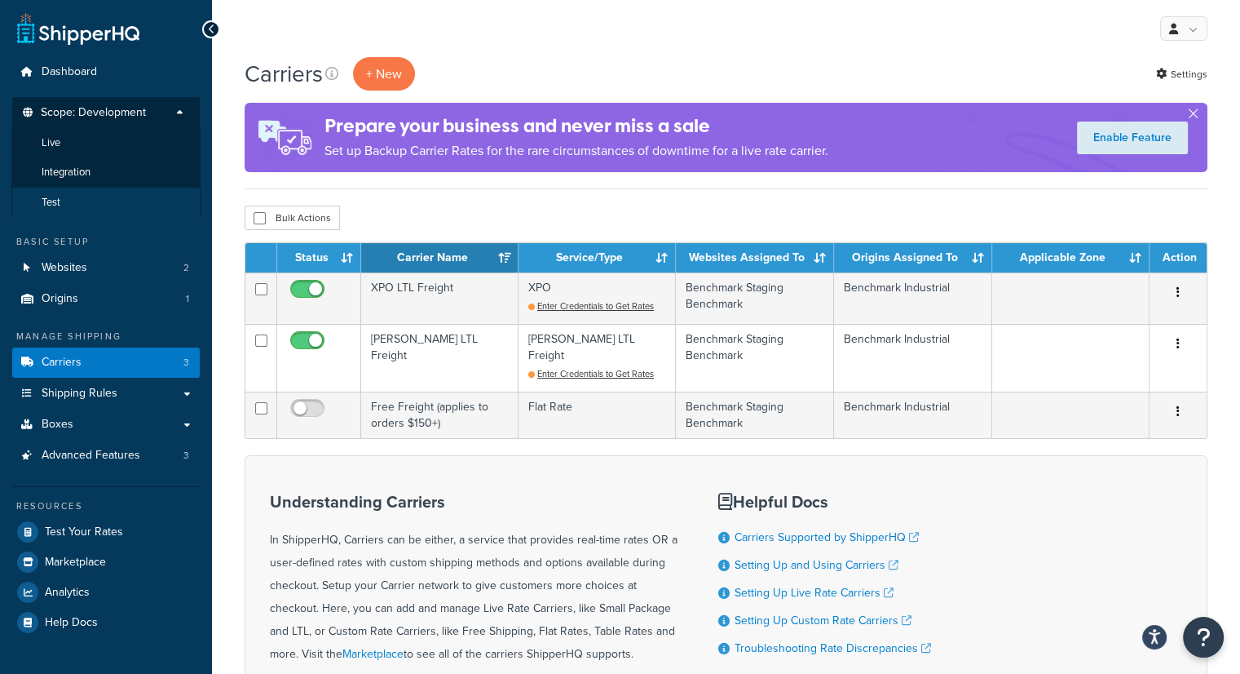
click at [55, 201] on span "Test" at bounding box center [51, 203] width 19 height 14
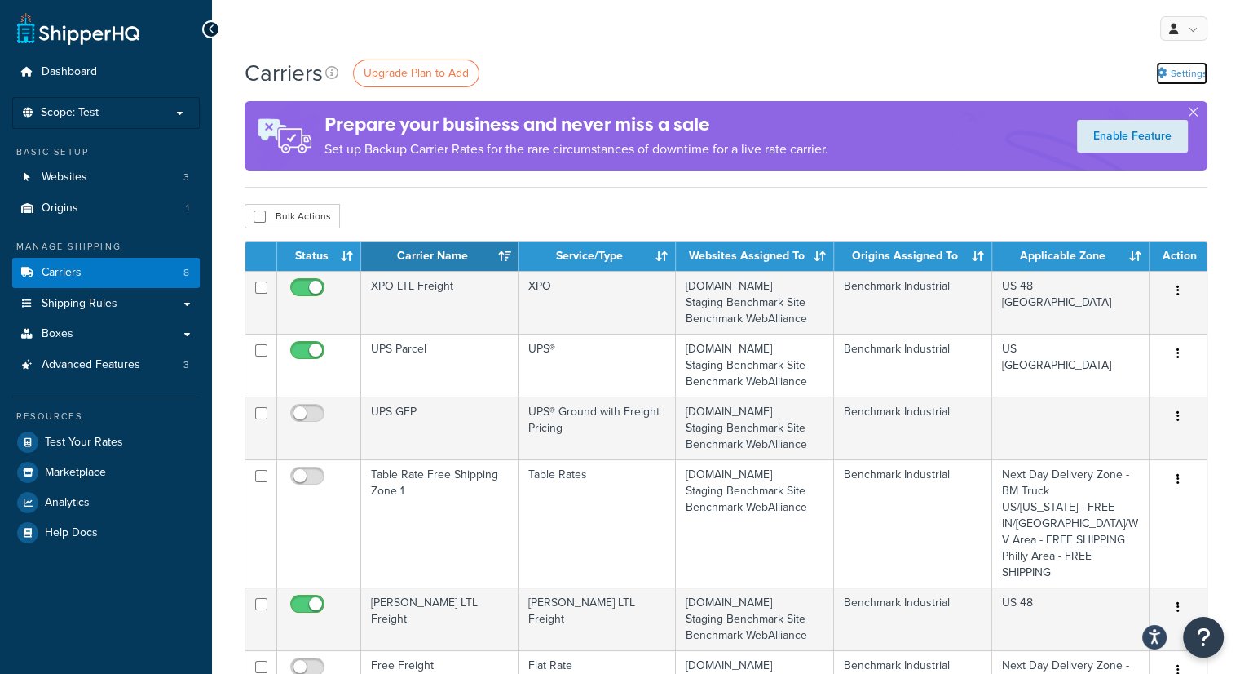
click at [1186, 71] on link "Settings" at bounding box center [1181, 73] width 51 height 23
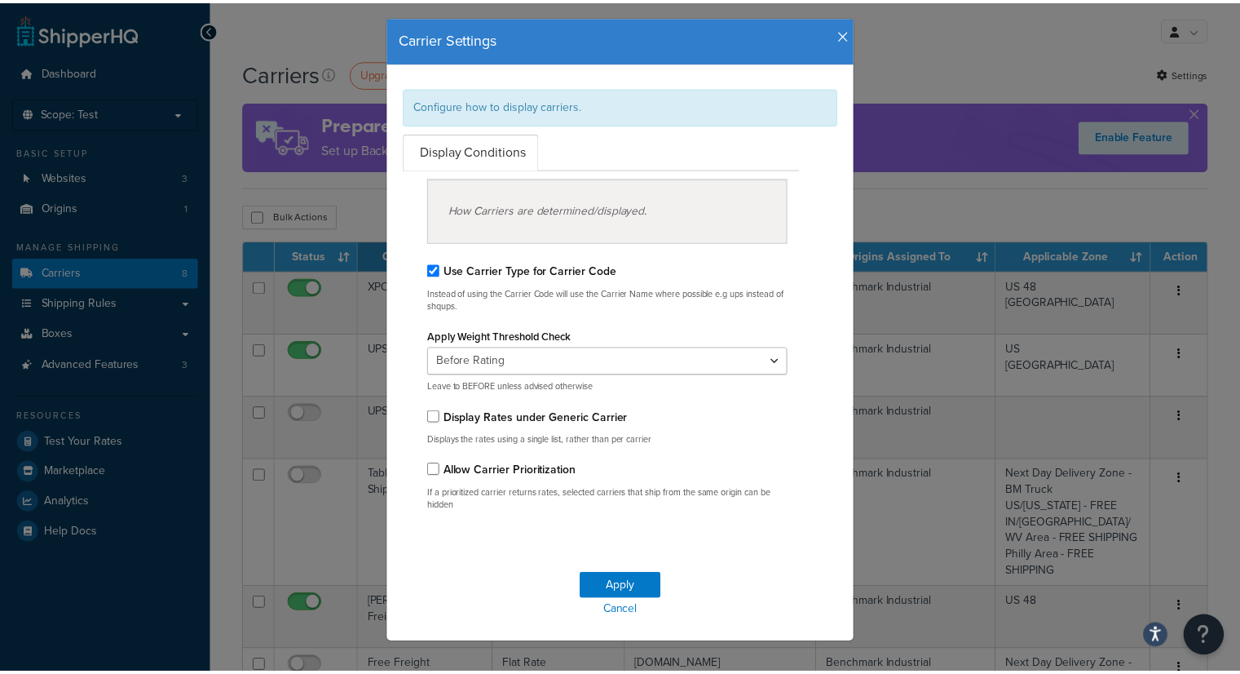
scroll to position [51, 0]
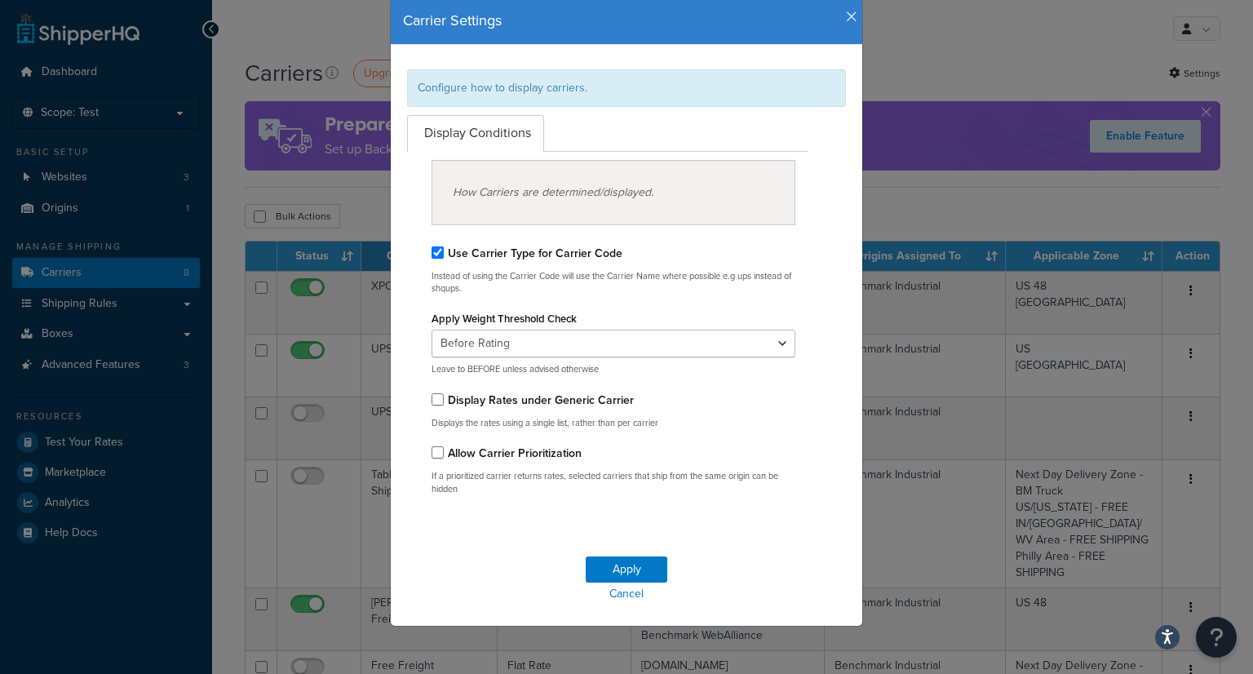
click at [846, 13] on icon "button" at bounding box center [851, 17] width 11 height 15
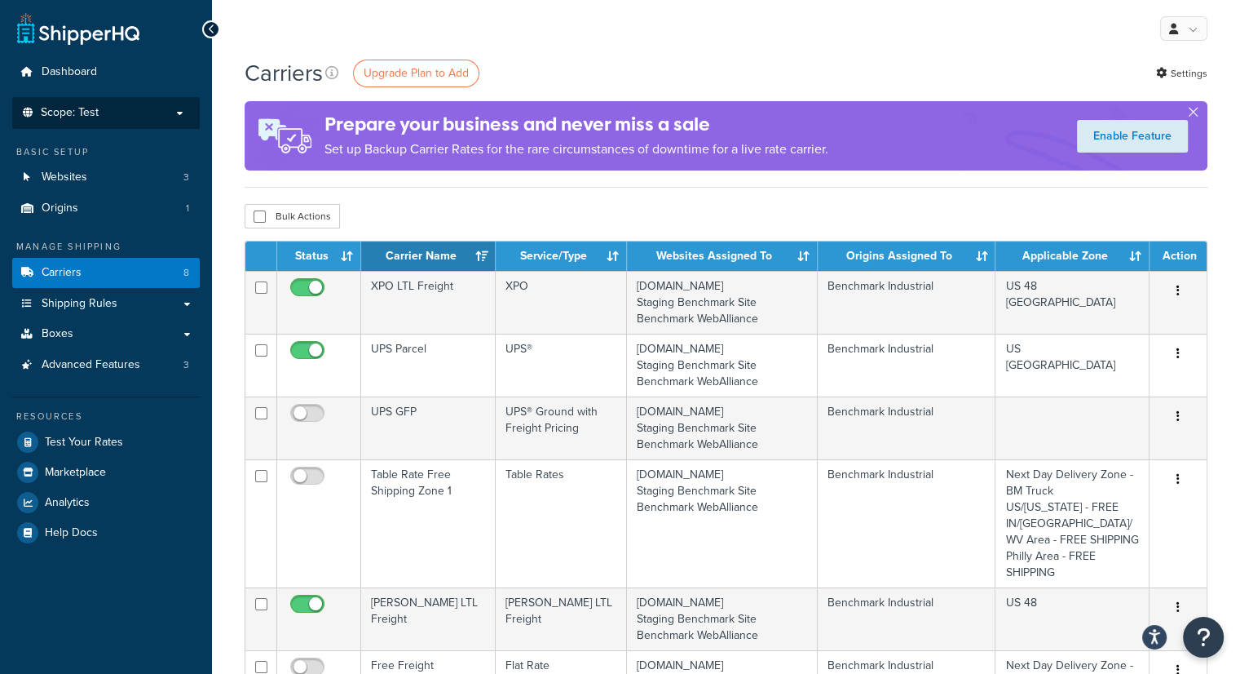
click at [179, 110] on p "Scope: Test" at bounding box center [106, 113] width 173 height 14
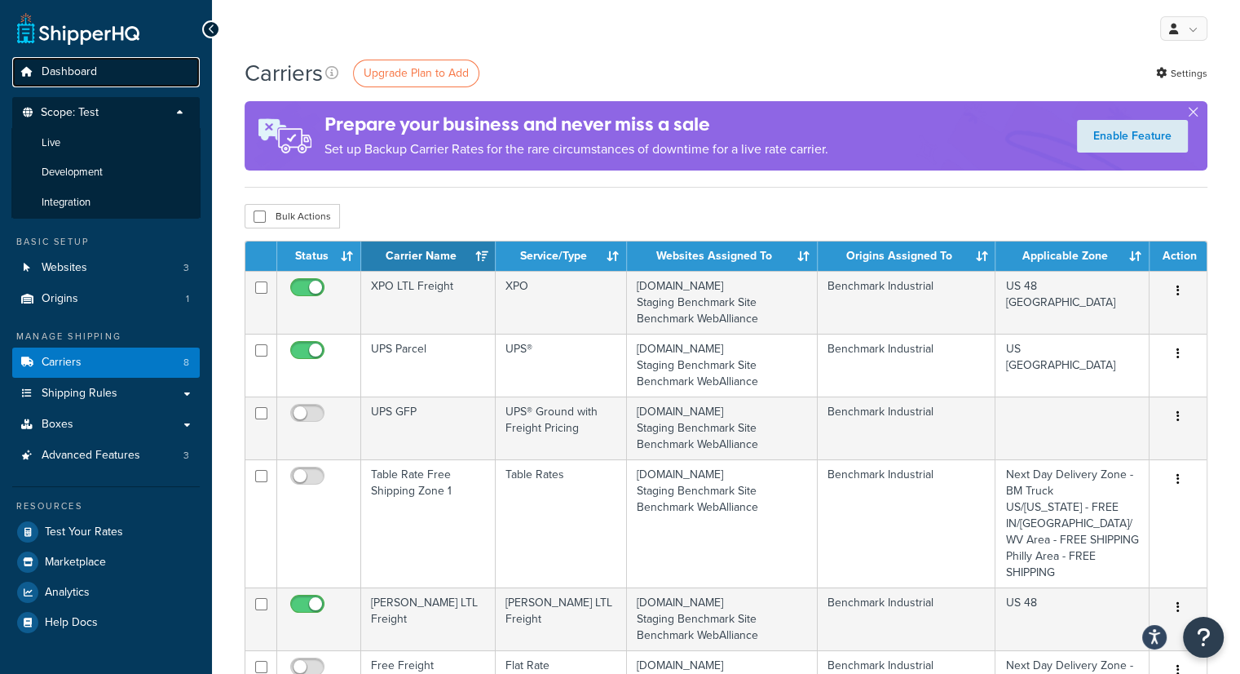
click at [189, 60] on link "Dashboard" at bounding box center [106, 72] width 188 height 30
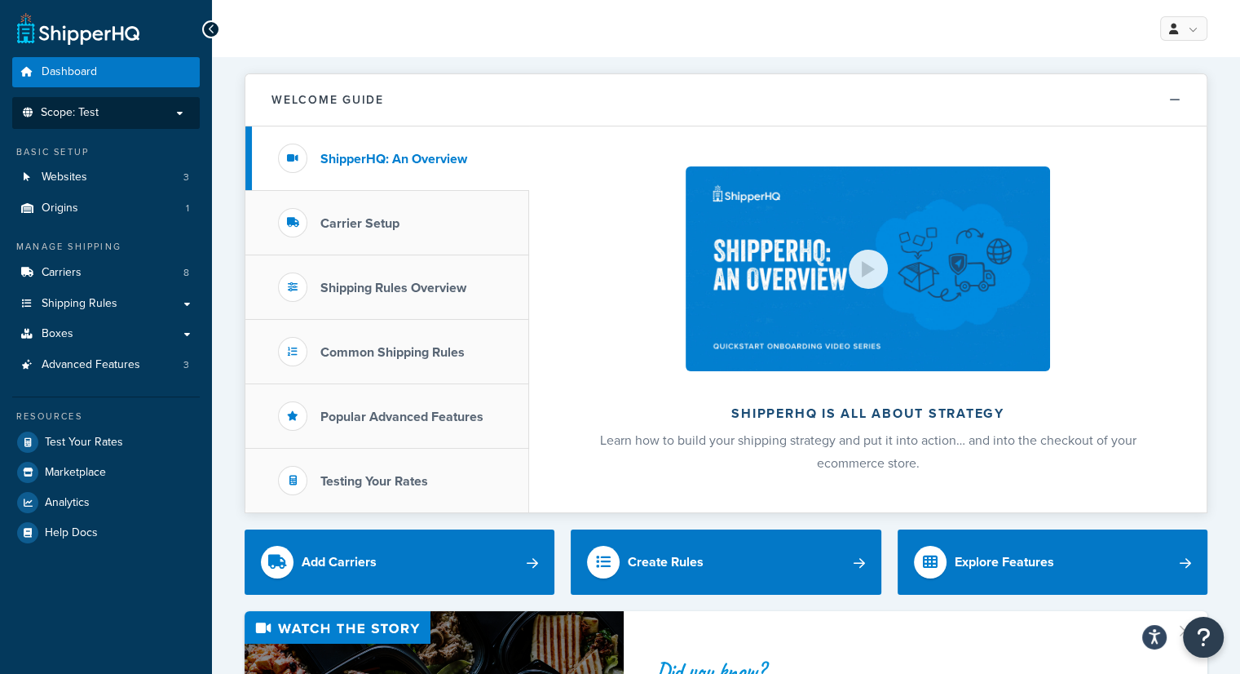
click at [180, 112] on p "Scope: Test" at bounding box center [106, 113] width 173 height 14
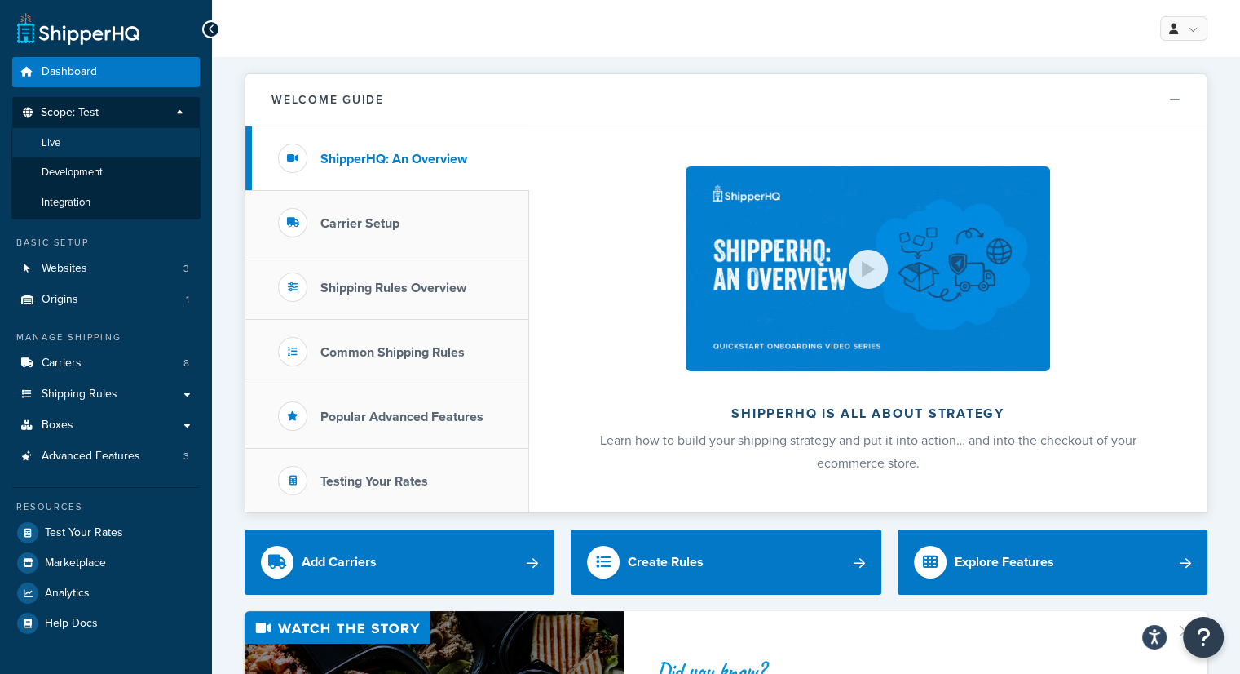
click at [59, 147] on span "Live" at bounding box center [51, 143] width 19 height 14
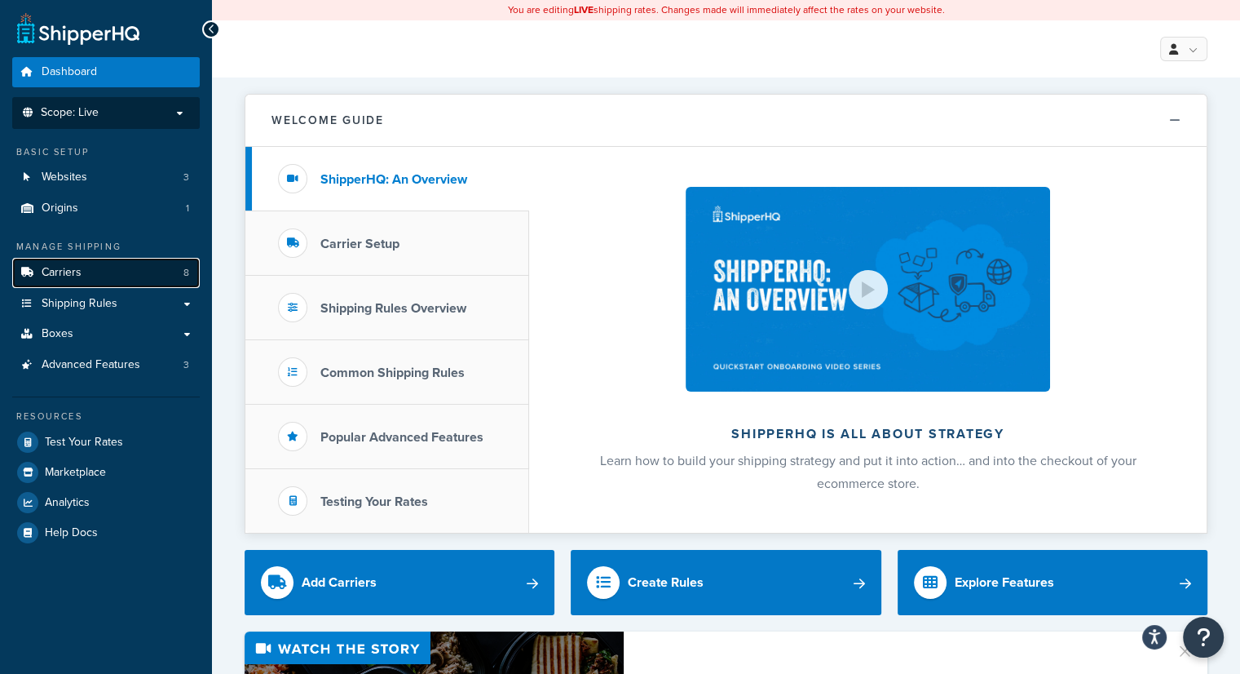
click at [95, 272] on link "Carriers 8" at bounding box center [106, 273] width 188 height 30
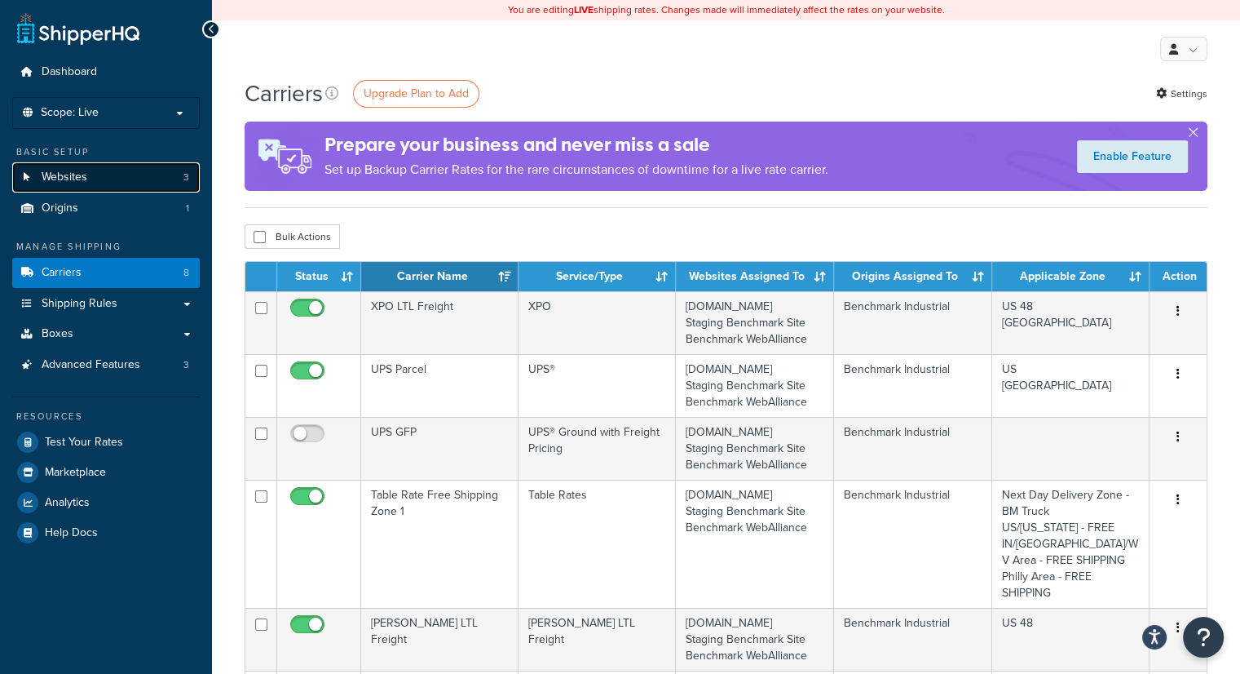
click at [143, 180] on link "Websites 3" at bounding box center [106, 177] width 188 height 30
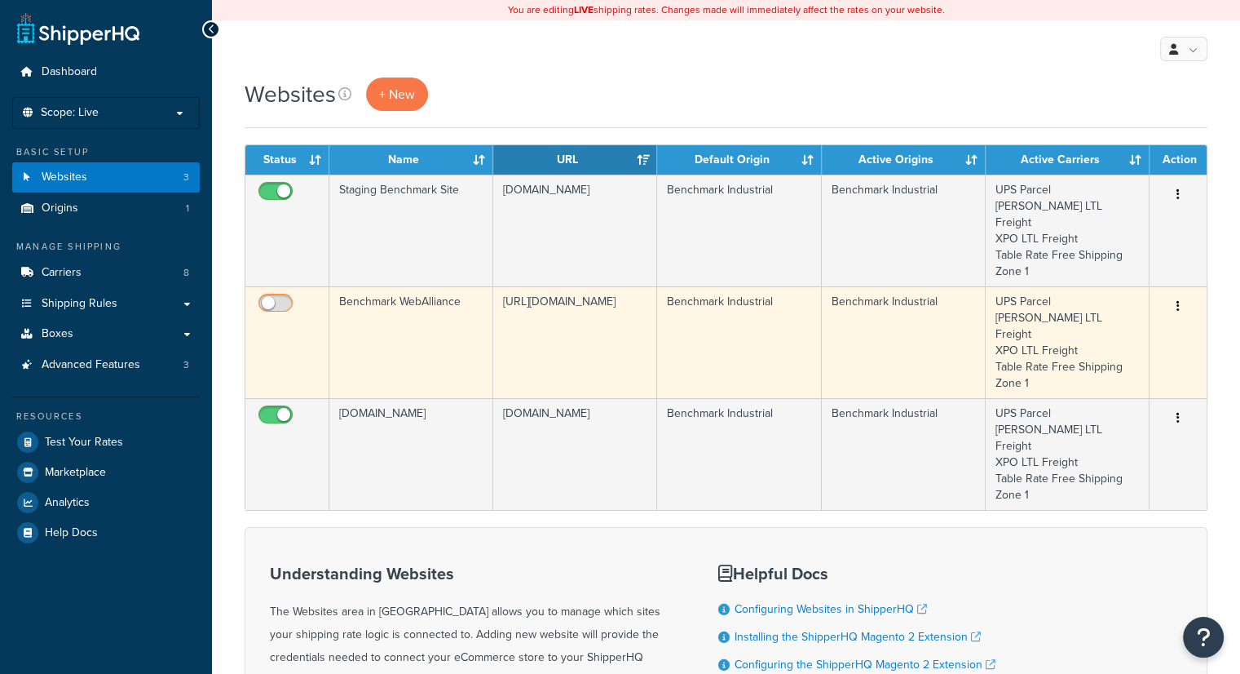
click at [281, 297] on input "checkbox" at bounding box center [277, 307] width 45 height 20
checkbox input "true"
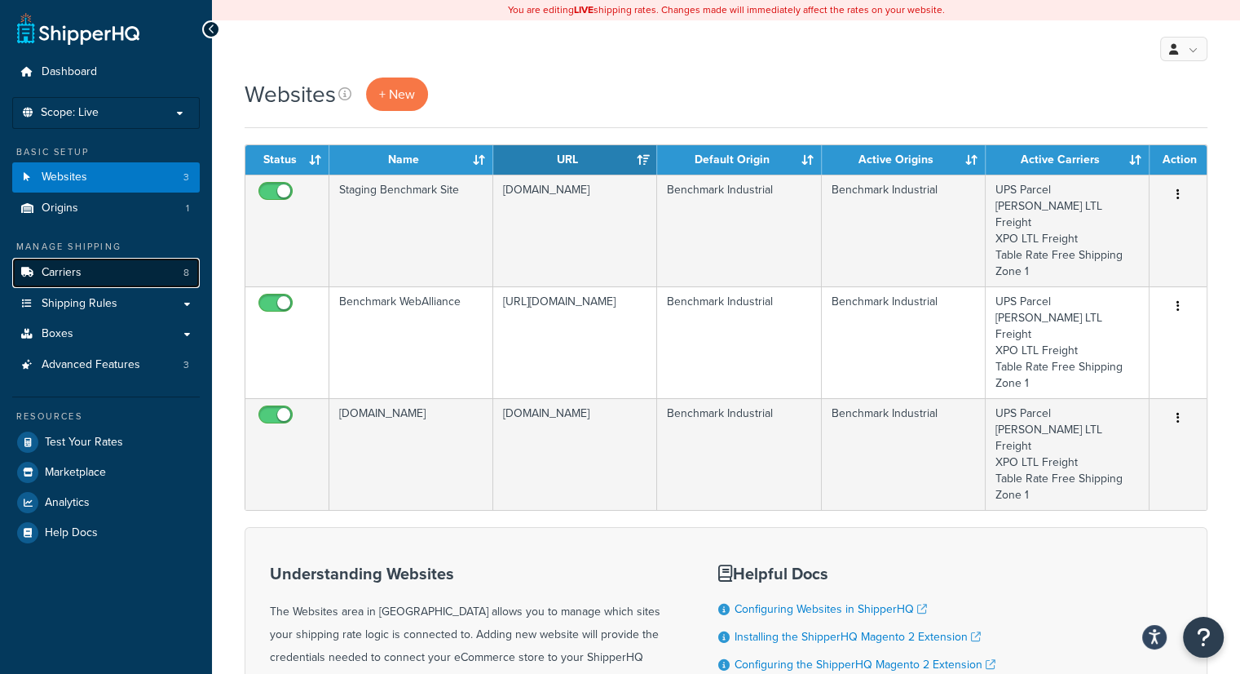
click at [89, 268] on link "Carriers 8" at bounding box center [106, 273] width 188 height 30
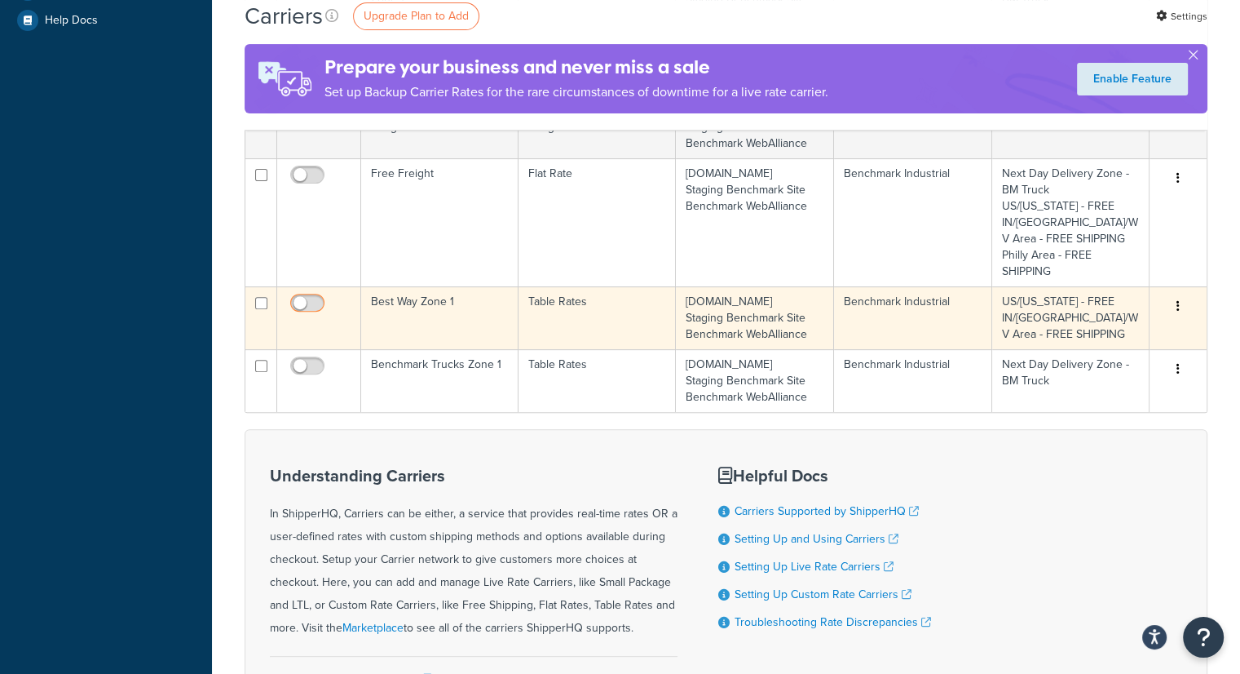
click at [315, 300] on input "checkbox" at bounding box center [309, 307] width 45 height 20
checkbox input "true"
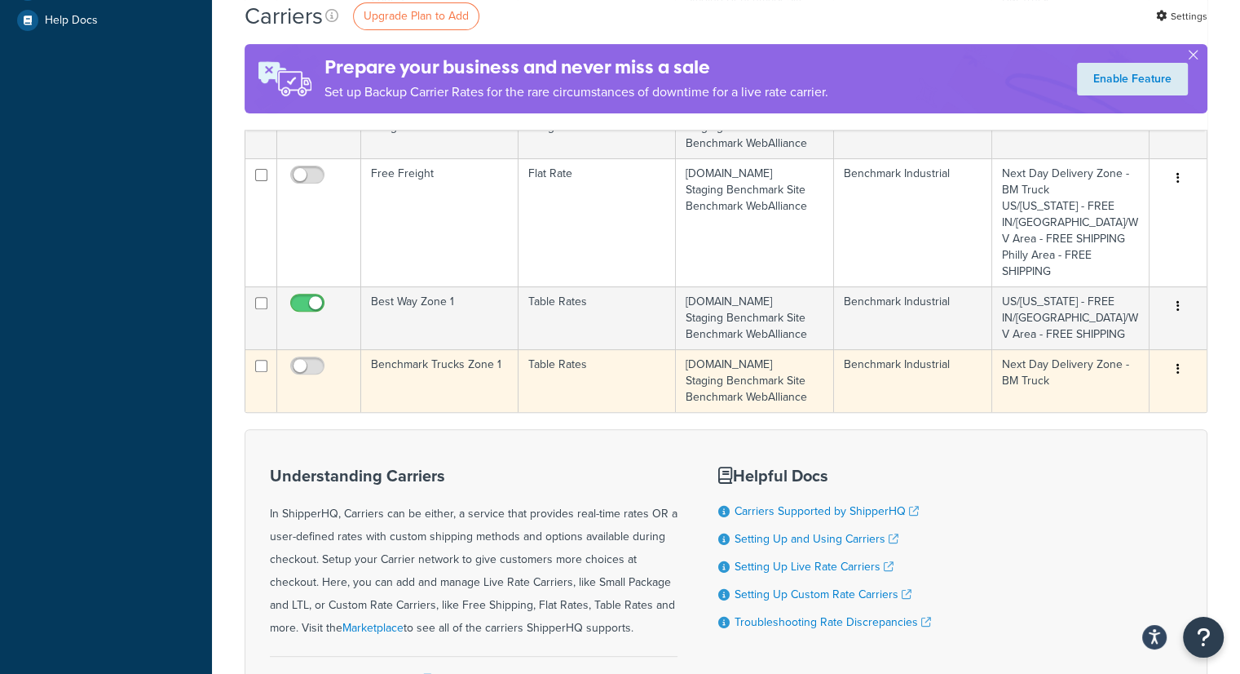
drag, startPoint x: 320, startPoint y: 360, endPoint x: 346, endPoint y: 364, distance: 26.3
click at [319, 360] on input "checkbox" at bounding box center [309, 370] width 45 height 20
checkbox input "true"
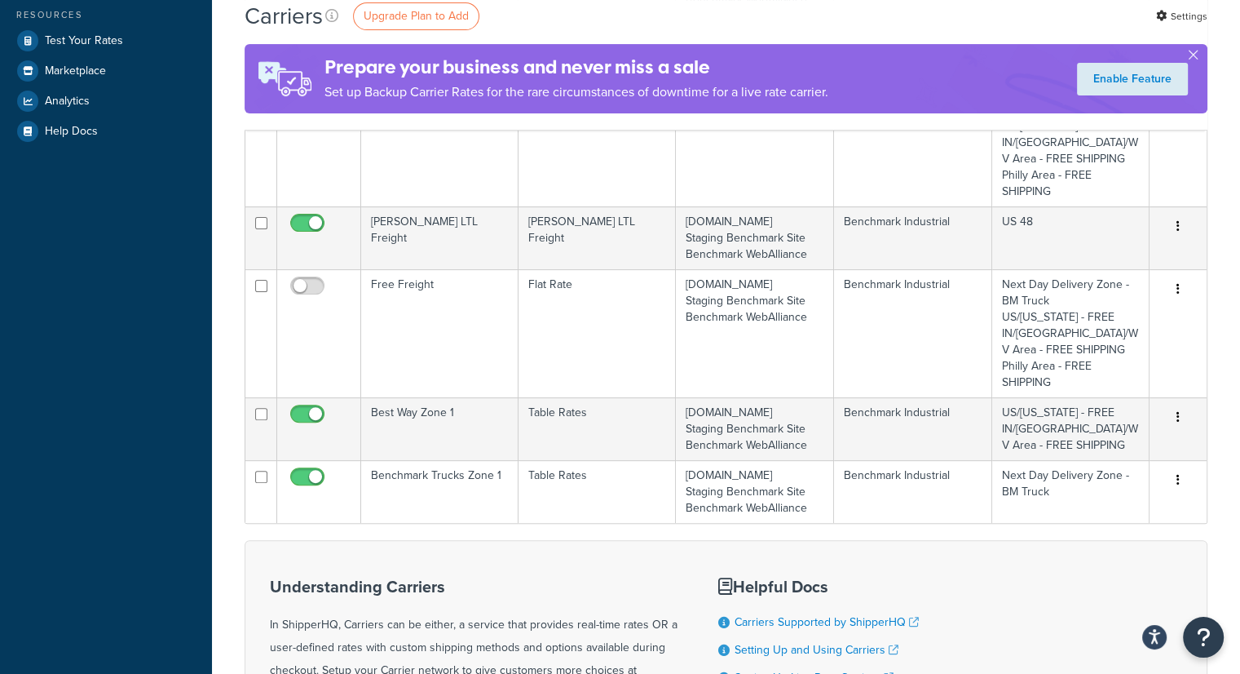
scroll to position [489, 0]
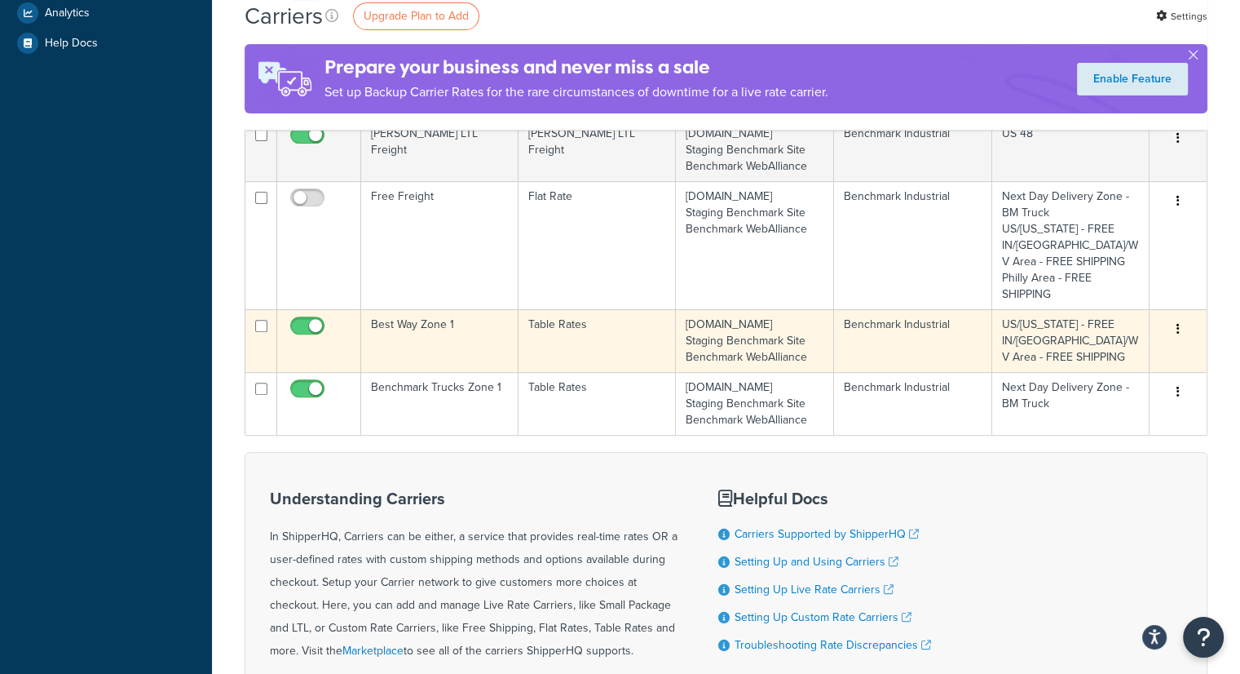
click at [300, 322] on input "checkbox" at bounding box center [309, 330] width 45 height 20
checkbox input "false"
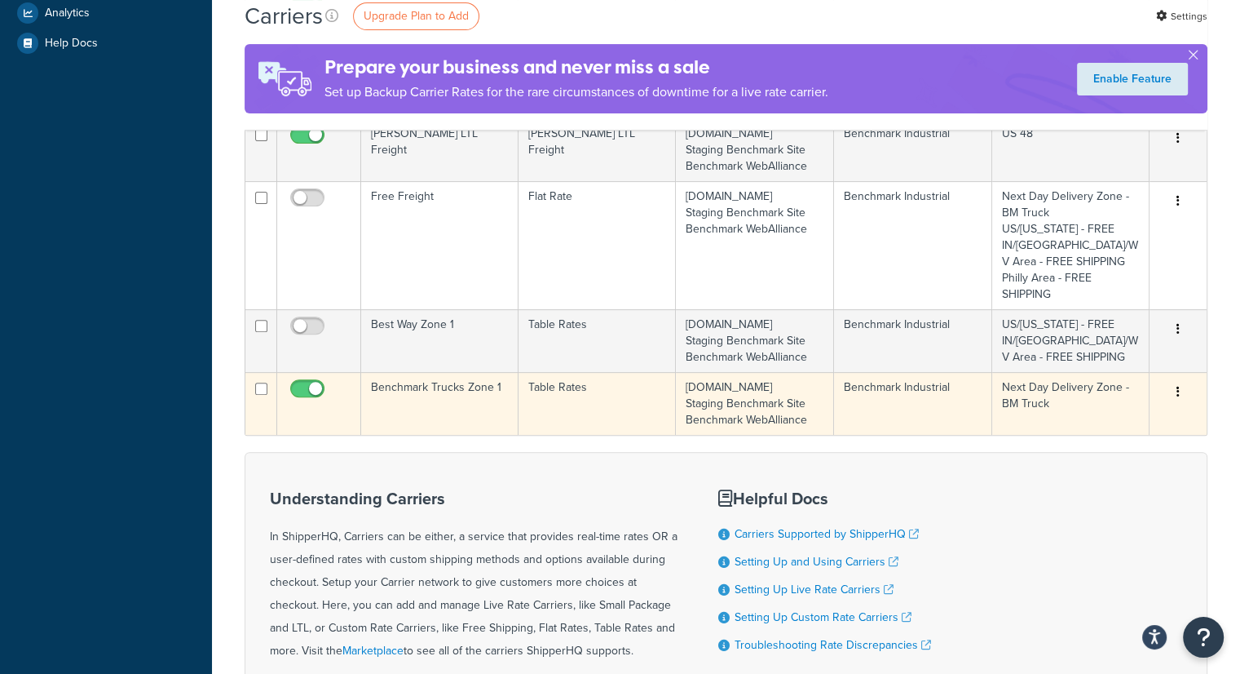
click at [302, 387] on input "checkbox" at bounding box center [309, 393] width 45 height 20
checkbox input "false"
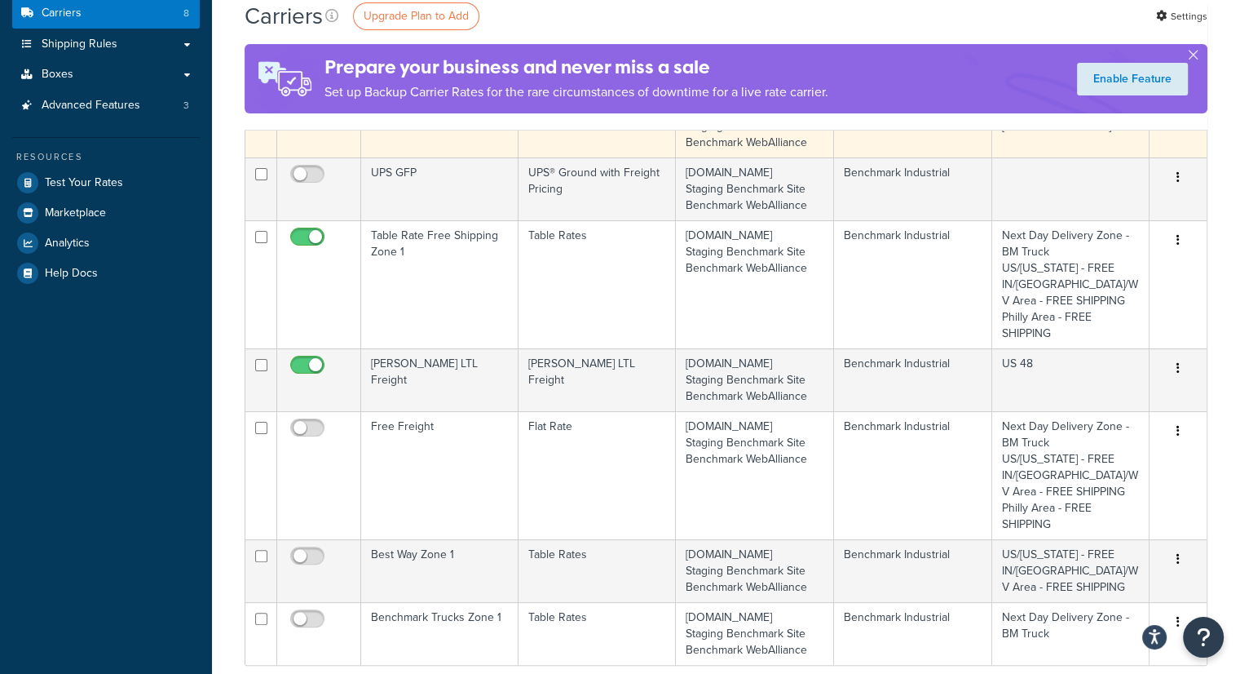
scroll to position [0, 0]
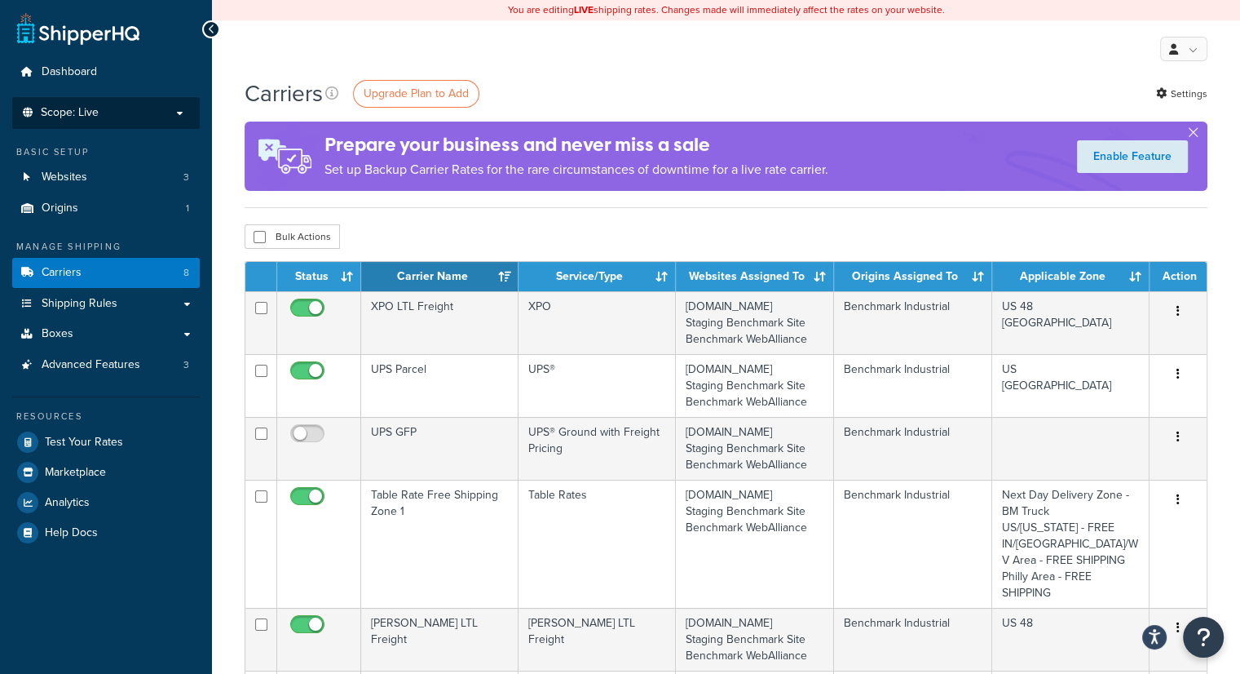
click at [121, 113] on p "Scope: Live" at bounding box center [106, 113] width 173 height 14
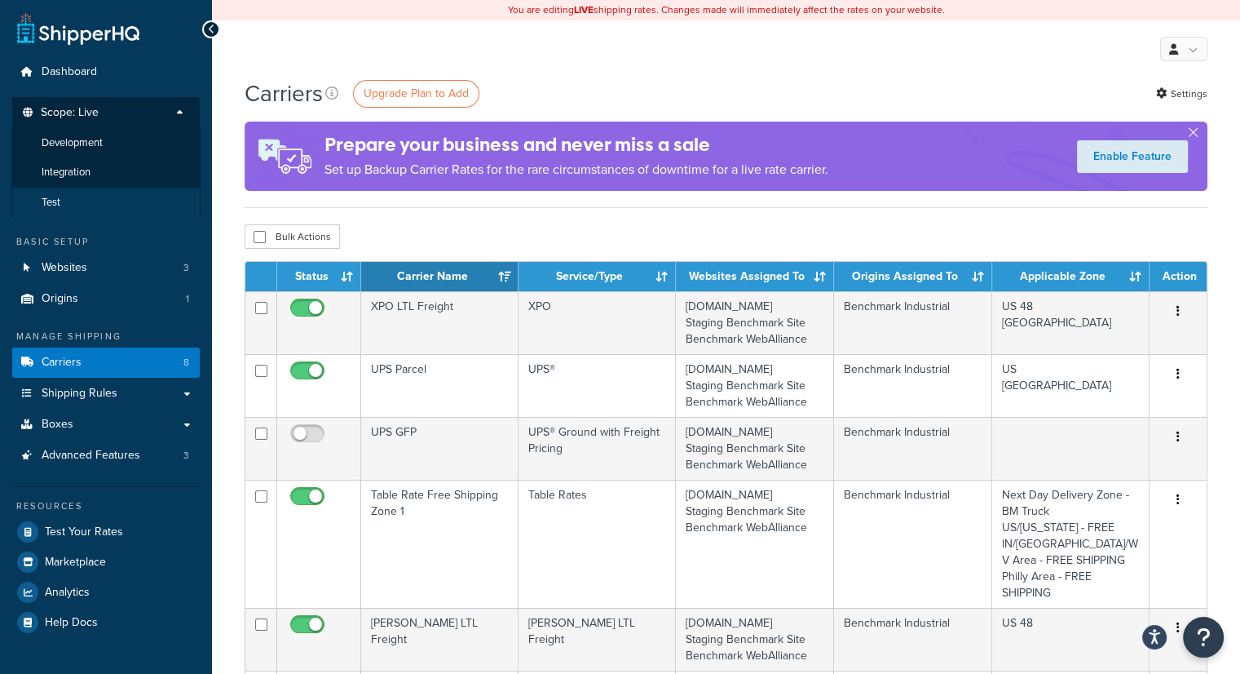
click at [88, 200] on li "Test" at bounding box center [105, 203] width 189 height 30
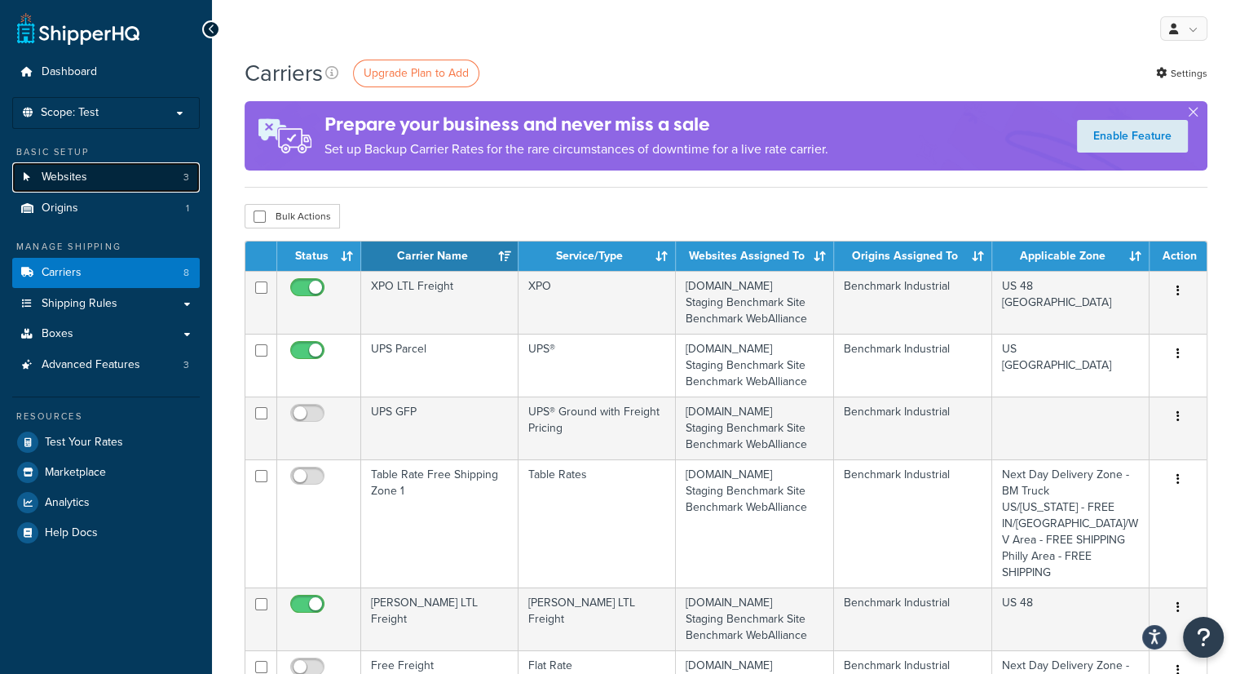
click at [115, 180] on link "Websites 3" at bounding box center [106, 177] width 188 height 30
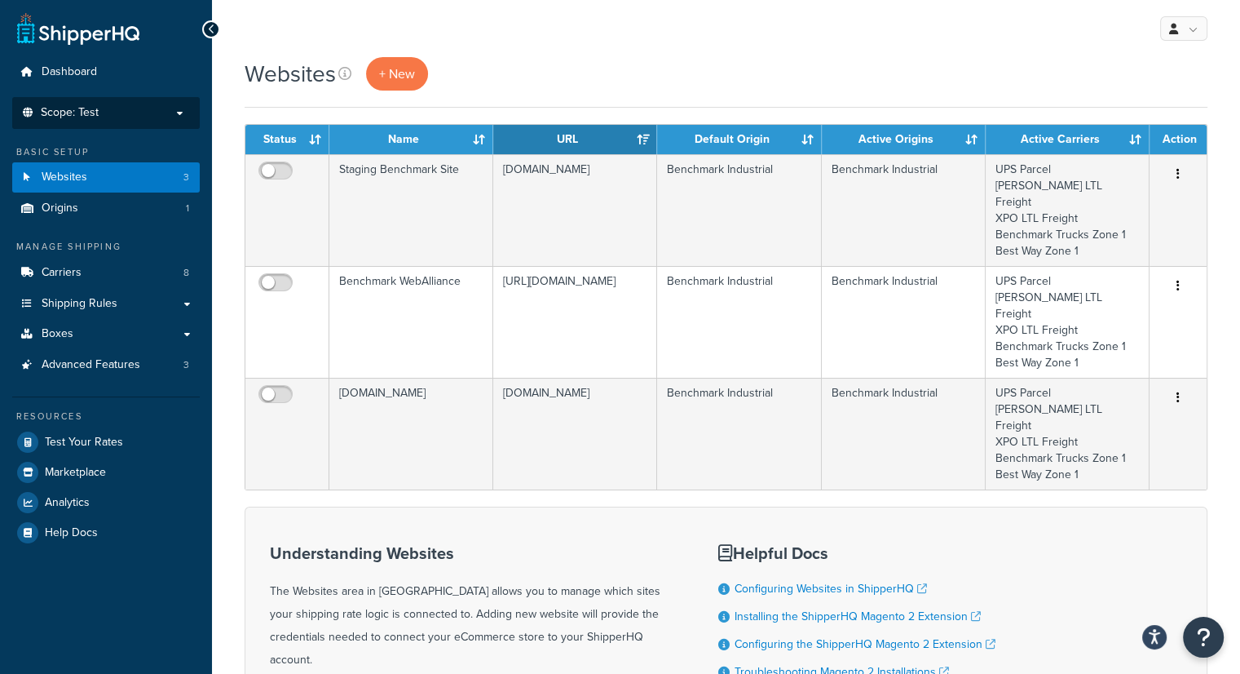
click at [81, 110] on span "Scope: Test" at bounding box center [70, 113] width 58 height 14
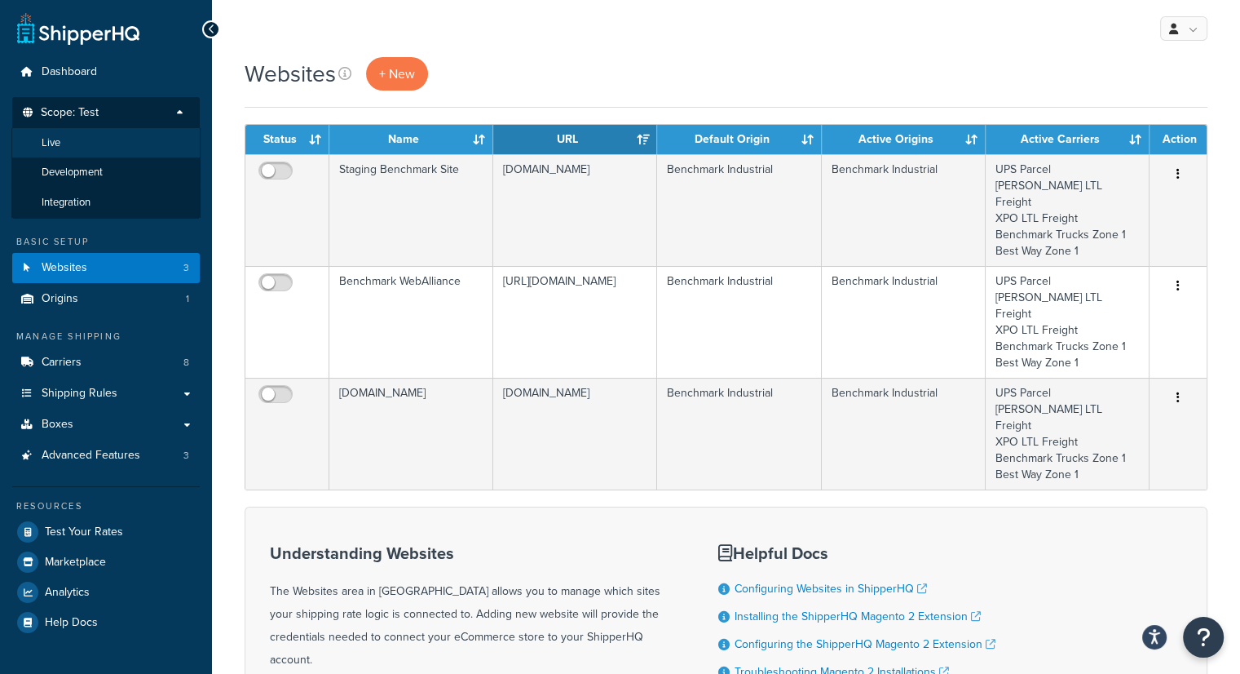
click at [81, 146] on li "Live" at bounding box center [105, 143] width 189 height 30
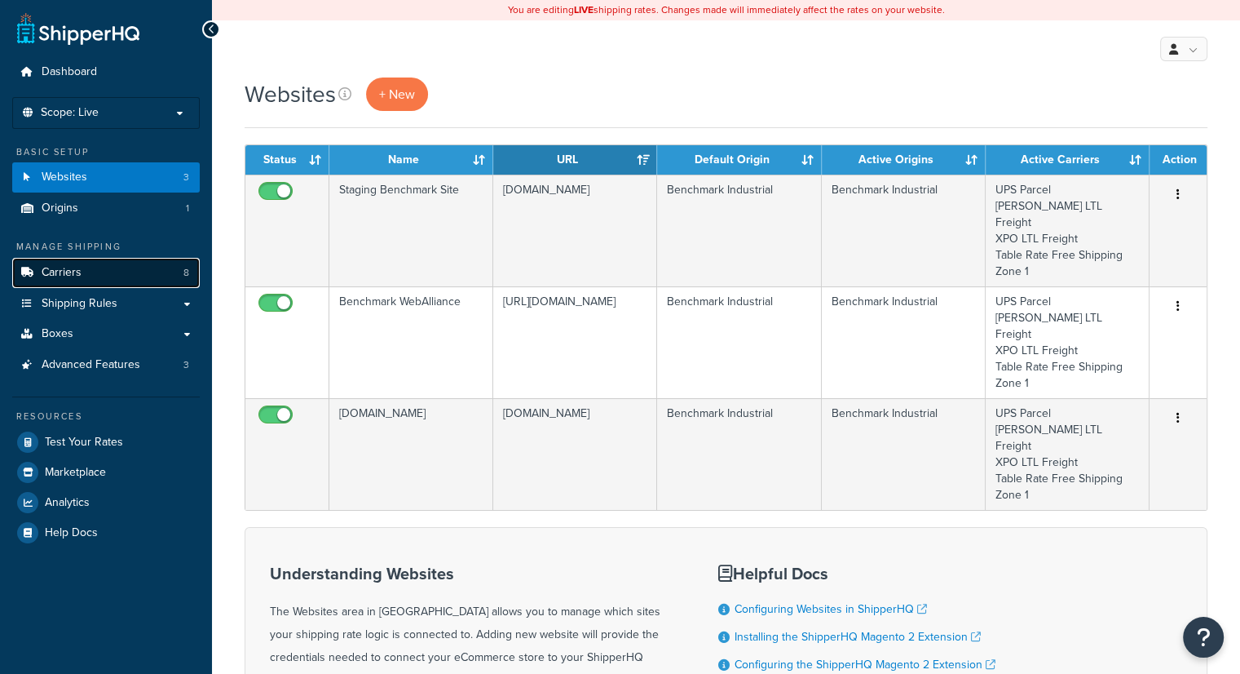
click at [130, 275] on link "Carriers 8" at bounding box center [106, 273] width 188 height 30
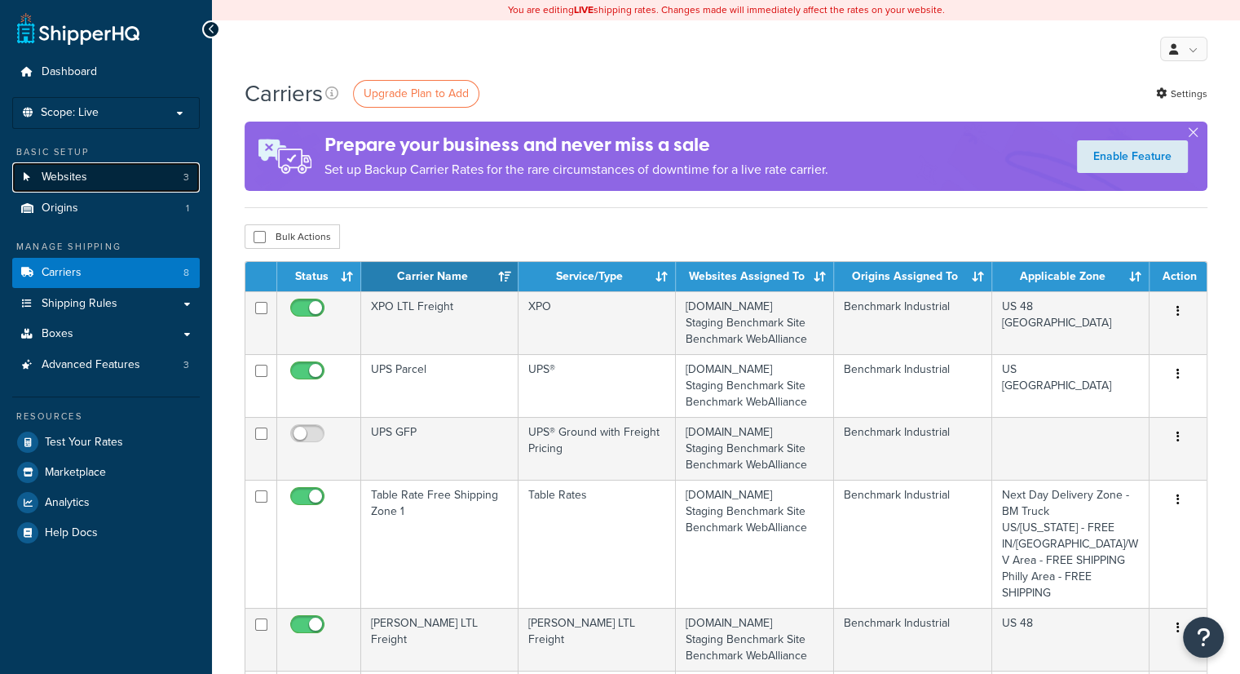
drag, startPoint x: 0, startPoint y: 0, endPoint x: 125, endPoint y: 178, distance: 217.2
click at [124, 179] on link "Websites 3" at bounding box center [106, 177] width 188 height 30
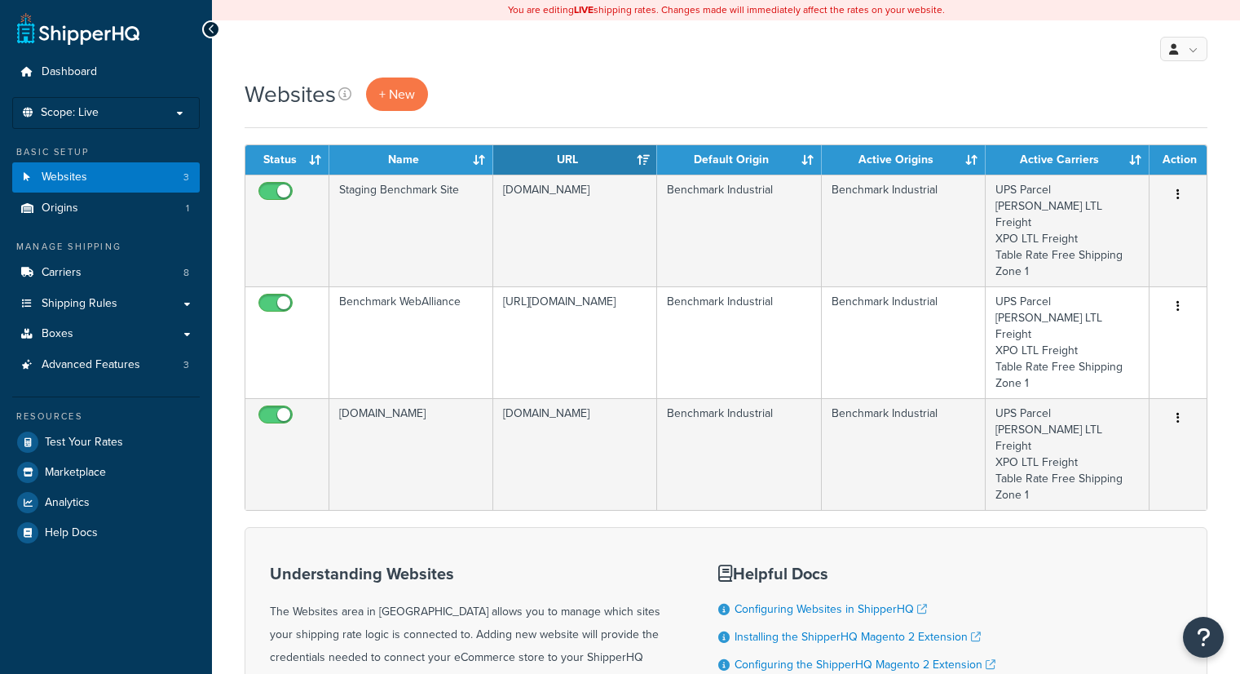
click at [134, 265] on link "Carriers 8" at bounding box center [106, 273] width 188 height 30
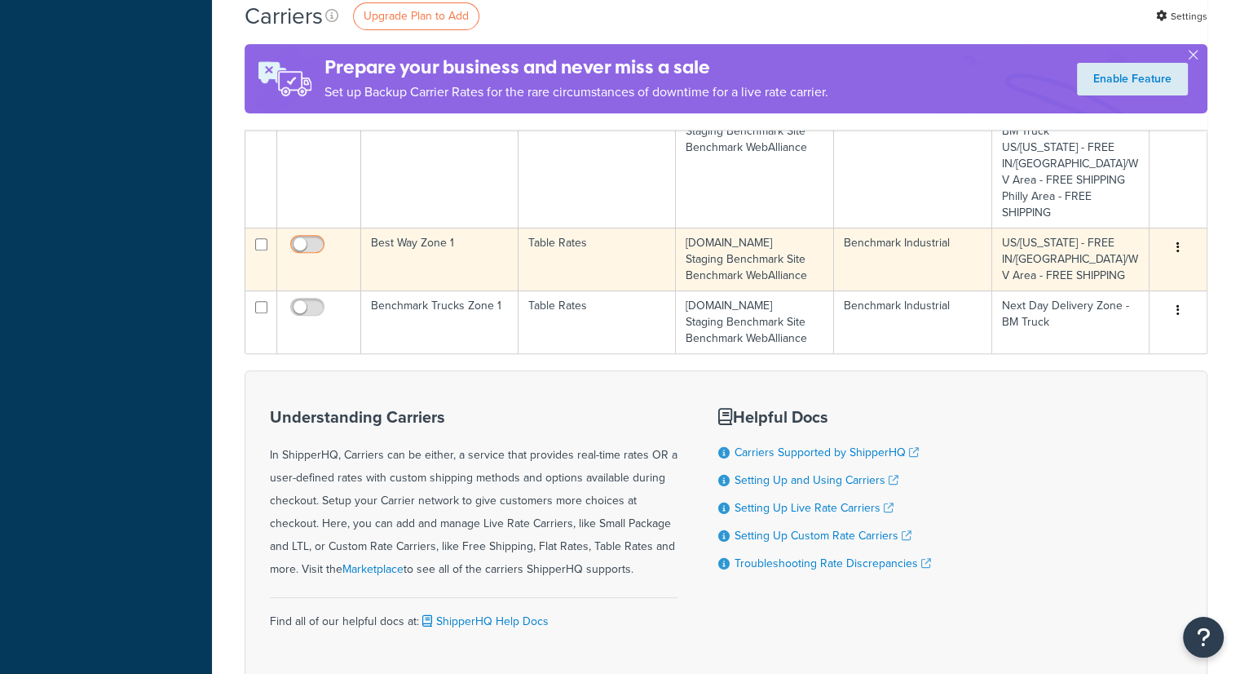
scroll to position [571, 0]
click at [313, 243] on input "checkbox" at bounding box center [309, 248] width 45 height 20
checkbox input "true"
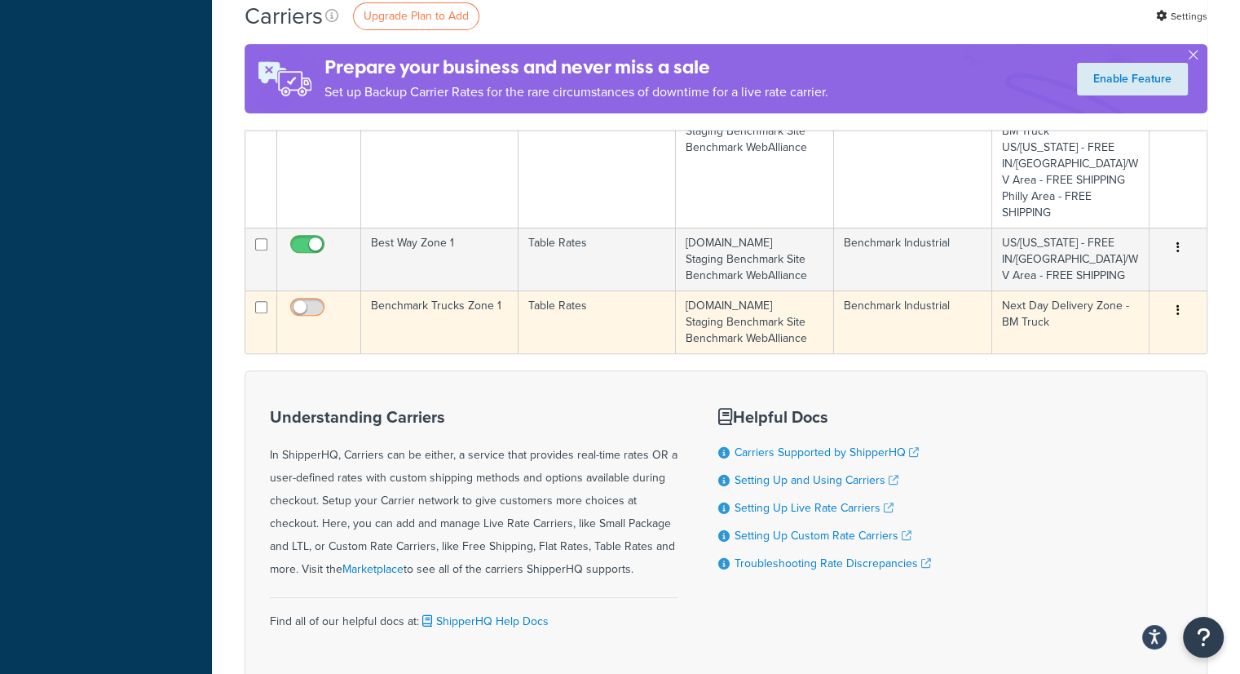
click at [319, 305] on input "checkbox" at bounding box center [309, 311] width 45 height 20
checkbox input "true"
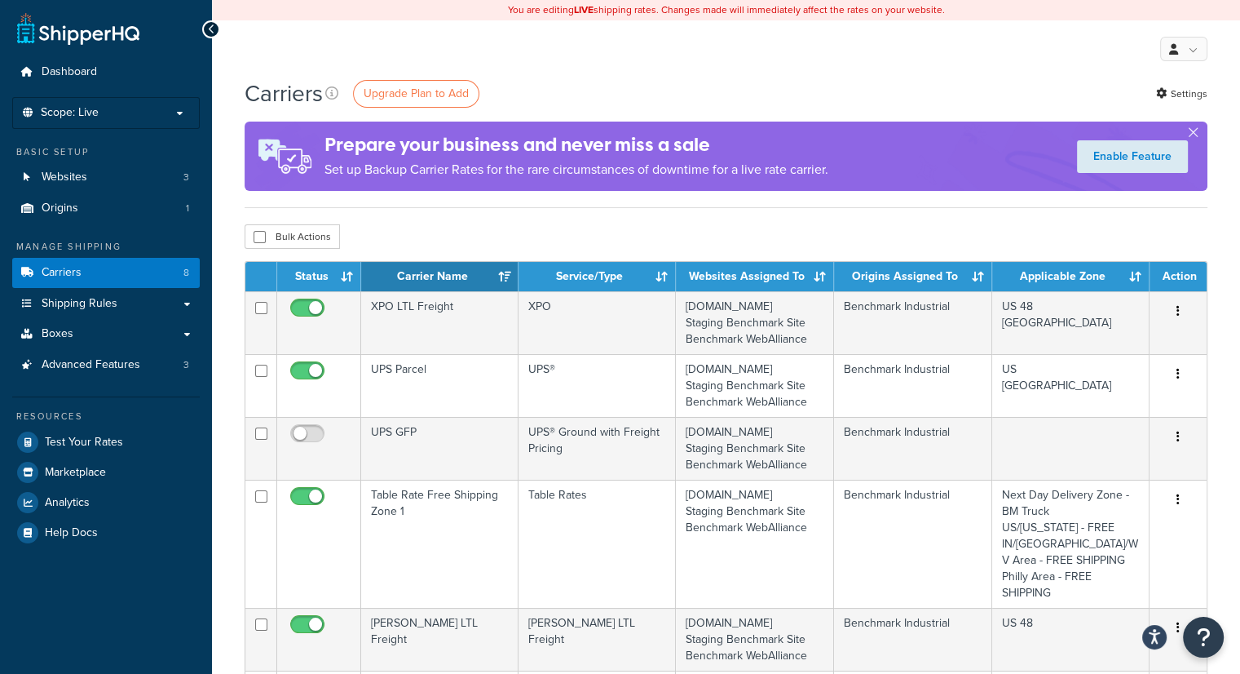
scroll to position [408, 0]
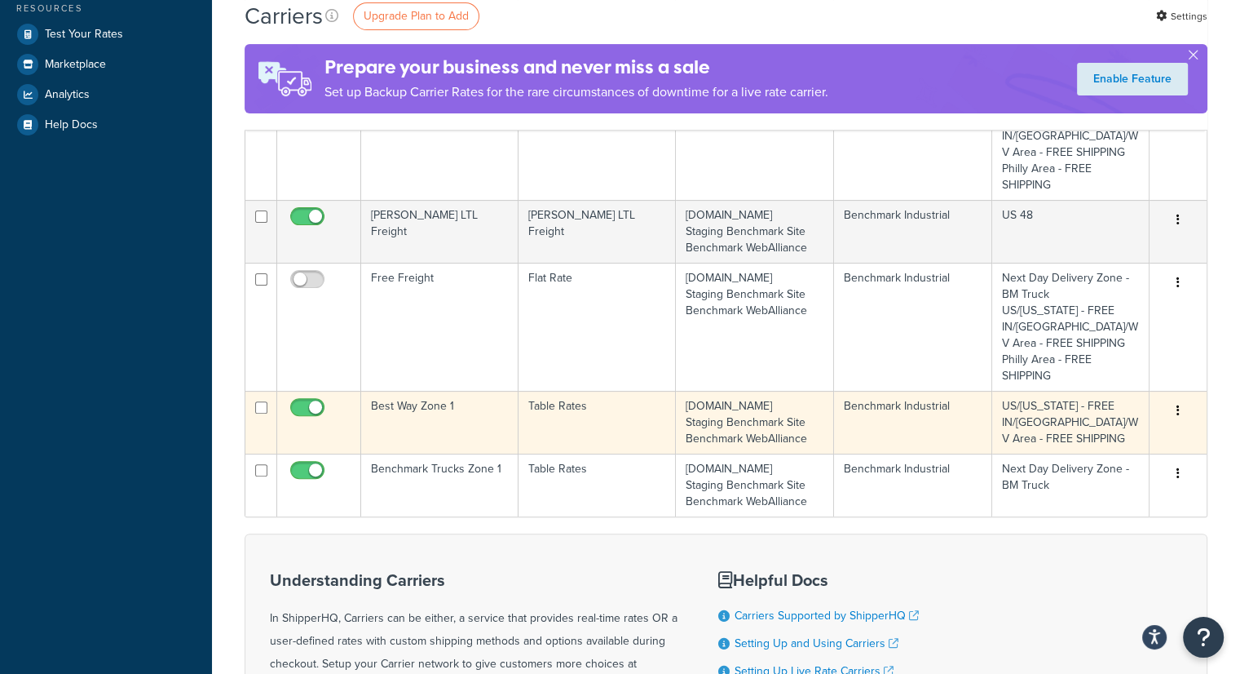
click at [307, 404] on input "checkbox" at bounding box center [309, 411] width 45 height 20
checkbox input "false"
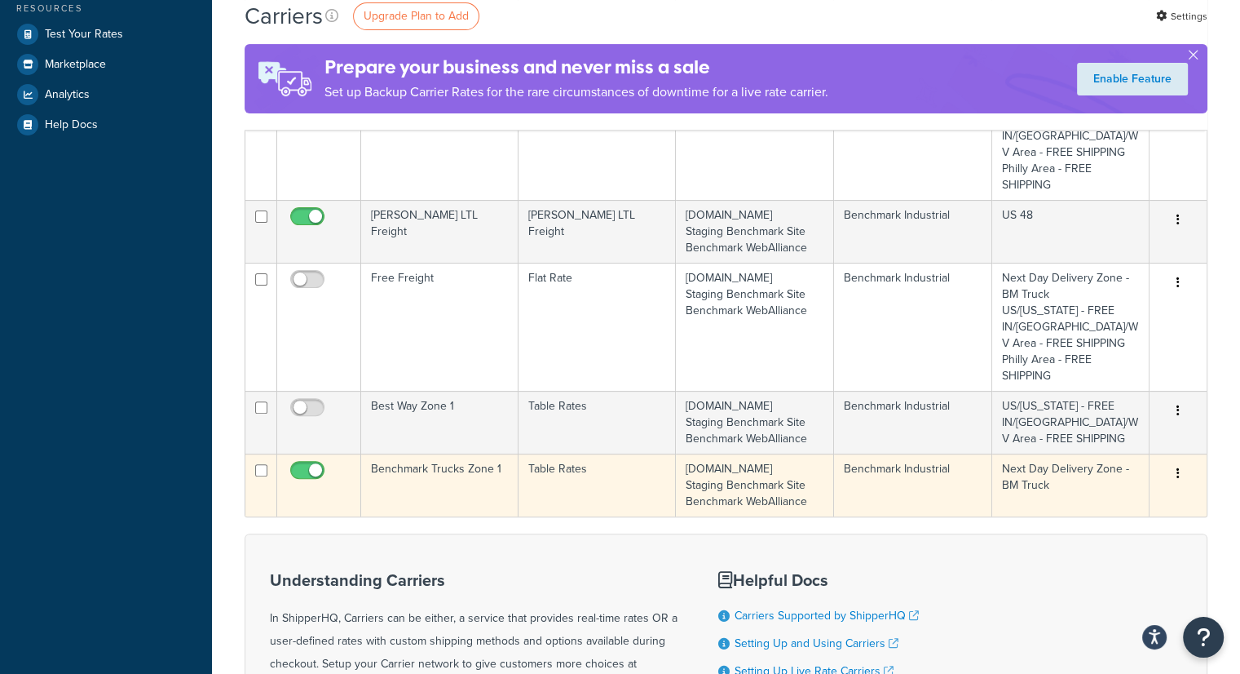
click at [302, 471] on input "checkbox" at bounding box center [309, 474] width 45 height 20
checkbox input "false"
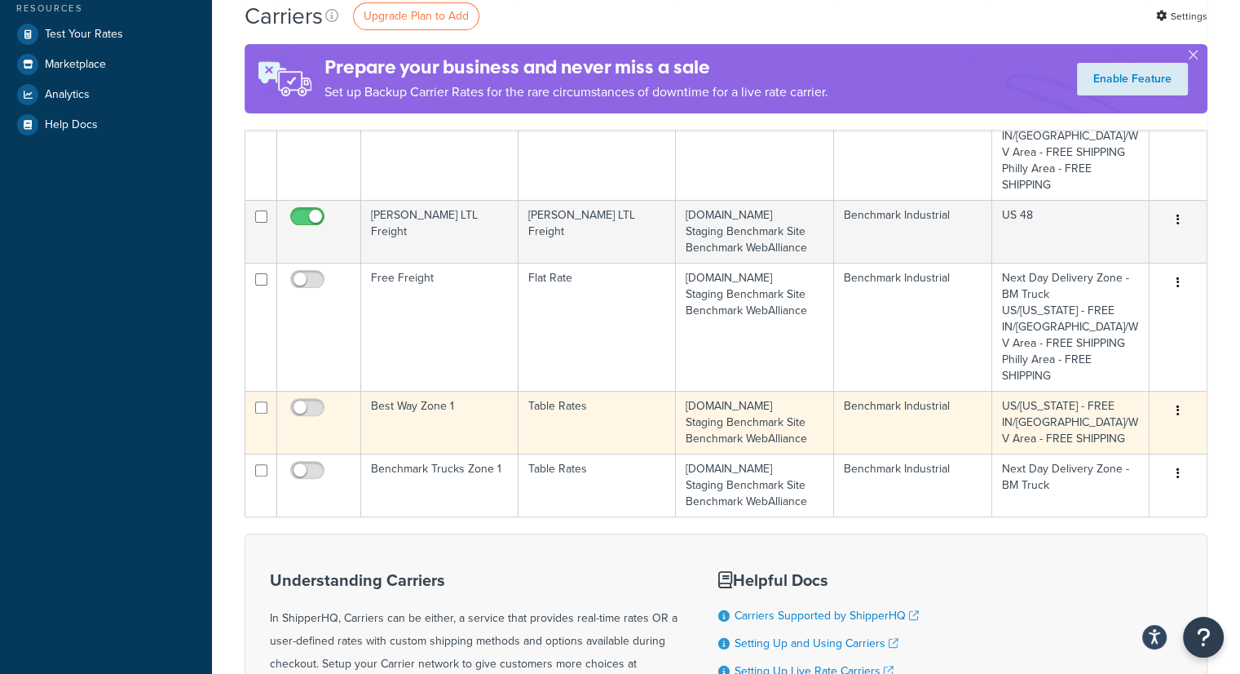
scroll to position [0, 0]
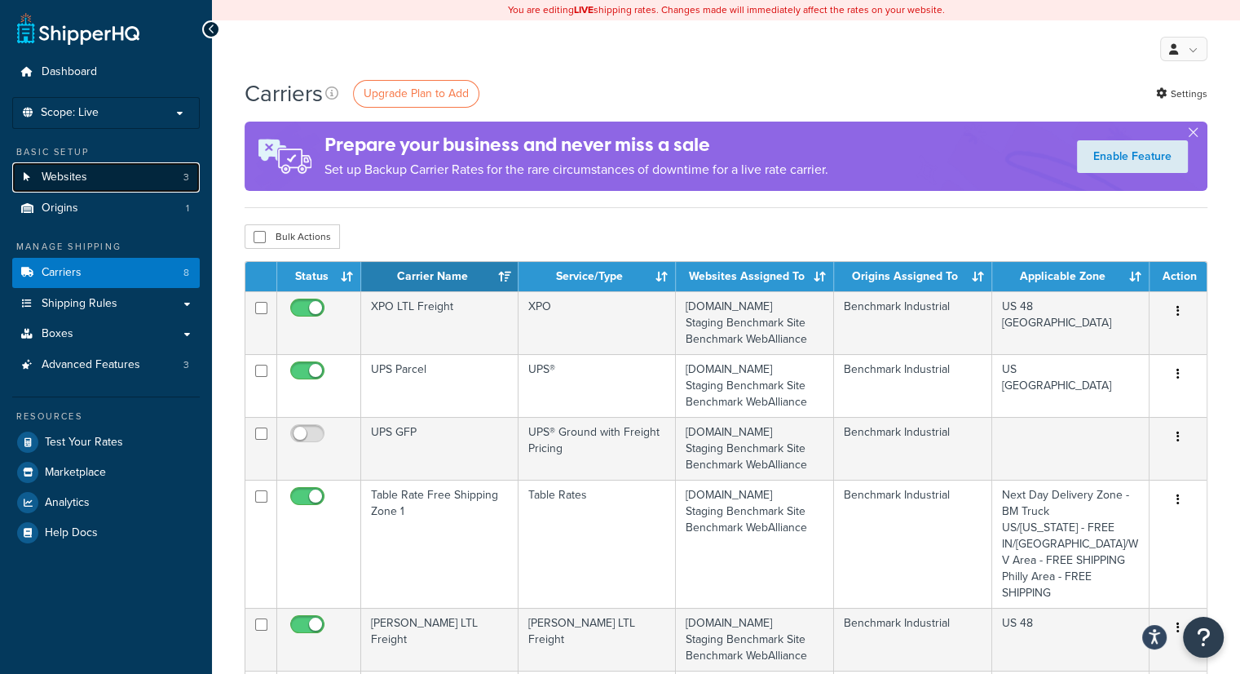
click at [98, 177] on link "Websites 3" at bounding box center [106, 177] width 188 height 30
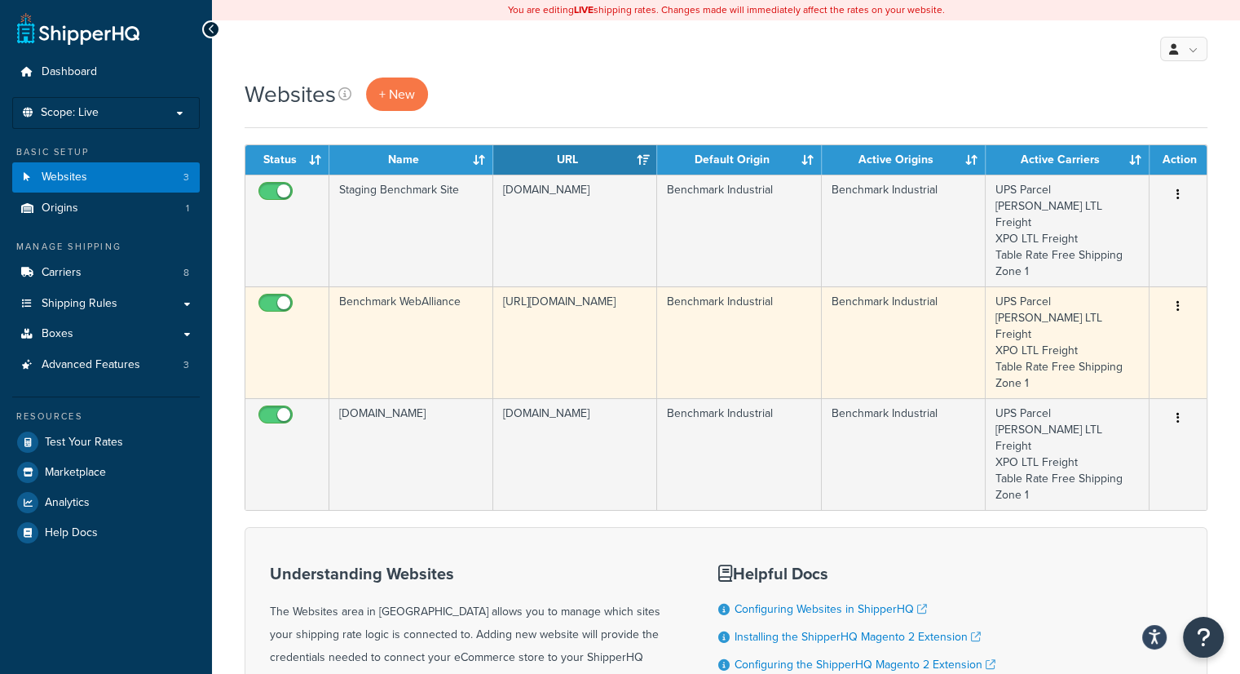
click at [268, 297] on input "checkbox" at bounding box center [277, 307] width 45 height 20
checkbox input "false"
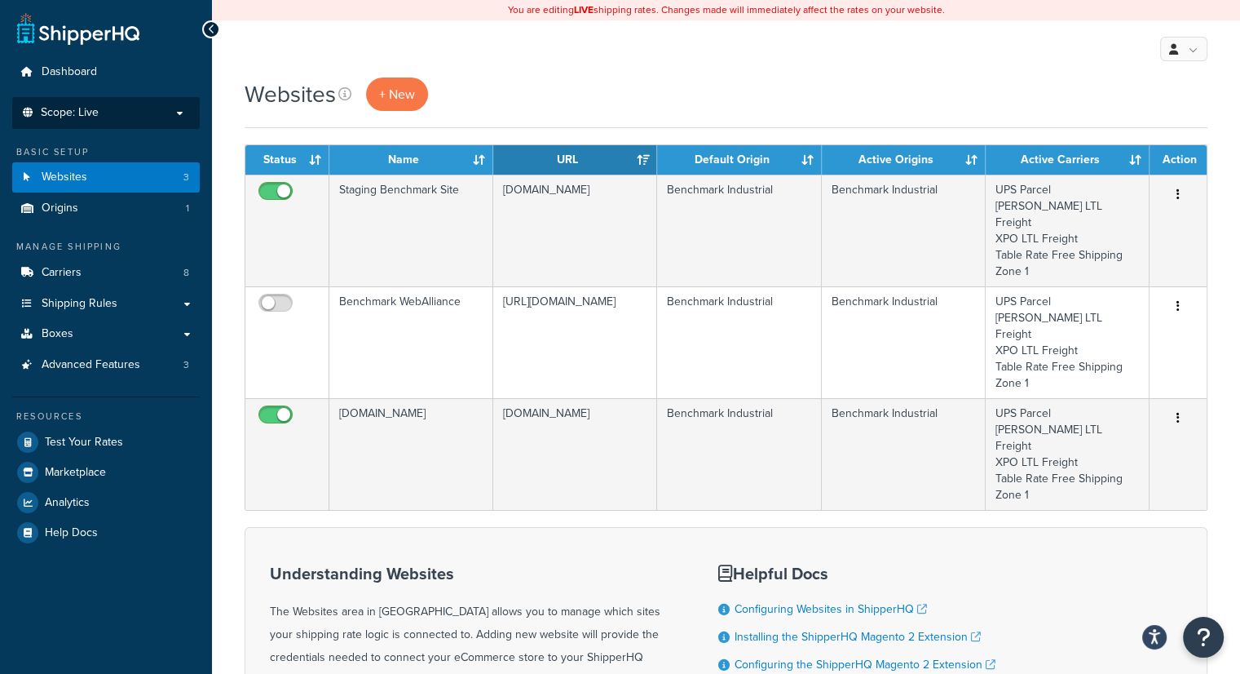
click at [96, 113] on span "Scope: Live" at bounding box center [70, 113] width 58 height 14
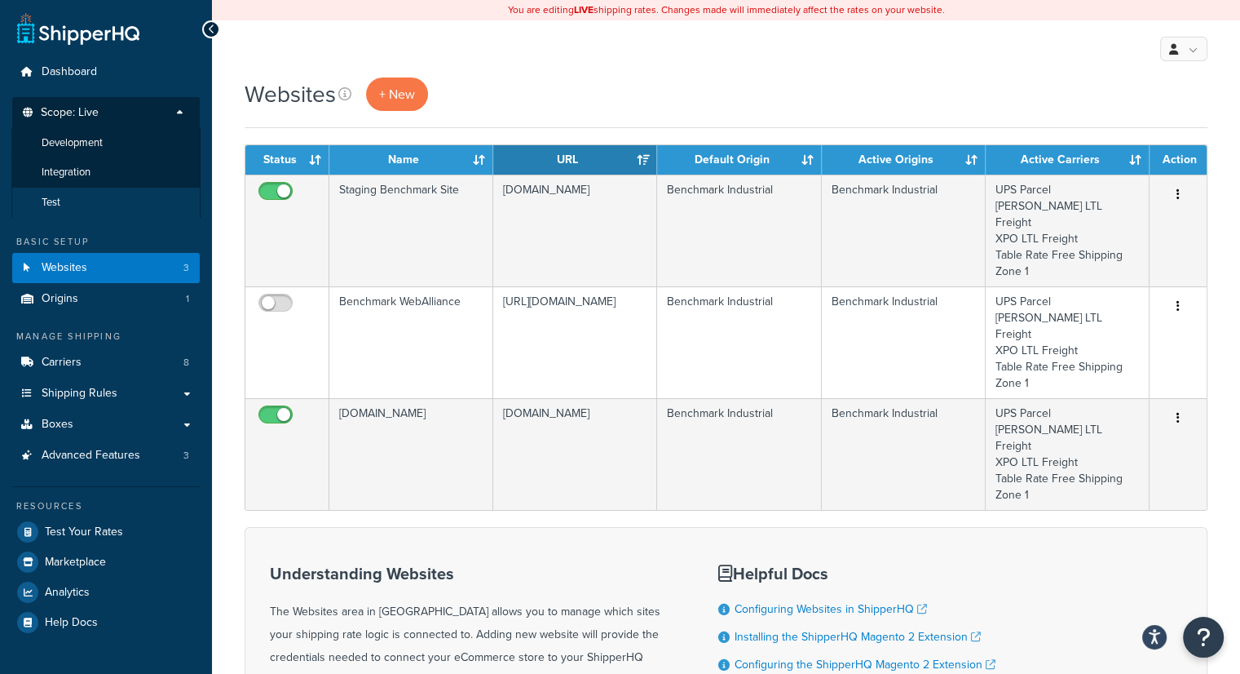
click at [77, 198] on li "Test" at bounding box center [105, 203] width 189 height 30
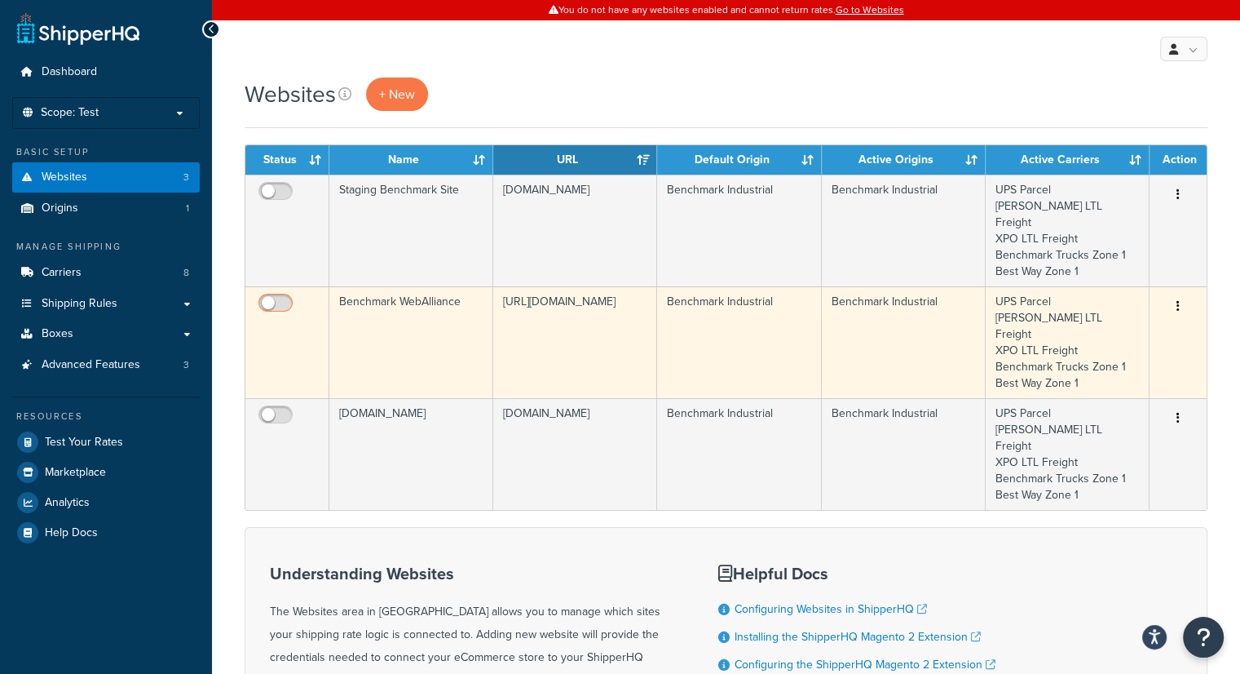
click at [285, 297] on input "checkbox" at bounding box center [277, 307] width 45 height 20
checkbox input "true"
